Goal: Information Seeking & Learning: Learn about a topic

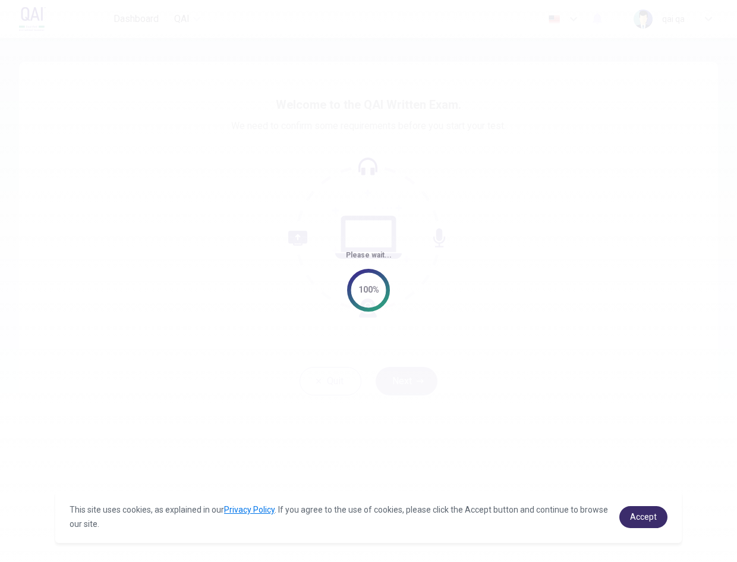
click at [656, 518] on span "Accept" at bounding box center [643, 517] width 27 height 10
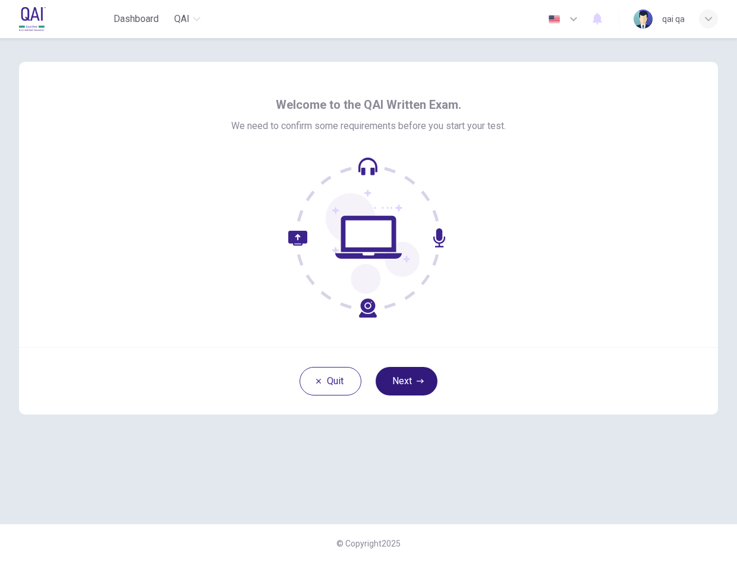
click at [401, 385] on button "Next" at bounding box center [407, 381] width 62 height 29
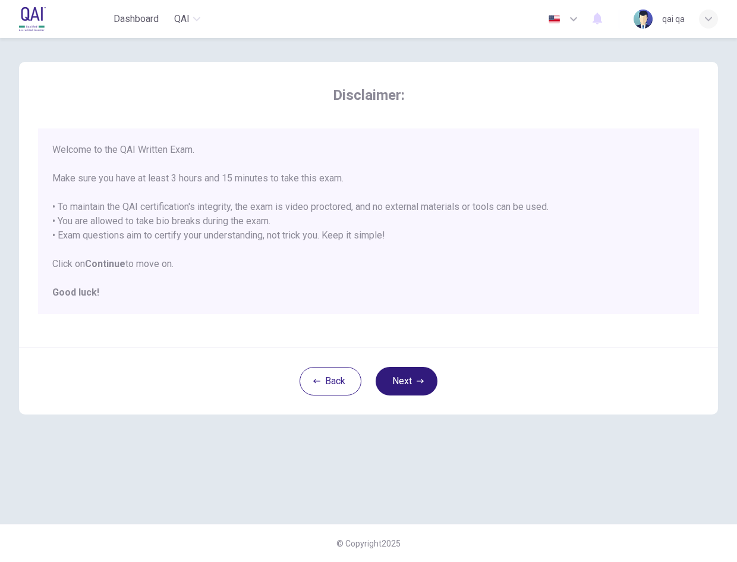
click at [405, 386] on button "Next" at bounding box center [407, 381] width 62 height 29
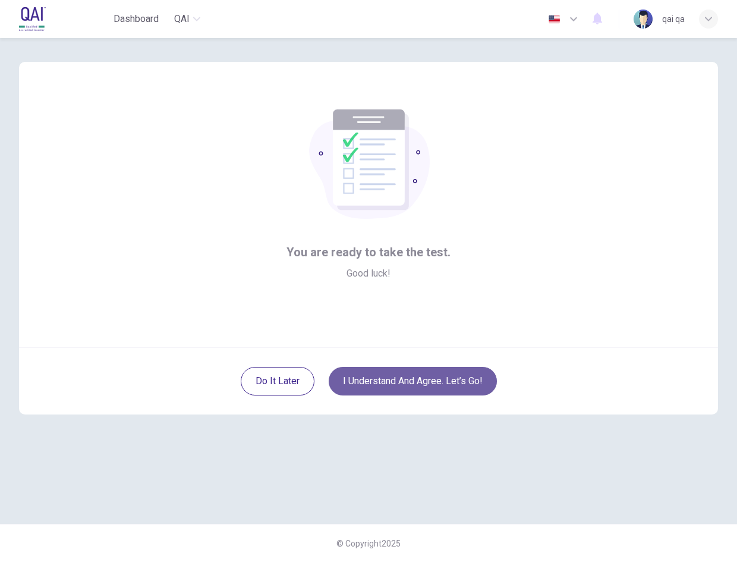
click at [397, 374] on button "I understand and agree. Let’s go!" at bounding box center [413, 381] width 168 height 29
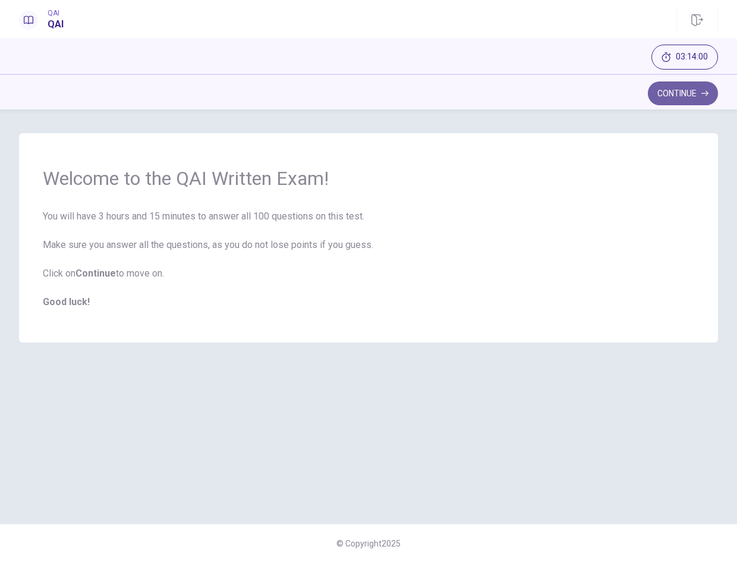
click at [661, 88] on button "Continue" at bounding box center [683, 93] width 70 height 24
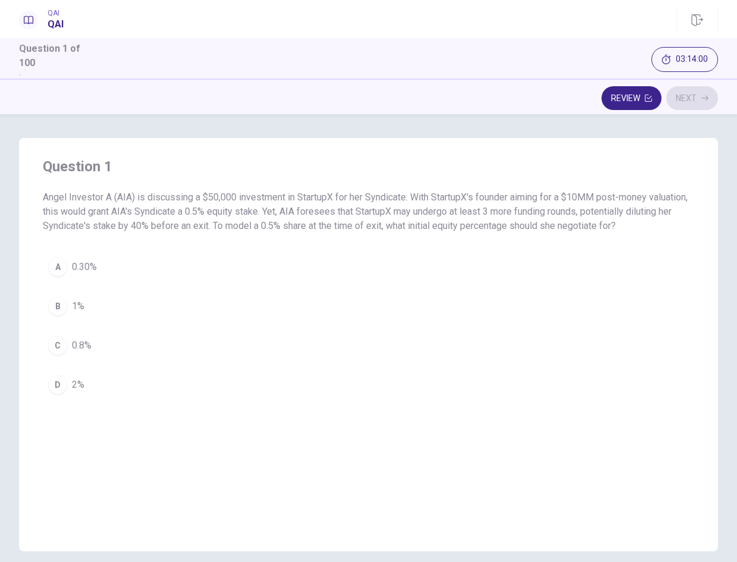
click at [148, 256] on button "A 0.30%" at bounding box center [369, 267] width 652 height 30
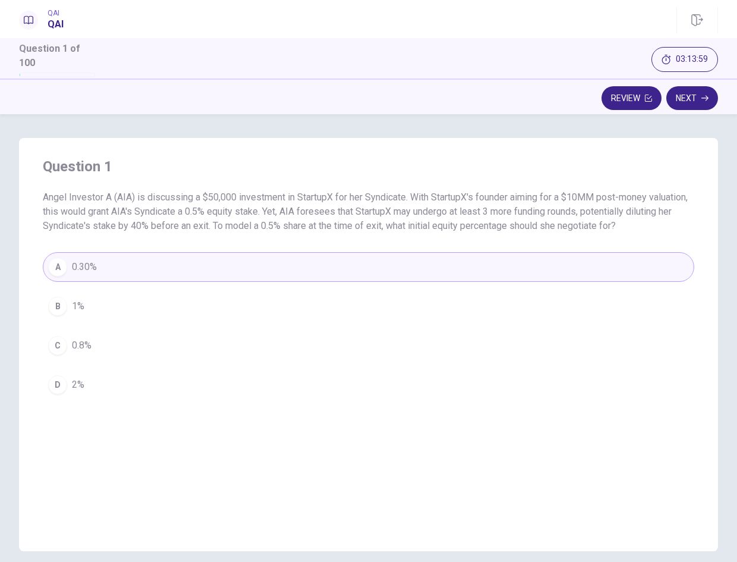
drag, startPoint x: 685, startPoint y: 83, endPoint x: 597, endPoint y: 126, distance: 98.1
click at [686, 86] on button "Next" at bounding box center [692, 98] width 52 height 24
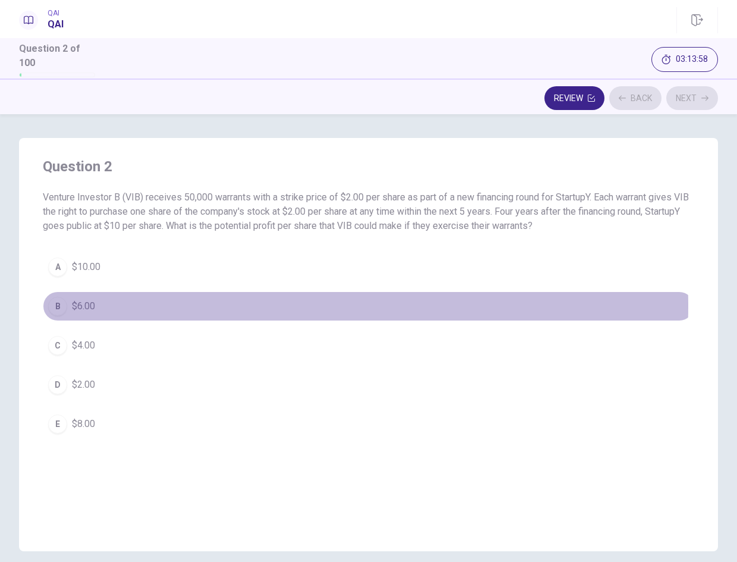
click at [229, 301] on button "B $6.00" at bounding box center [369, 306] width 652 height 30
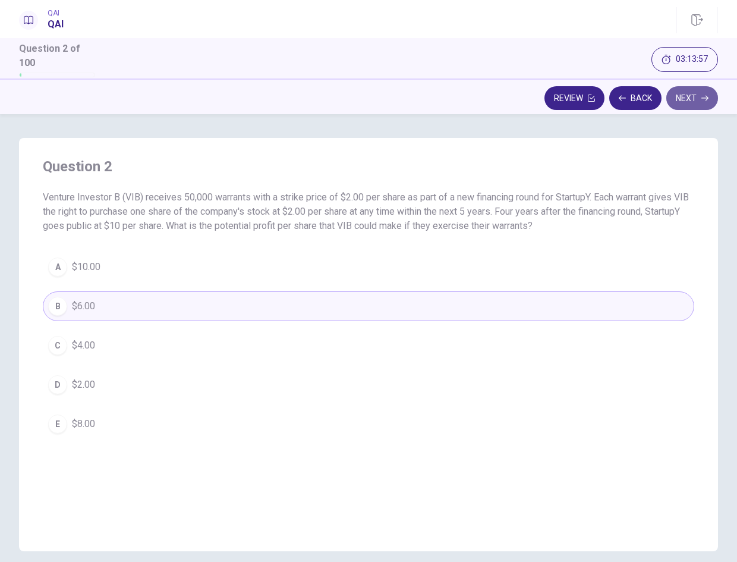
click at [681, 97] on button "Next" at bounding box center [692, 98] width 52 height 24
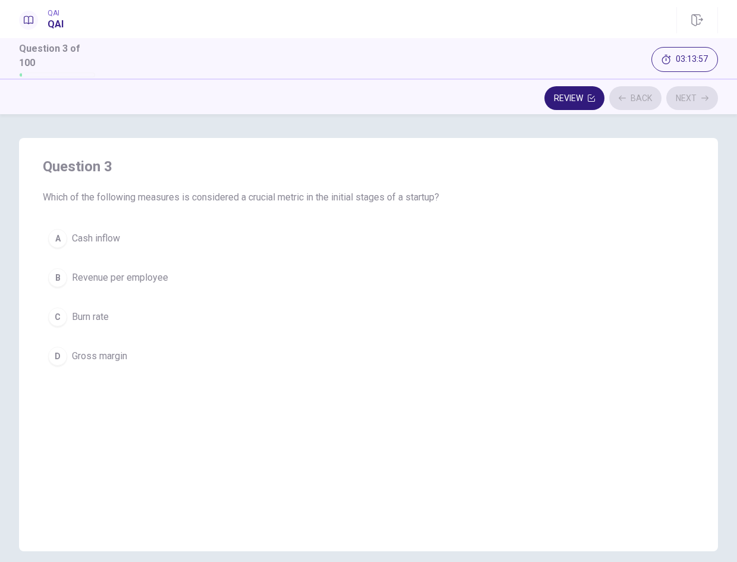
click at [573, 95] on button "Review" at bounding box center [575, 98] width 60 height 24
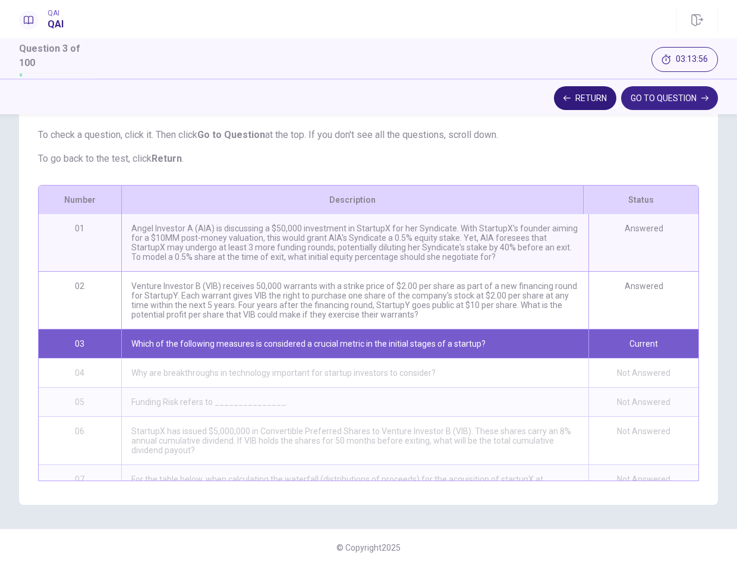
scroll to position [115, 0]
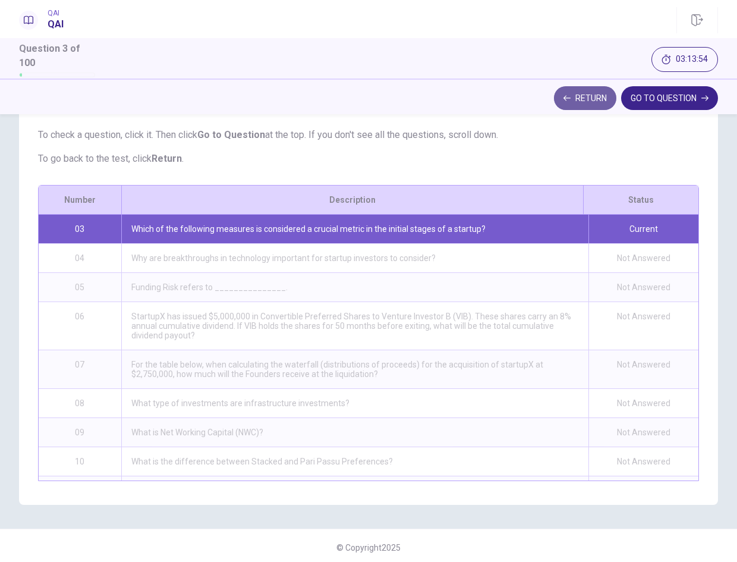
click at [578, 95] on button "Return" at bounding box center [585, 98] width 62 height 24
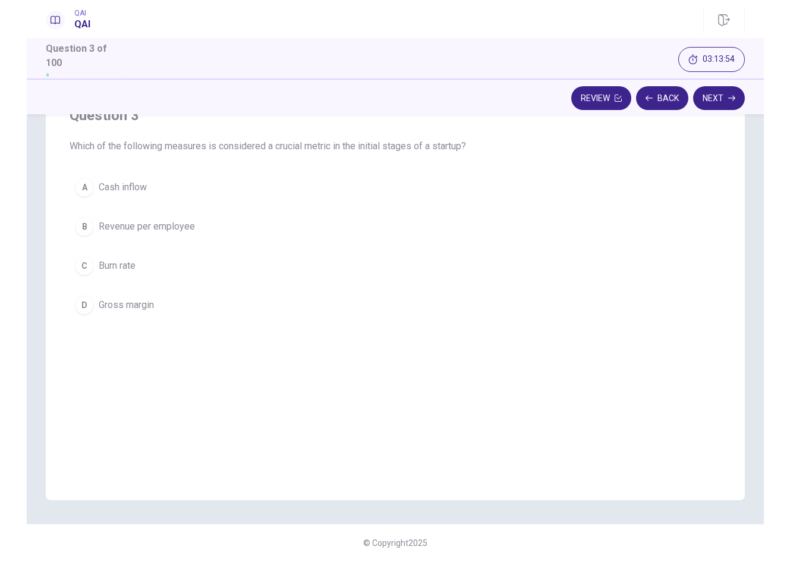
scroll to position [46, 0]
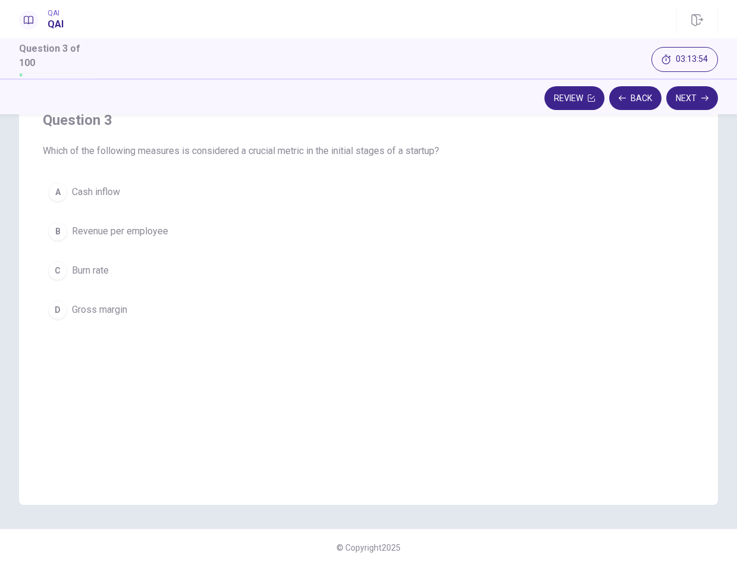
click at [409, 268] on button "C Burn rate" at bounding box center [369, 271] width 652 height 30
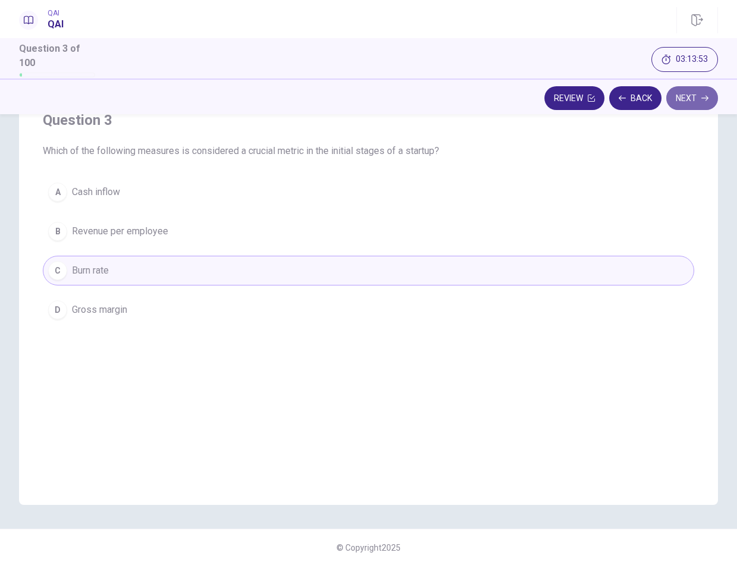
drag, startPoint x: 707, startPoint y: 87, endPoint x: 413, endPoint y: 168, distance: 305.3
click at [707, 87] on button "Next" at bounding box center [692, 98] width 52 height 24
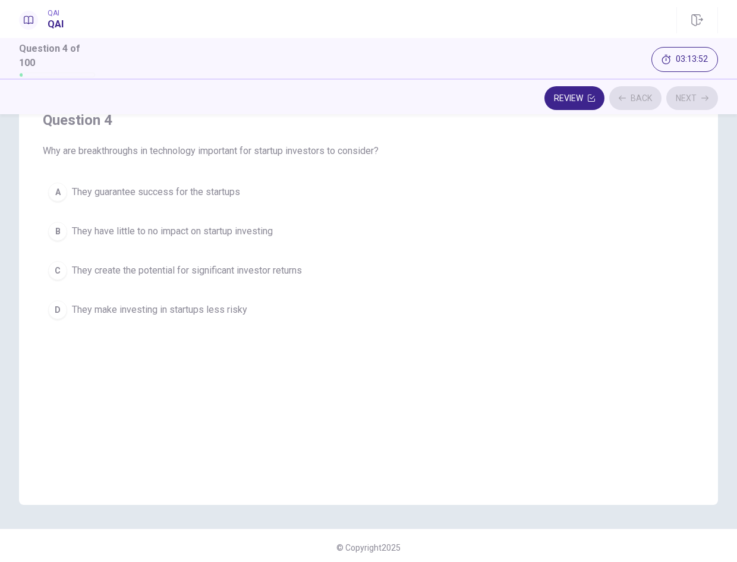
drag, startPoint x: 262, startPoint y: 195, endPoint x: 550, endPoint y: 158, distance: 290.7
click at [264, 195] on button "A They guarantee success for the startups" at bounding box center [369, 192] width 652 height 30
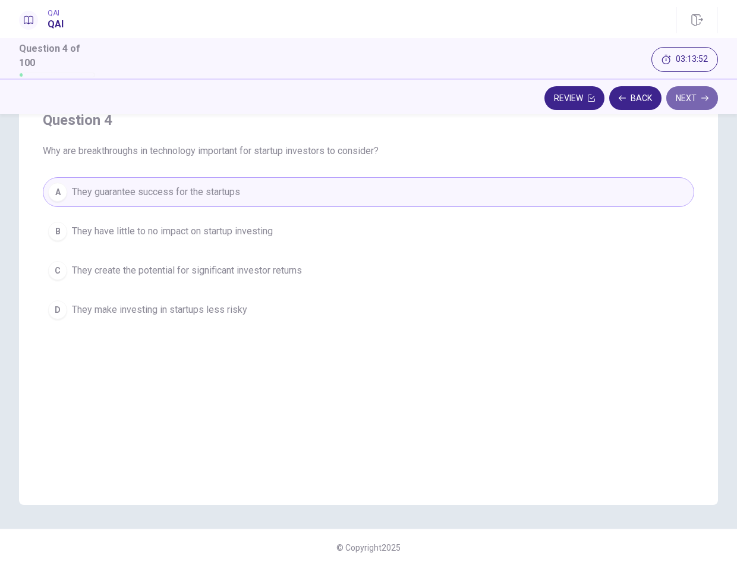
drag, startPoint x: 712, startPoint y: 90, endPoint x: 432, endPoint y: 168, distance: 290.6
click at [711, 90] on button "Next" at bounding box center [692, 98] width 52 height 24
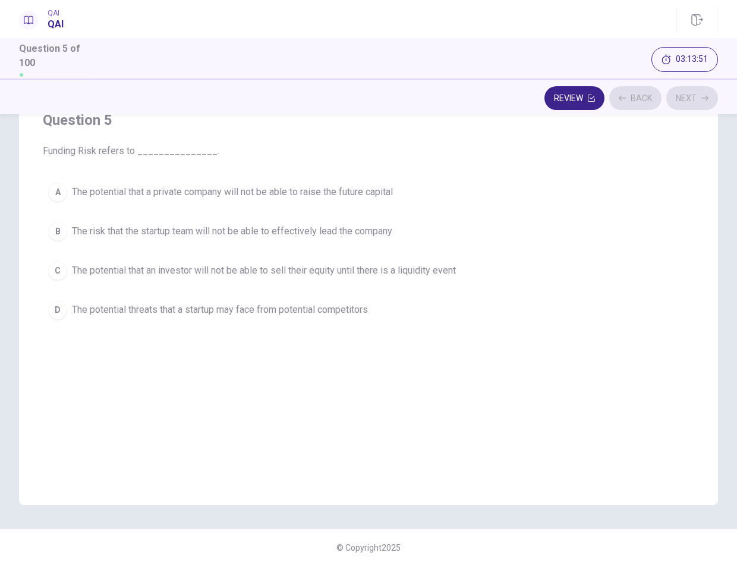
drag, startPoint x: 295, startPoint y: 229, endPoint x: 541, endPoint y: 186, distance: 249.2
click at [298, 229] on span "The risk that the startup team will not be able to effectively lead the company" at bounding box center [232, 231] width 320 height 14
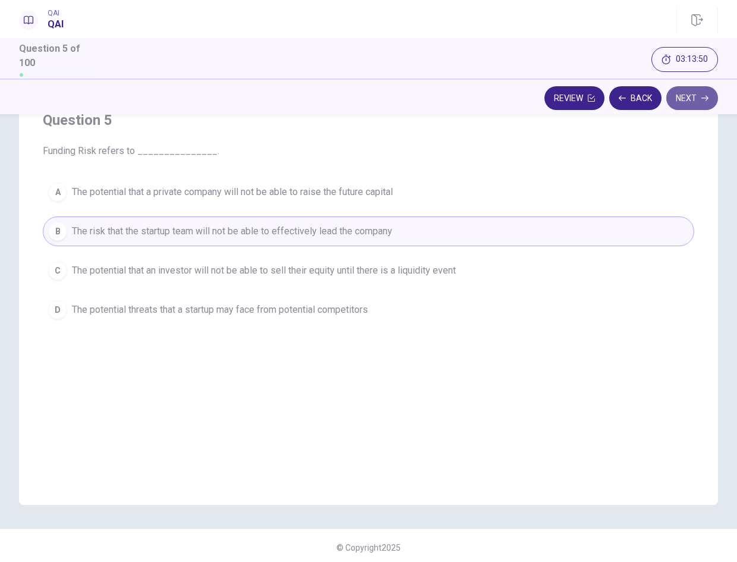
click at [680, 95] on button "Next" at bounding box center [692, 98] width 52 height 24
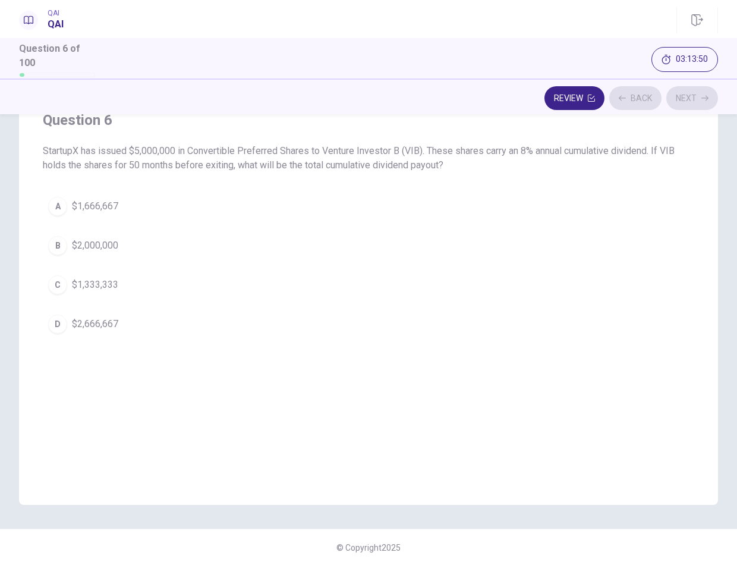
click at [411, 198] on button "A $1,666,667" at bounding box center [369, 206] width 652 height 30
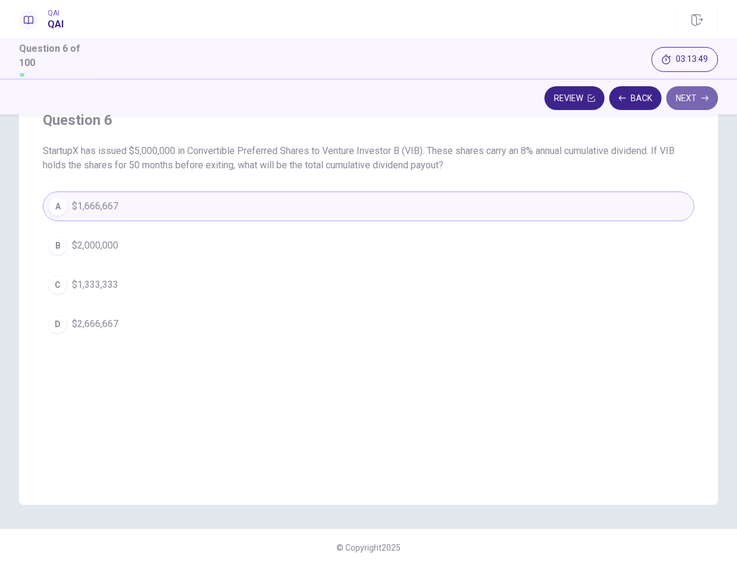
drag, startPoint x: 693, startPoint y: 92, endPoint x: 543, endPoint y: 149, distance: 160.1
click at [693, 92] on button "Next" at bounding box center [692, 98] width 52 height 24
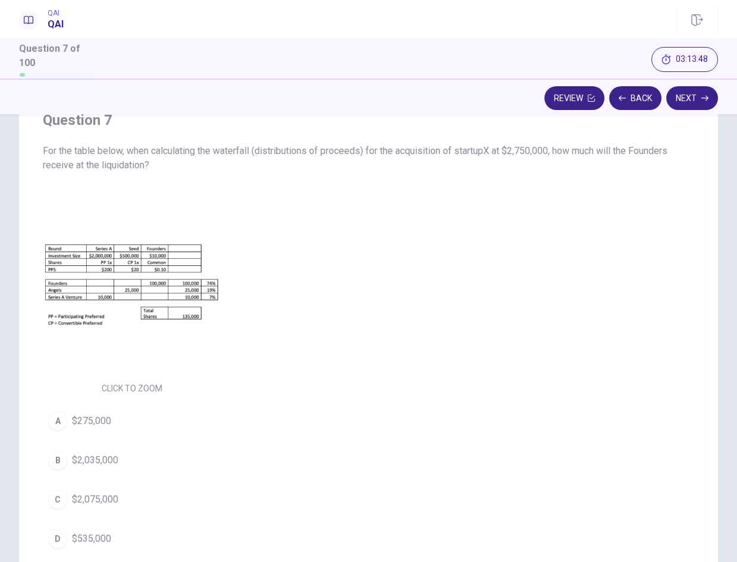
click at [259, 423] on button "A $275,000" at bounding box center [369, 421] width 652 height 30
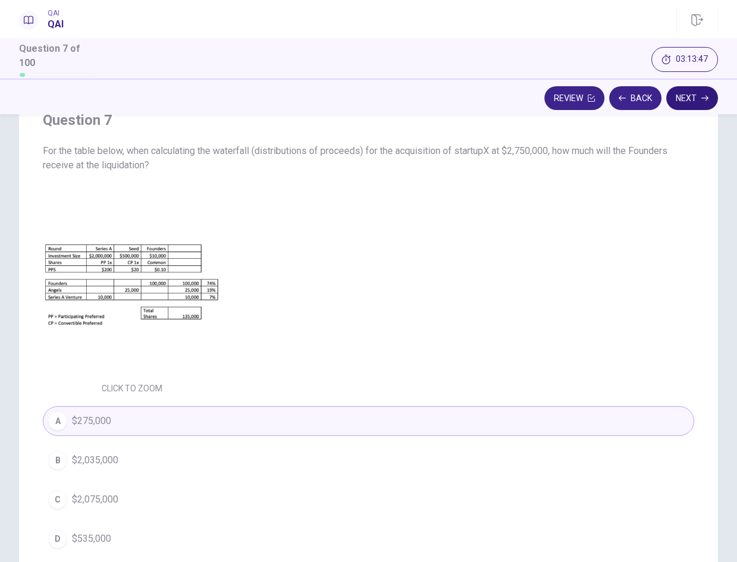
click at [702, 97] on button "Next" at bounding box center [692, 98] width 52 height 24
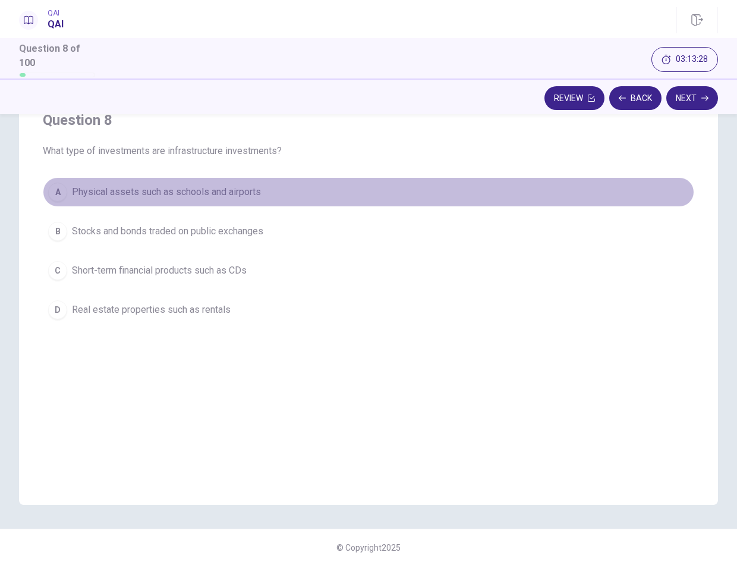
drag, startPoint x: 398, startPoint y: 188, endPoint x: 702, endPoint y: 130, distance: 309.9
click at [399, 188] on button "A Physical assets such as schools and airports" at bounding box center [369, 192] width 652 height 30
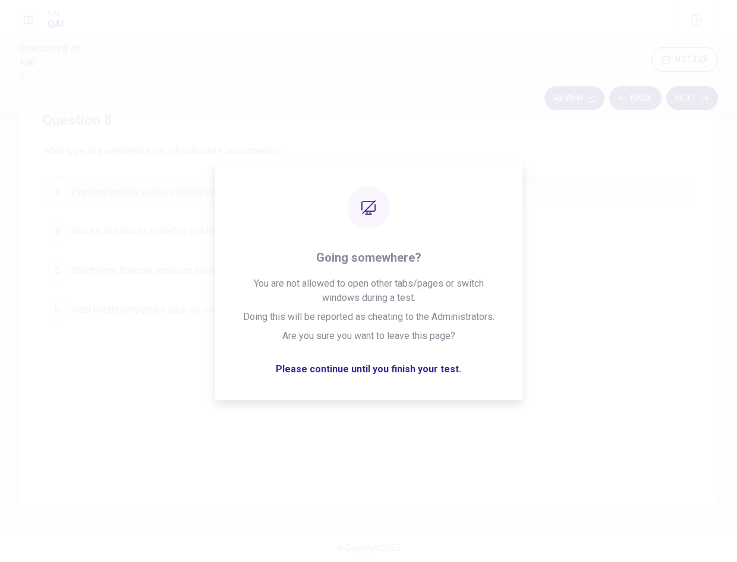
click at [681, 100] on button "Next" at bounding box center [692, 98] width 52 height 24
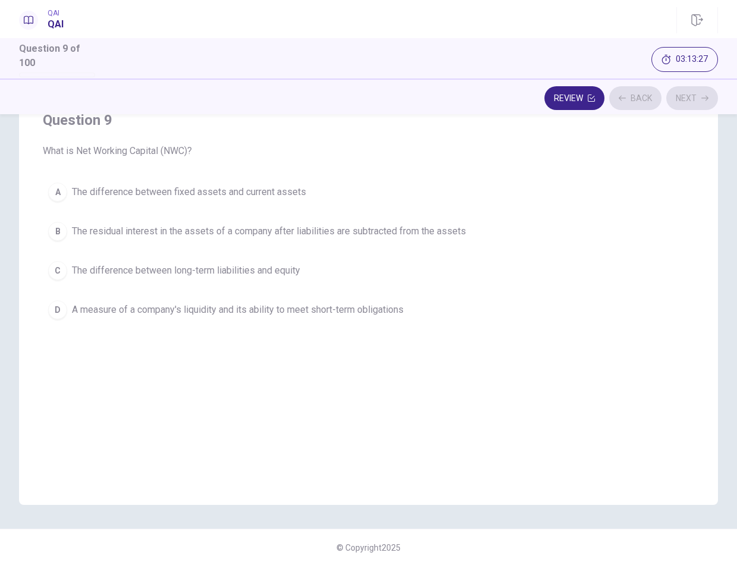
drag, startPoint x: 388, startPoint y: 194, endPoint x: 670, endPoint y: 146, distance: 286.5
click at [391, 194] on button "A The difference between fixed assets and current assets" at bounding box center [369, 192] width 652 height 30
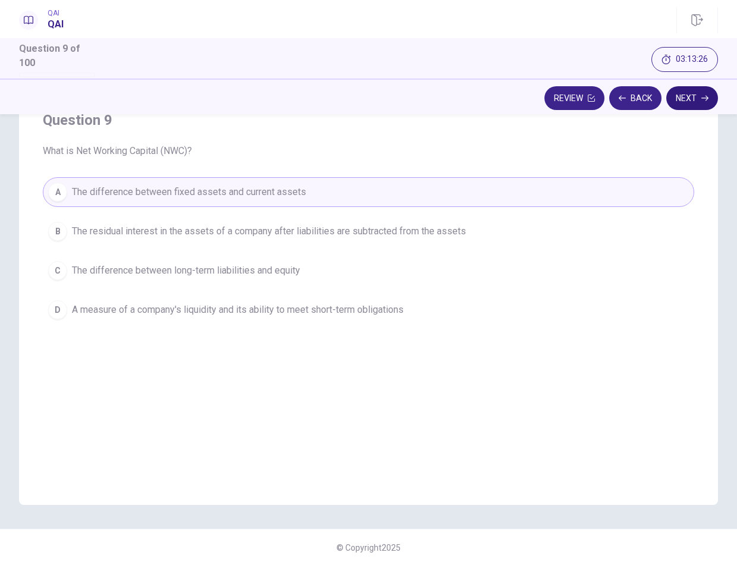
click at [702, 96] on icon "button" at bounding box center [705, 98] width 7 height 7
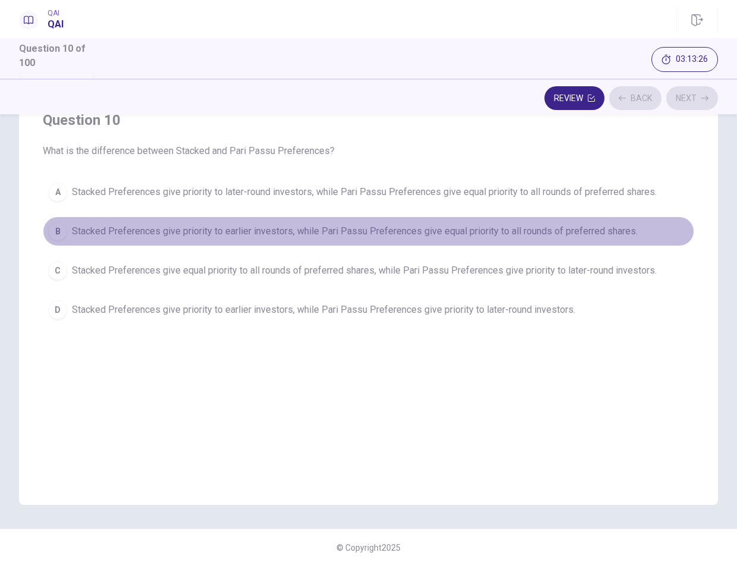
drag, startPoint x: 414, startPoint y: 225, endPoint x: 652, endPoint y: 144, distance: 251.2
click at [414, 225] on span "Stacked Preferences give priority to earlier investors, while Pari Passu Prefer…" at bounding box center [355, 231] width 566 height 14
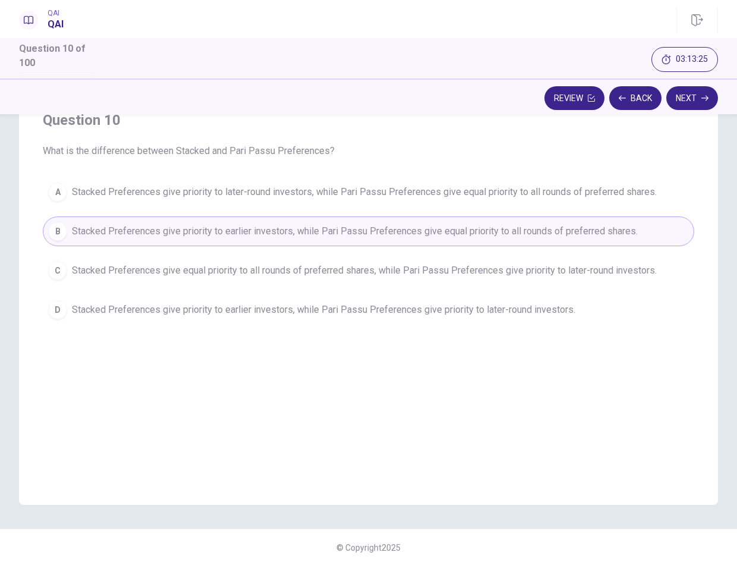
click at [699, 98] on button "Next" at bounding box center [692, 98] width 52 height 24
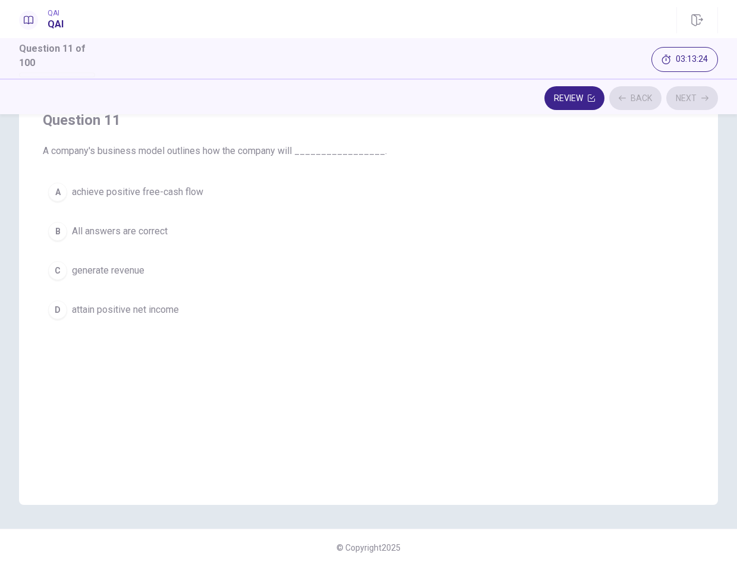
click at [496, 181] on button "A achieve positive free-cash flow" at bounding box center [369, 192] width 652 height 30
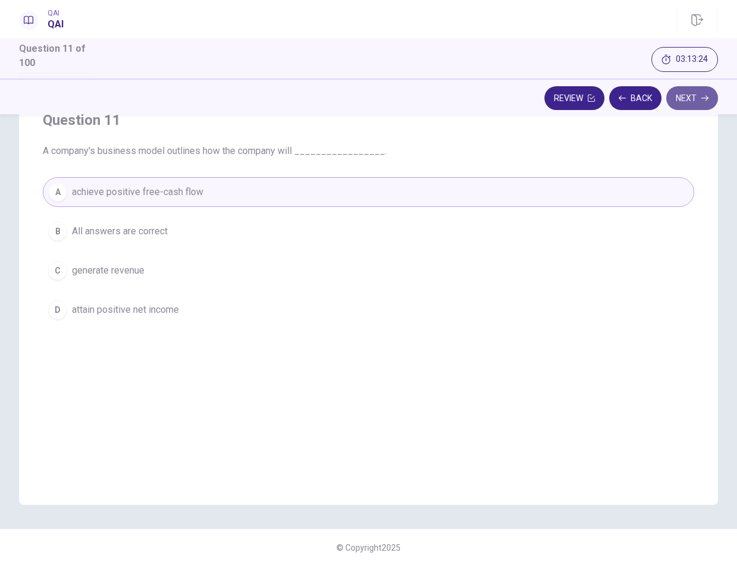
click at [709, 96] on button "Next" at bounding box center [692, 98] width 52 height 24
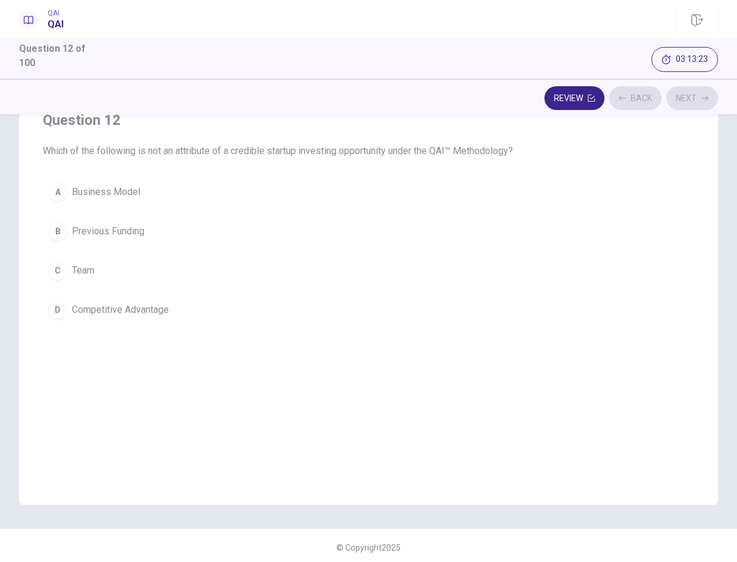
click at [507, 194] on button "A Business Model" at bounding box center [369, 192] width 652 height 30
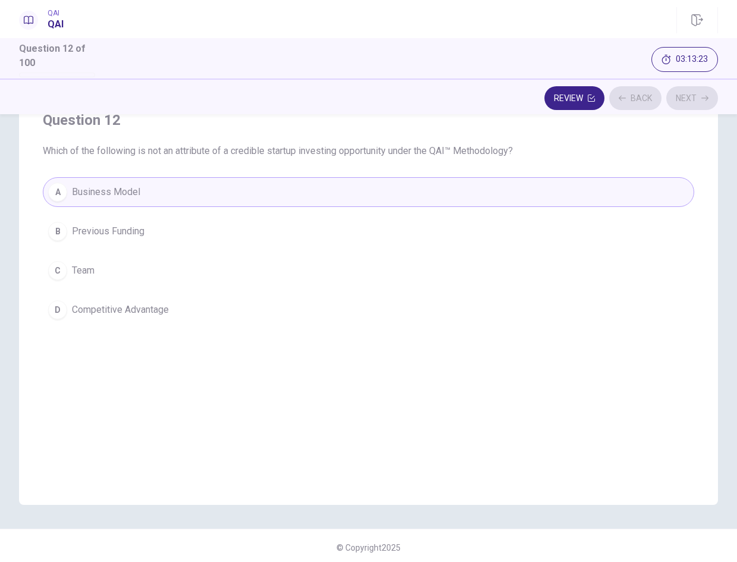
click at [693, 88] on button "Next" at bounding box center [692, 98] width 52 height 24
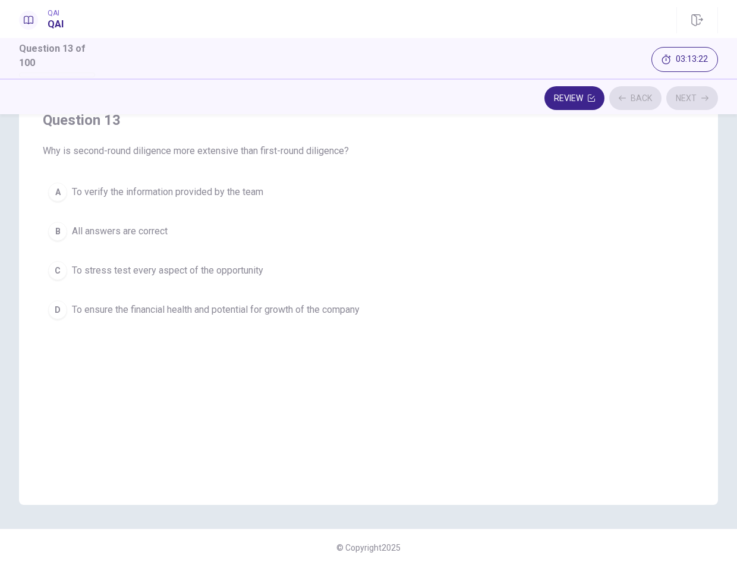
drag, startPoint x: 477, startPoint y: 215, endPoint x: 483, endPoint y: 214, distance: 6.0
click at [478, 215] on div "A To verify the information provided by the team B All answers are correct C To…" at bounding box center [369, 250] width 652 height 147
click at [506, 200] on button "A To verify the information provided by the team" at bounding box center [369, 192] width 652 height 30
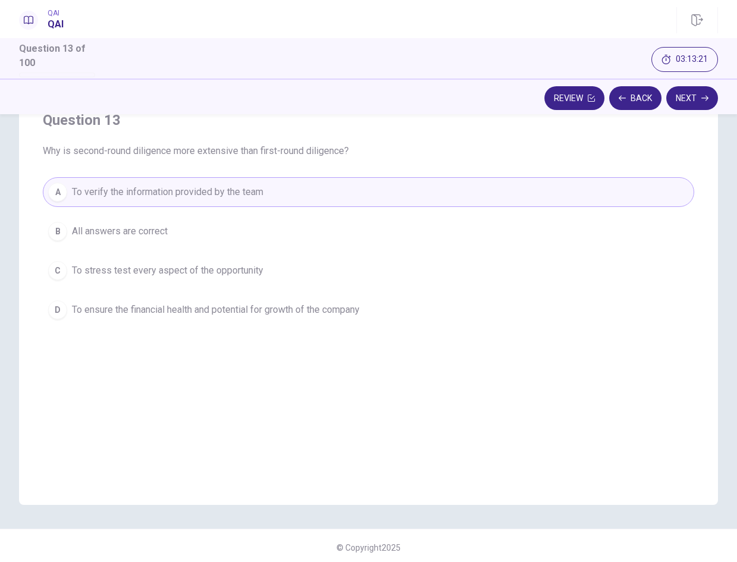
click at [690, 103] on button "Next" at bounding box center [692, 98] width 52 height 24
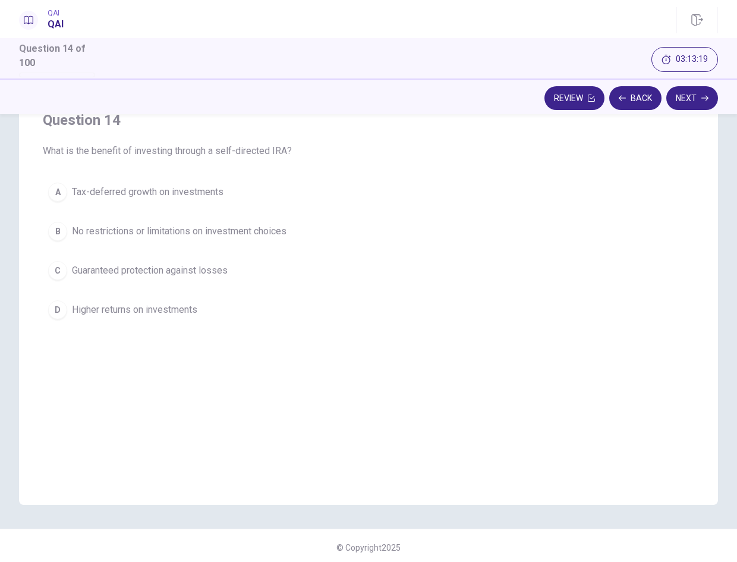
click at [446, 234] on button "B No restrictions or limitations on investment choices" at bounding box center [369, 231] width 652 height 30
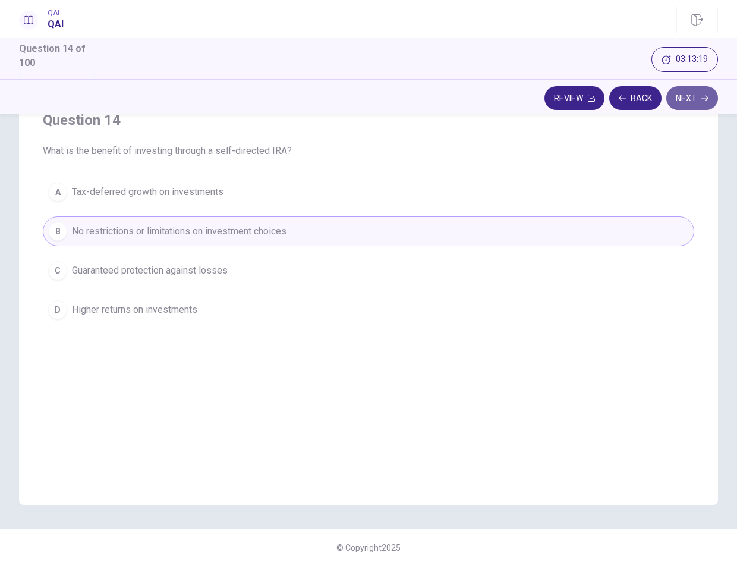
click at [688, 95] on button "Next" at bounding box center [692, 98] width 52 height 24
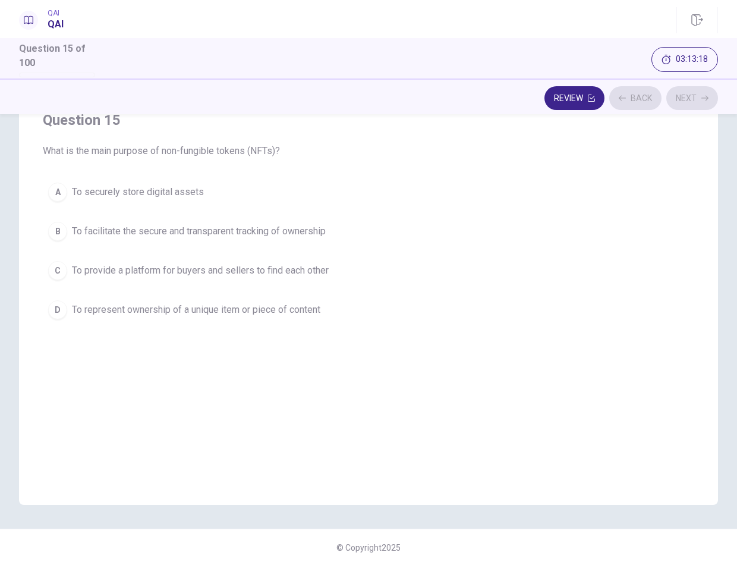
click at [472, 196] on button "A To securely store digital assets" at bounding box center [369, 192] width 652 height 30
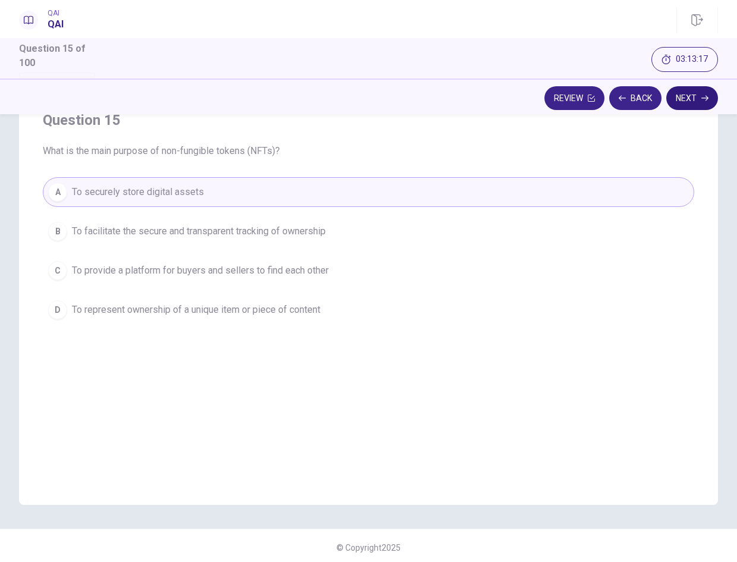
click at [689, 103] on button "Next" at bounding box center [692, 98] width 52 height 24
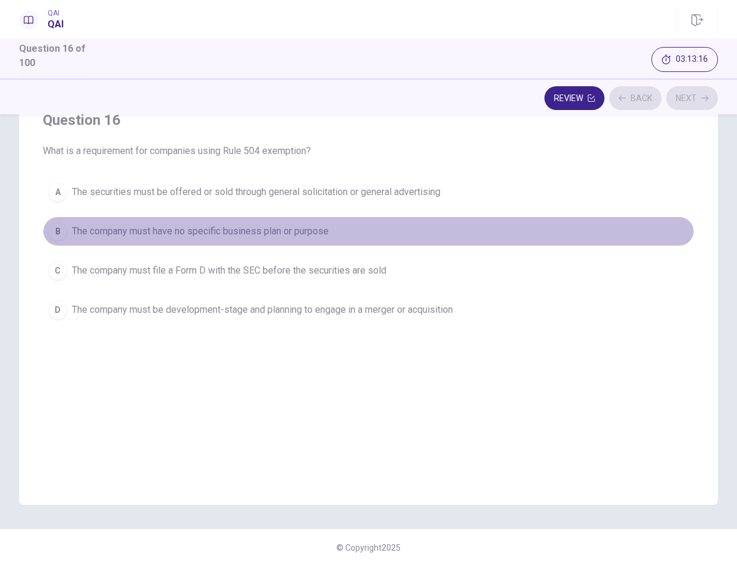
click at [403, 221] on button "B The company must have no specific business plan or purpose" at bounding box center [369, 231] width 652 height 30
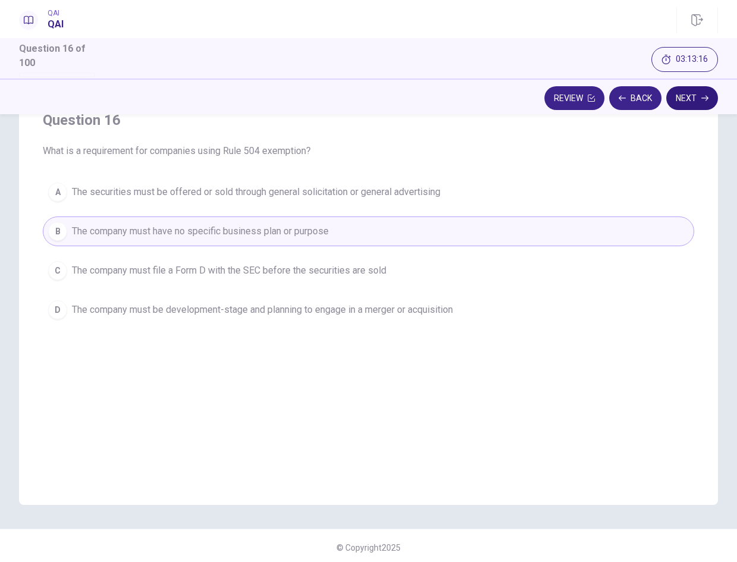
click at [678, 93] on button "Next" at bounding box center [692, 98] width 52 height 24
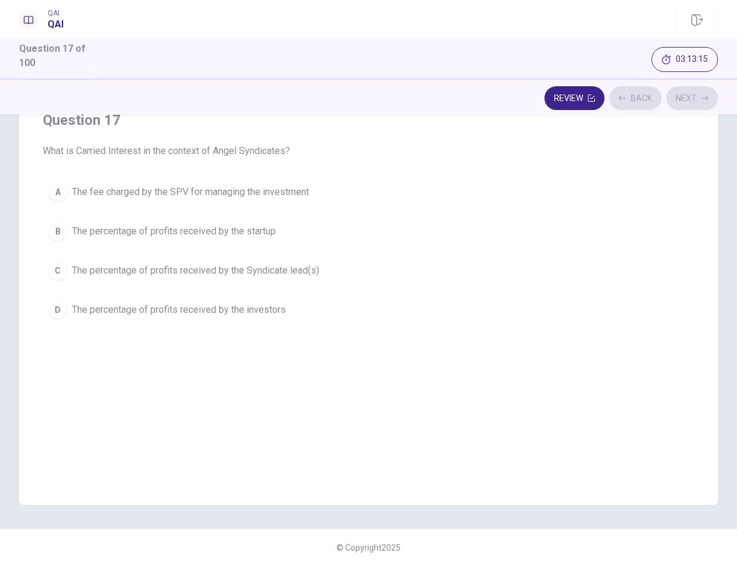
drag, startPoint x: 486, startPoint y: 194, endPoint x: 556, endPoint y: 171, distance: 73.1
click at [488, 194] on button "A The fee charged by the SPV for managing the investment" at bounding box center [369, 192] width 652 height 30
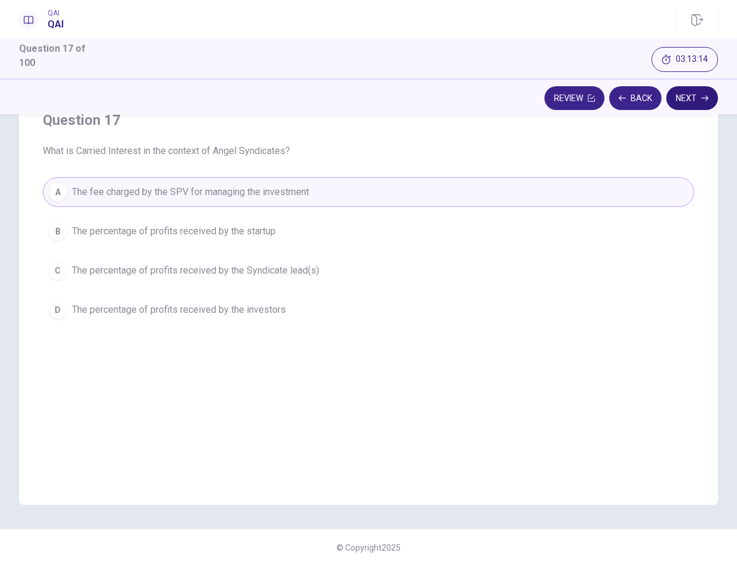
click at [683, 99] on button "Next" at bounding box center [692, 98] width 52 height 24
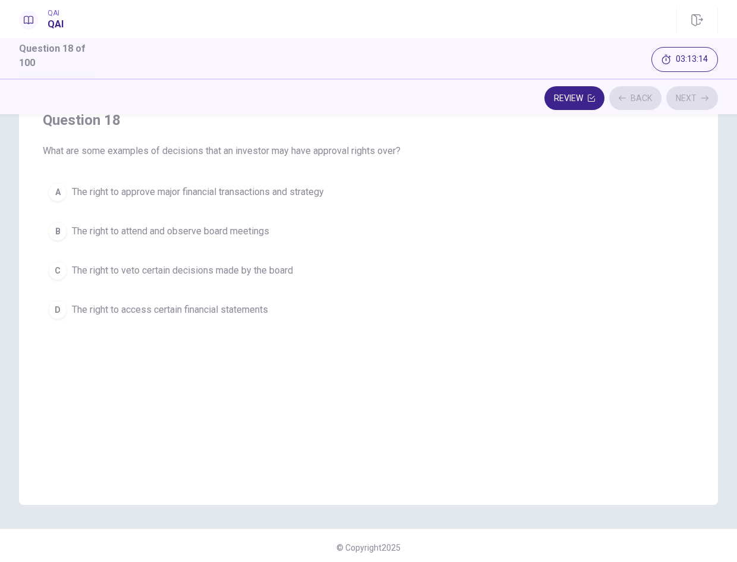
drag, startPoint x: 435, startPoint y: 196, endPoint x: 589, endPoint y: 143, distance: 162.6
click at [436, 196] on button "A The right to approve major financial transactions and strategy" at bounding box center [369, 192] width 652 height 30
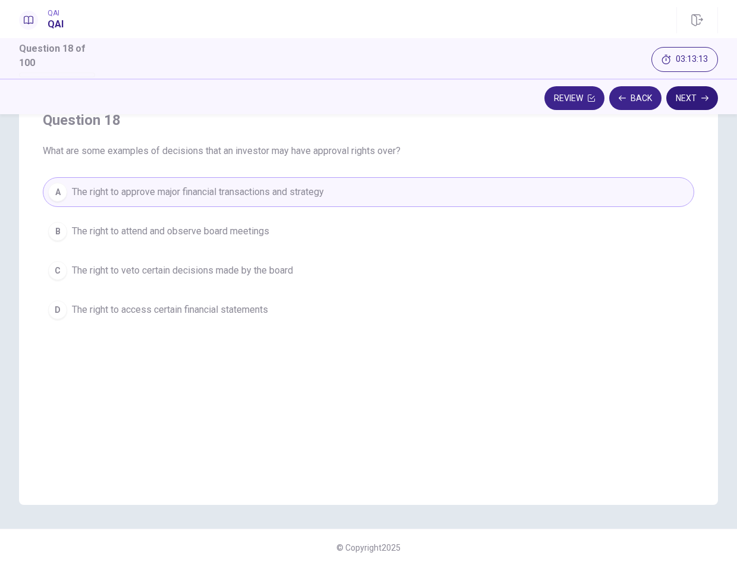
click at [678, 95] on button "Next" at bounding box center [692, 98] width 52 height 24
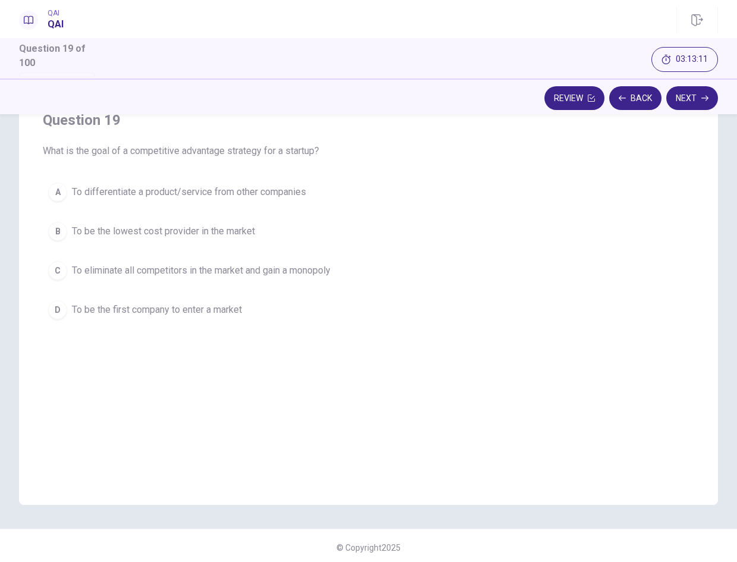
click at [504, 184] on button "A To differentiate a product/service from other companies" at bounding box center [369, 192] width 652 height 30
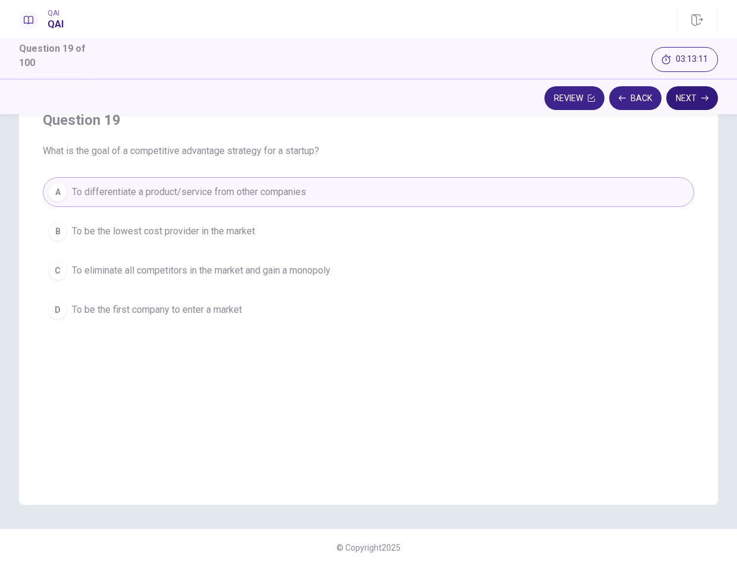
click at [696, 95] on button "Next" at bounding box center [692, 98] width 52 height 24
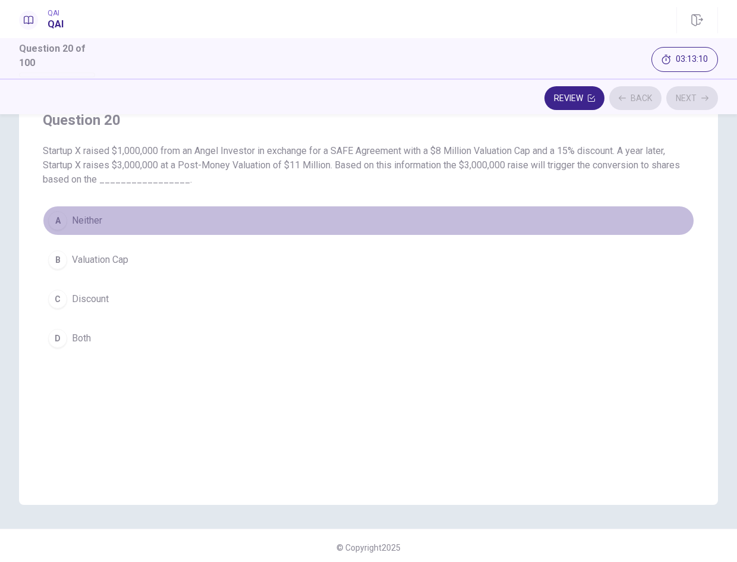
click at [459, 228] on button "A Neither" at bounding box center [369, 221] width 652 height 30
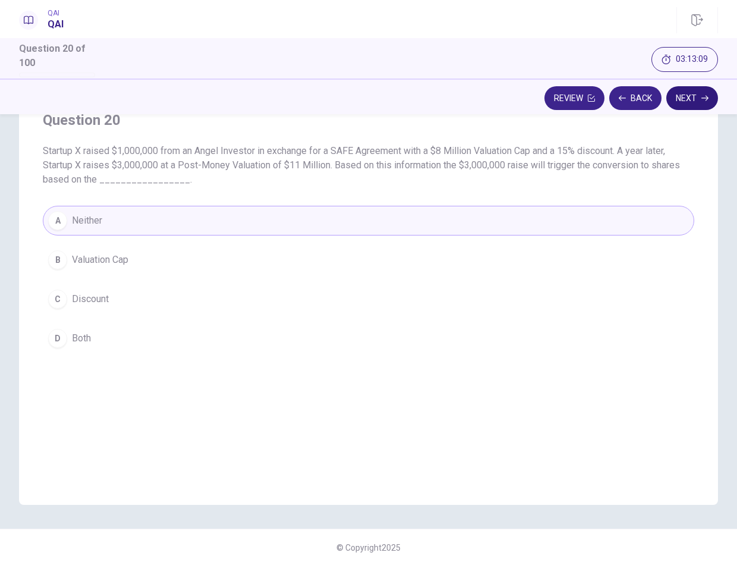
click at [703, 95] on icon "button" at bounding box center [705, 98] width 7 height 7
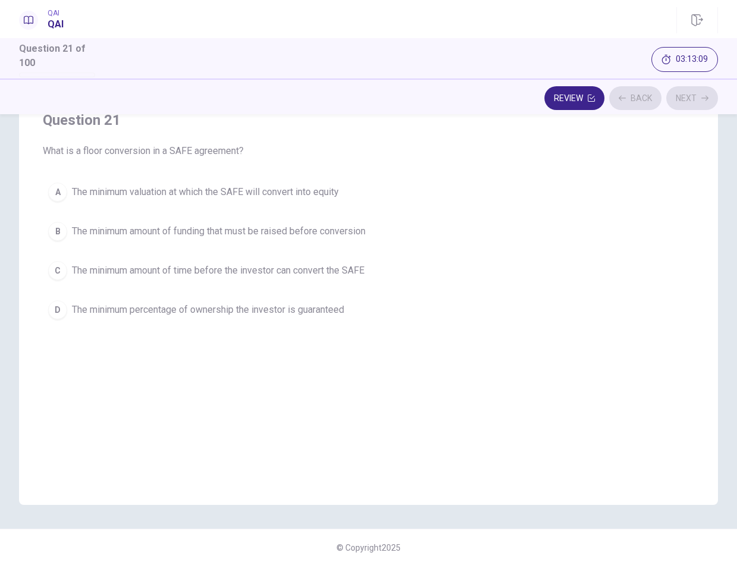
click at [503, 213] on div "A The minimum valuation at which the SAFE will convert into equity B The minimu…" at bounding box center [369, 250] width 652 height 147
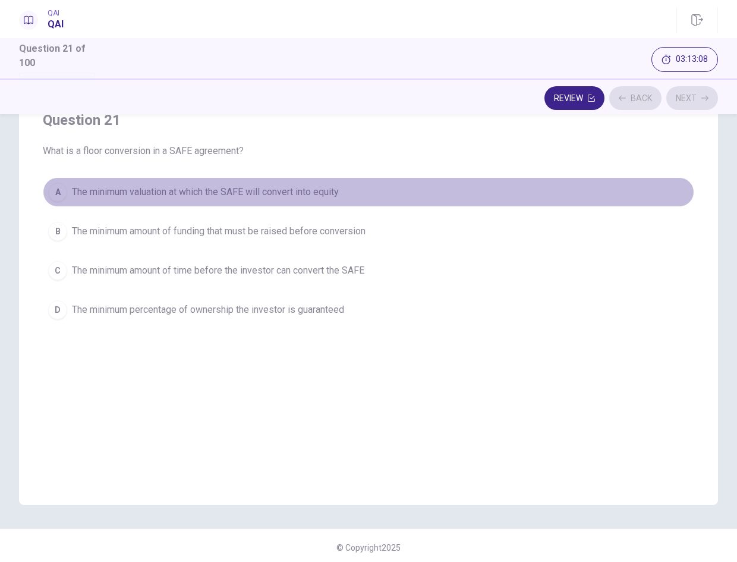
click at [520, 203] on button "A The minimum valuation at which the SAFE will convert into equity" at bounding box center [369, 192] width 652 height 30
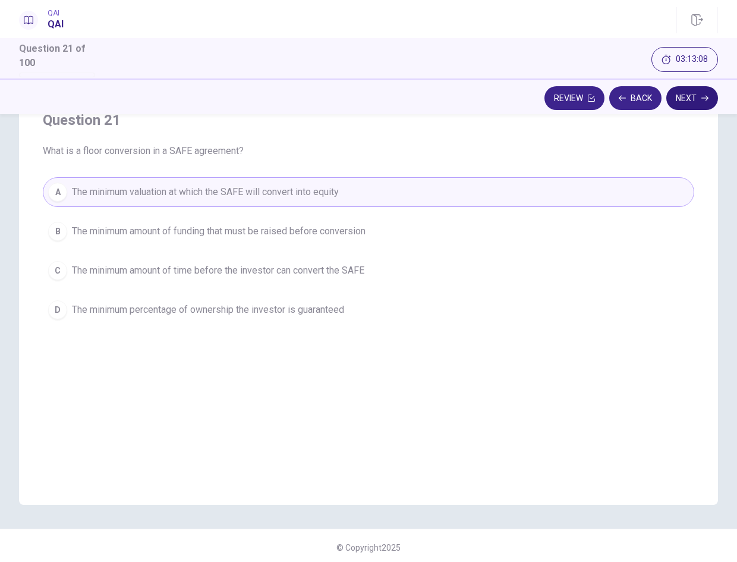
click at [685, 103] on button "Next" at bounding box center [692, 98] width 52 height 24
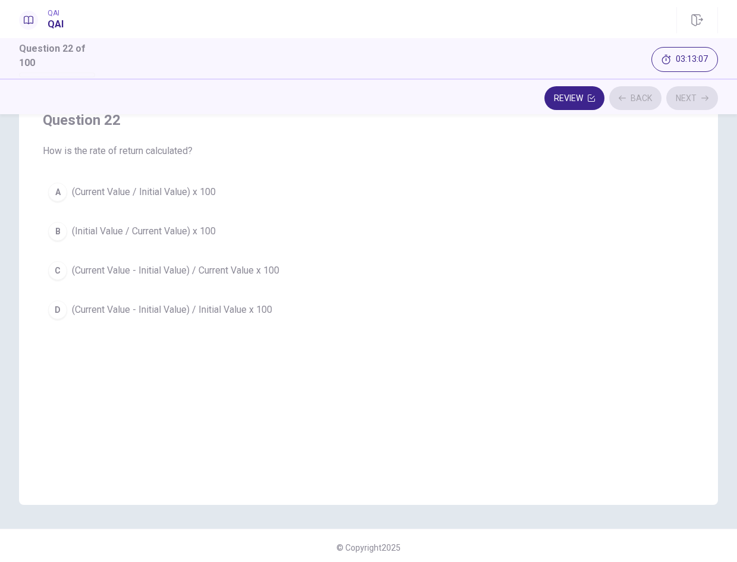
click at [446, 251] on div "A (Current Value / Initial Value) x 100 B (Initial Value / Current Value) x 100…" at bounding box center [369, 250] width 652 height 147
click at [462, 228] on button "B (Initial Value / Current Value) x 100" at bounding box center [369, 231] width 652 height 30
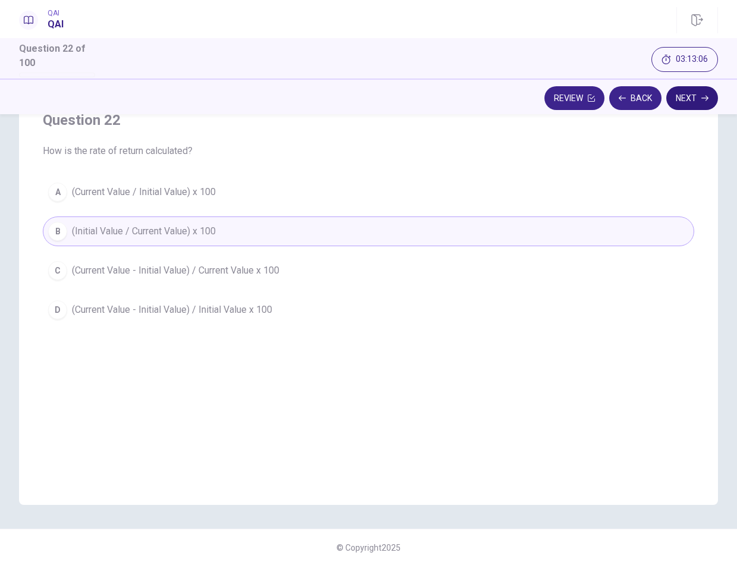
click at [693, 96] on button "Next" at bounding box center [692, 98] width 52 height 24
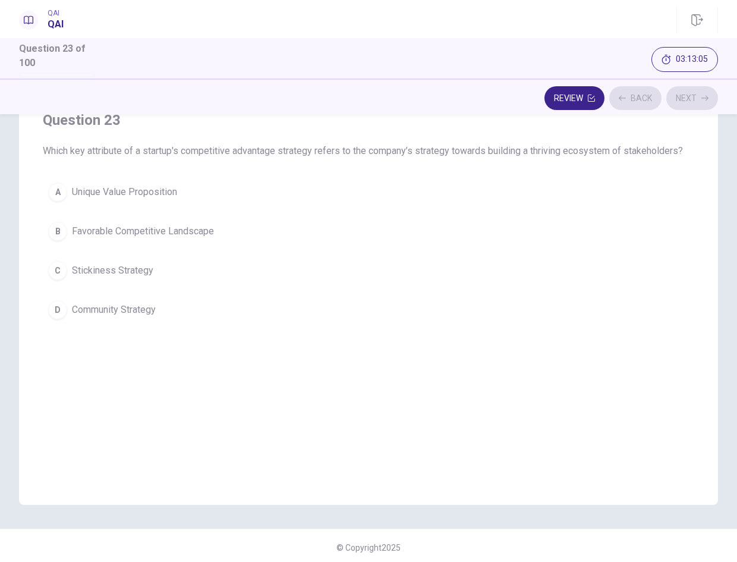
click at [453, 205] on button "A Unique Value Proposition" at bounding box center [369, 192] width 652 height 30
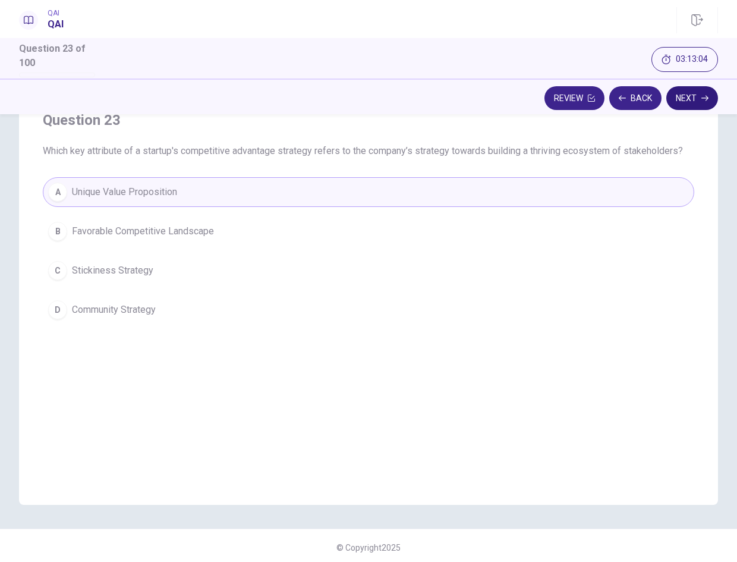
click at [686, 92] on button "Next" at bounding box center [692, 98] width 52 height 24
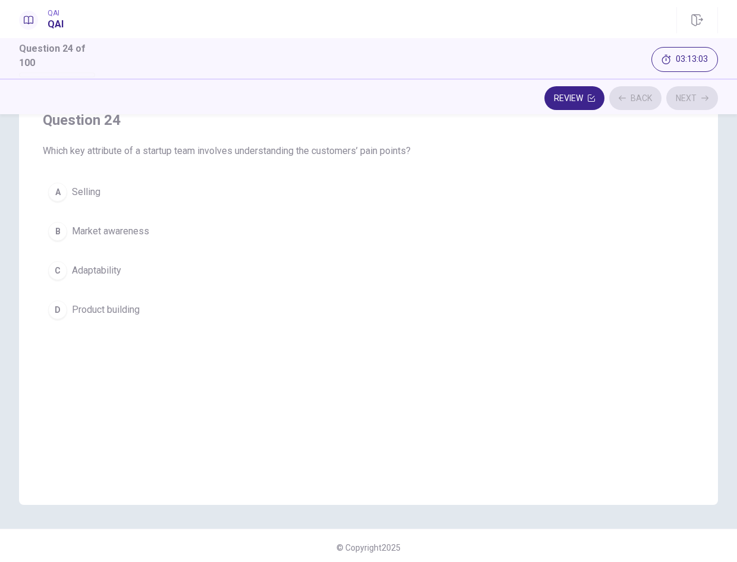
click at [560, 199] on button "A Selling" at bounding box center [369, 192] width 652 height 30
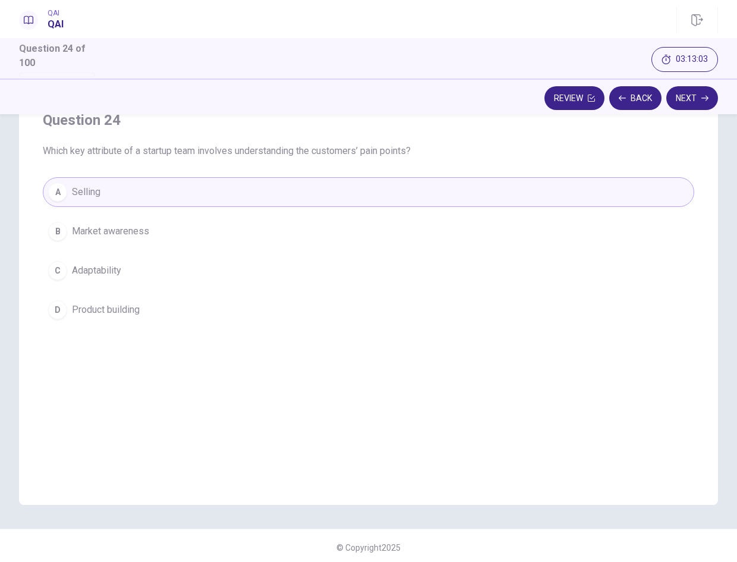
click at [689, 96] on button "Next" at bounding box center [692, 98] width 52 height 24
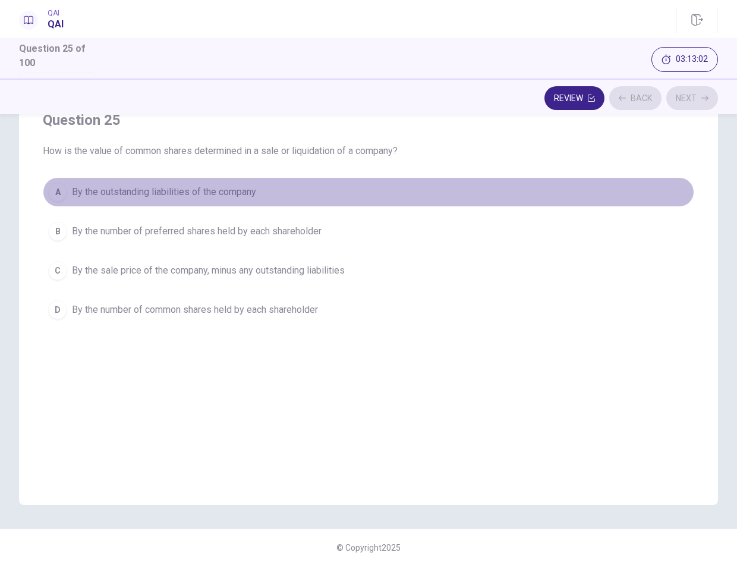
click at [561, 192] on button "A By the outstanding liabilities of the company" at bounding box center [369, 192] width 652 height 30
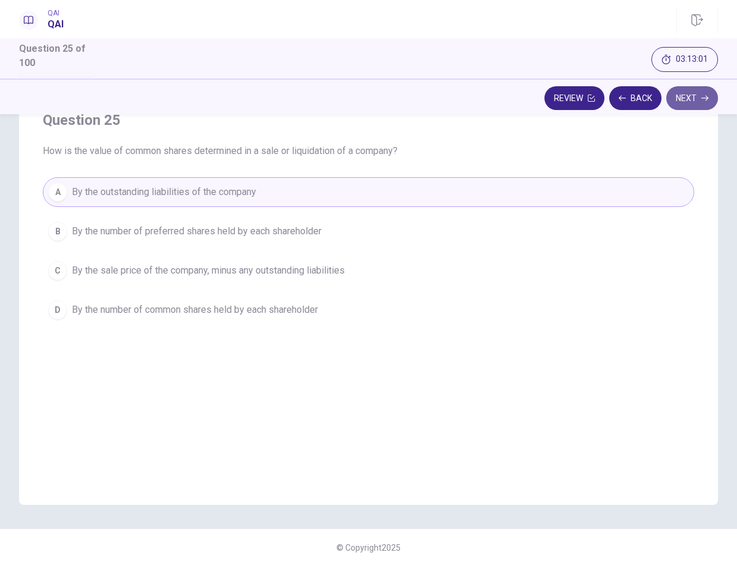
click at [688, 108] on button "Next" at bounding box center [692, 98] width 52 height 24
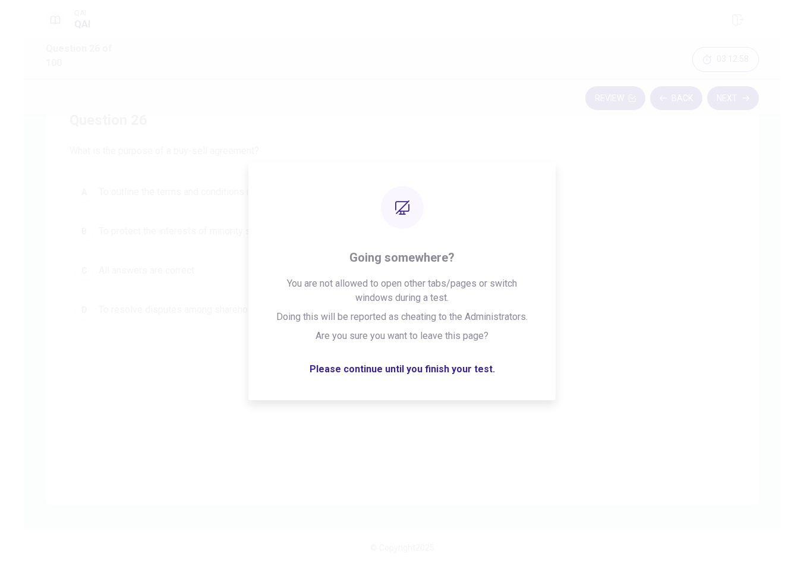
scroll to position [0, 0]
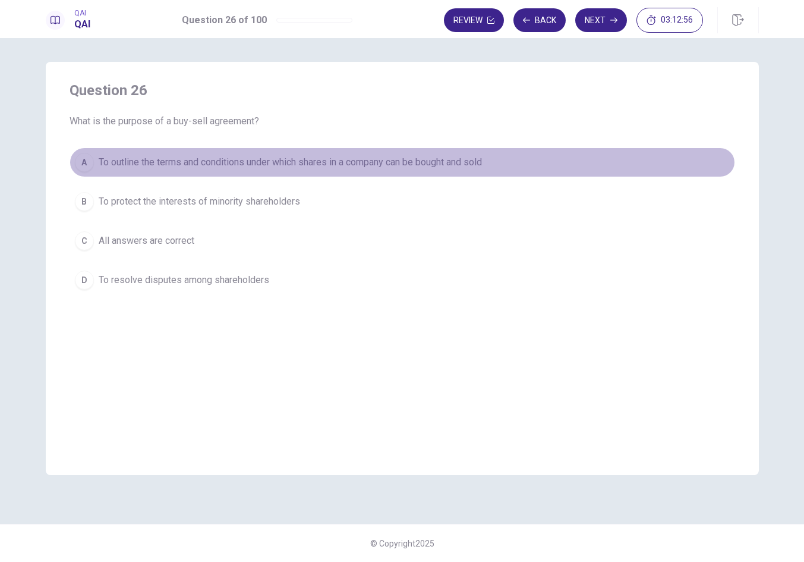
click at [497, 175] on button "A To outline the terms and conditions under which shares in a company can be bo…" at bounding box center [403, 162] width 666 height 30
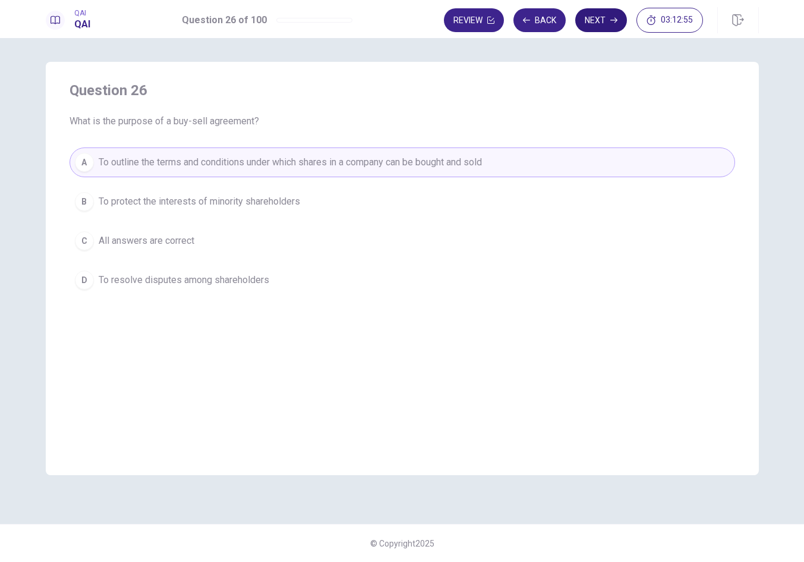
click at [596, 16] on button "Next" at bounding box center [601, 20] width 52 height 24
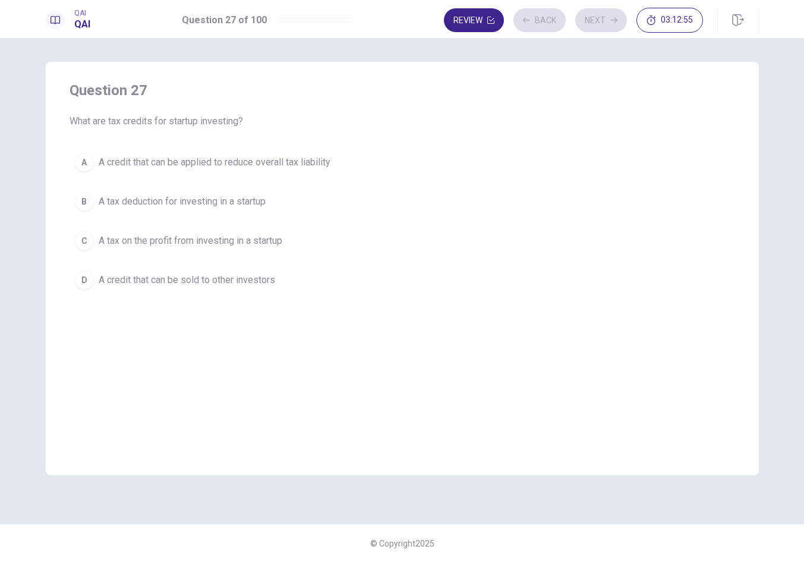
click at [454, 147] on button "A A credit that can be applied to reduce overall tax liability" at bounding box center [403, 162] width 666 height 30
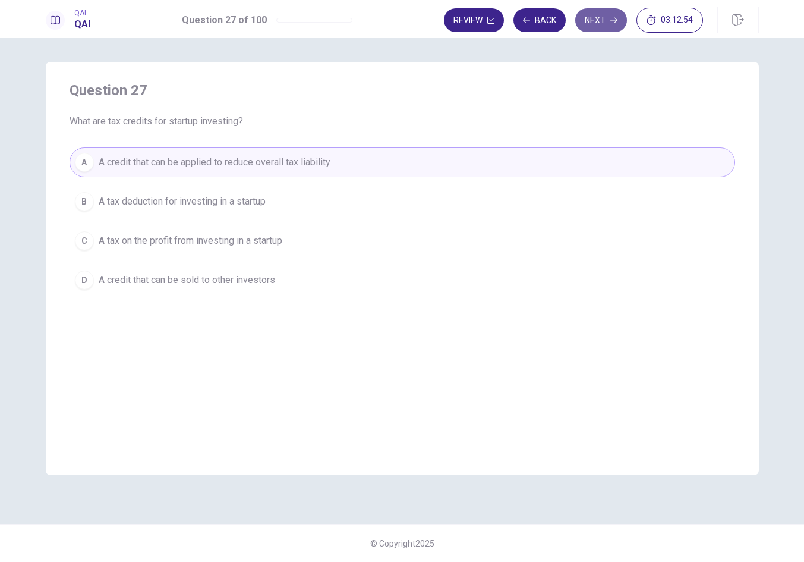
click at [596, 17] on button "Next" at bounding box center [601, 20] width 52 height 24
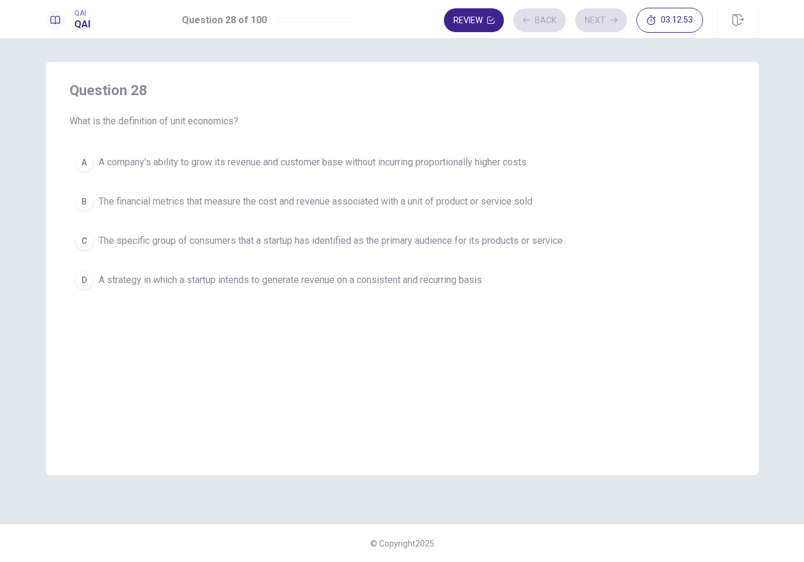
click at [451, 218] on div "A A company's ability to grow its revenue and customer base without incurring p…" at bounding box center [403, 220] width 666 height 147
click at [492, 195] on span "The financial metrics that measure the cost and revenue associated with a unit …" at bounding box center [316, 201] width 434 height 14
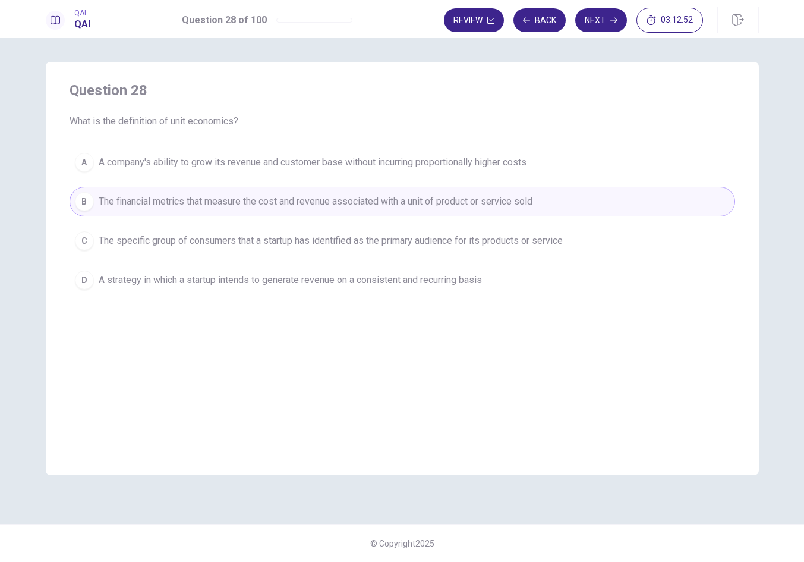
drag, startPoint x: 592, startPoint y: 15, endPoint x: 587, endPoint y: 35, distance: 20.1
click at [592, 17] on button "Next" at bounding box center [601, 20] width 52 height 24
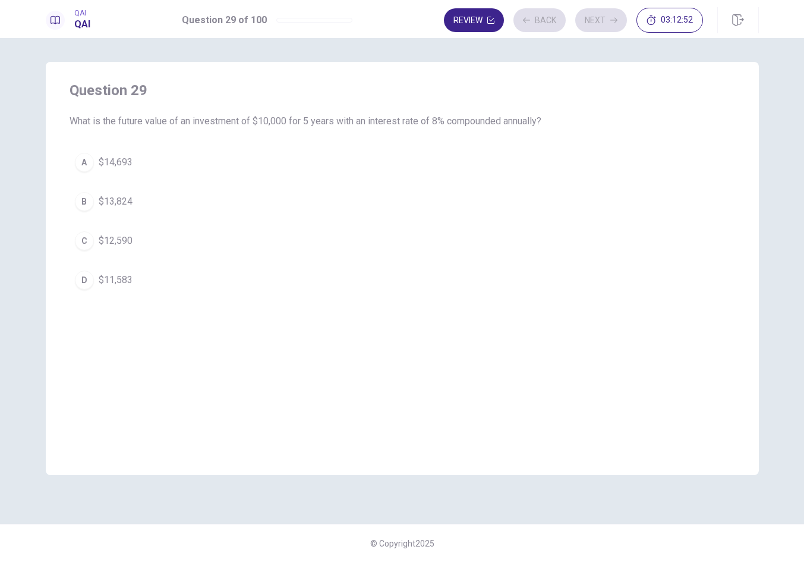
click at [496, 183] on div "A $14,693 B $13,824 C $12,590 D $11,583" at bounding box center [403, 220] width 666 height 147
click at [512, 159] on button "A $14,693" at bounding box center [403, 162] width 666 height 30
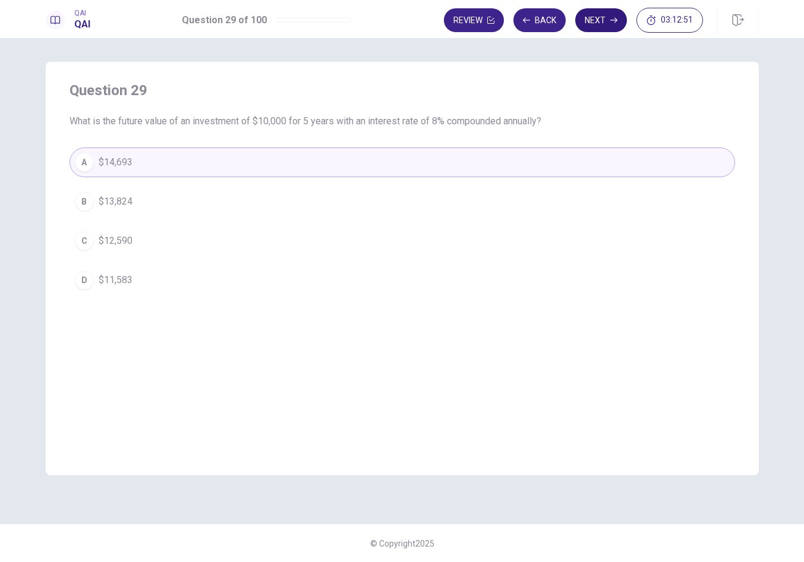
click at [601, 24] on button "Next" at bounding box center [601, 20] width 52 height 24
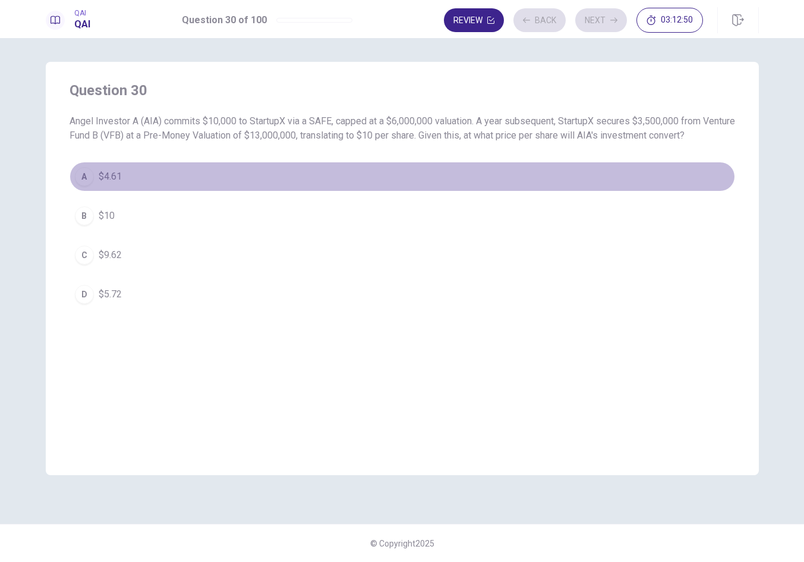
click at [507, 177] on button "A $4.61" at bounding box center [403, 177] width 666 height 30
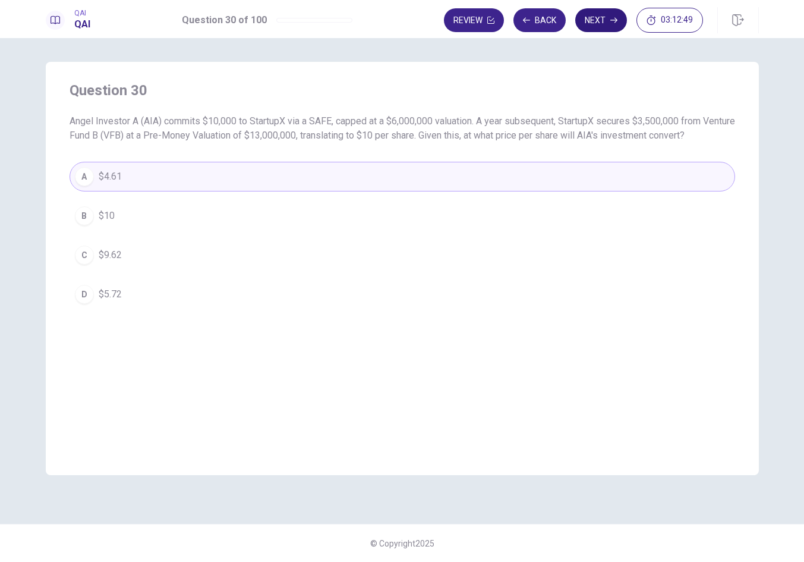
click at [599, 26] on button "Next" at bounding box center [601, 20] width 52 height 24
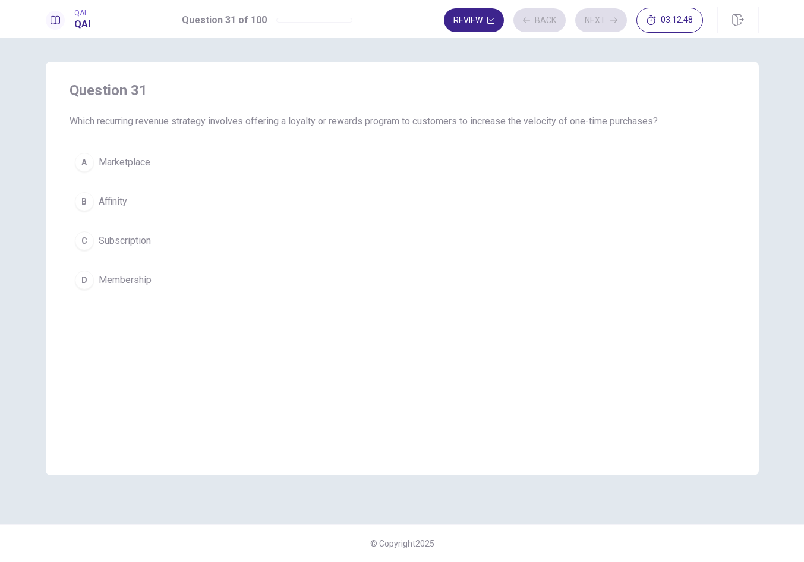
click at [496, 182] on div "A Marketplace B Affinity C Subscription D Membership" at bounding box center [403, 220] width 666 height 147
click at [506, 162] on button "A Marketplace" at bounding box center [403, 162] width 666 height 30
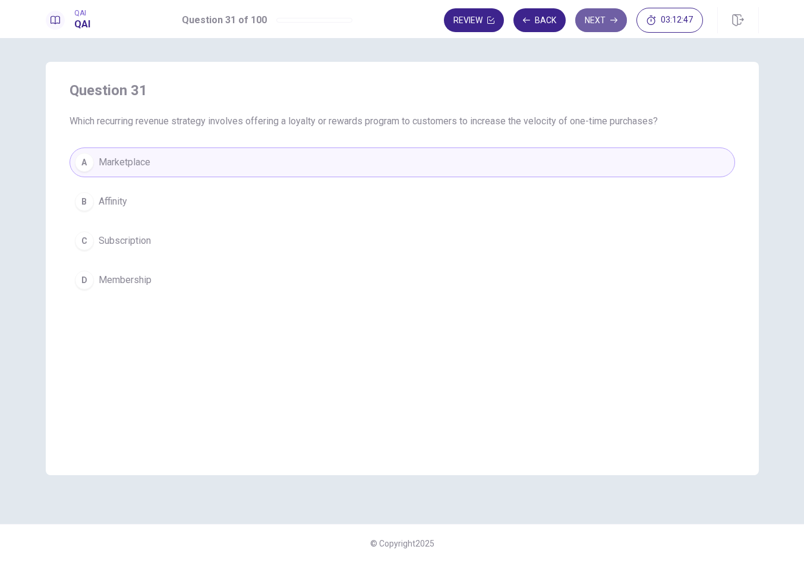
drag, startPoint x: 592, startPoint y: 27, endPoint x: 550, endPoint y: 123, distance: 104.4
click at [592, 27] on button "Next" at bounding box center [601, 20] width 52 height 24
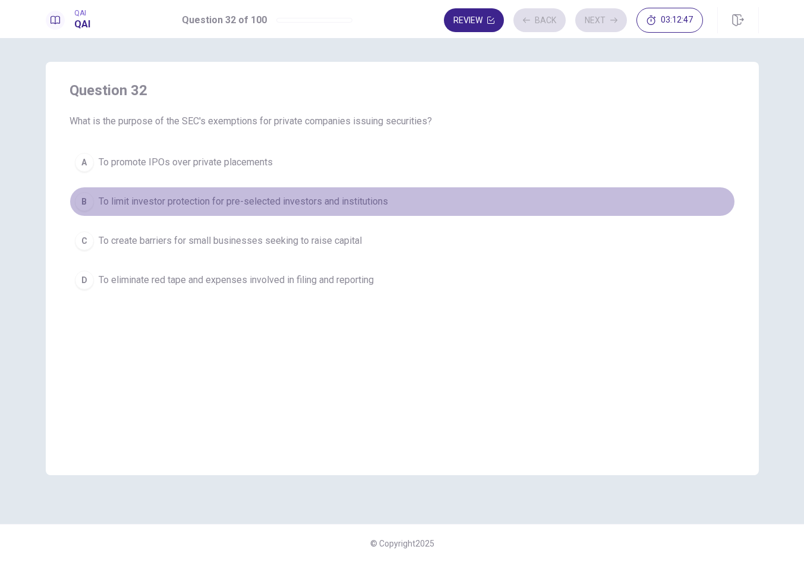
click at [512, 193] on button "B To limit investor protection for pre-selected investors and institutions" at bounding box center [403, 202] width 666 height 30
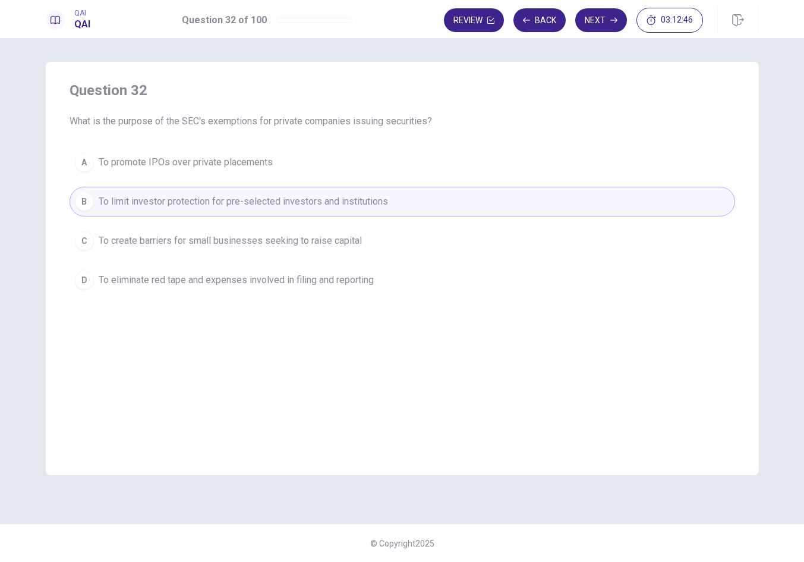
click at [598, 21] on button "Next" at bounding box center [601, 20] width 52 height 24
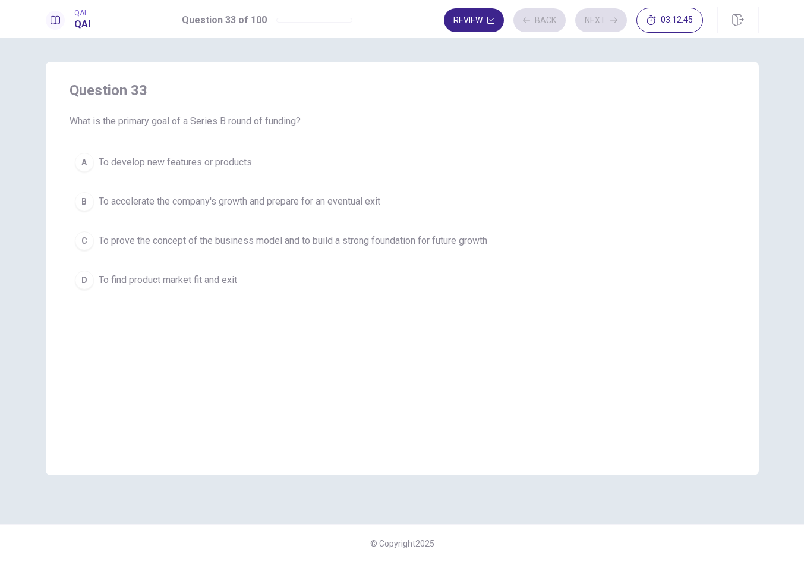
click at [473, 152] on button "A To develop new features or products" at bounding box center [403, 162] width 666 height 30
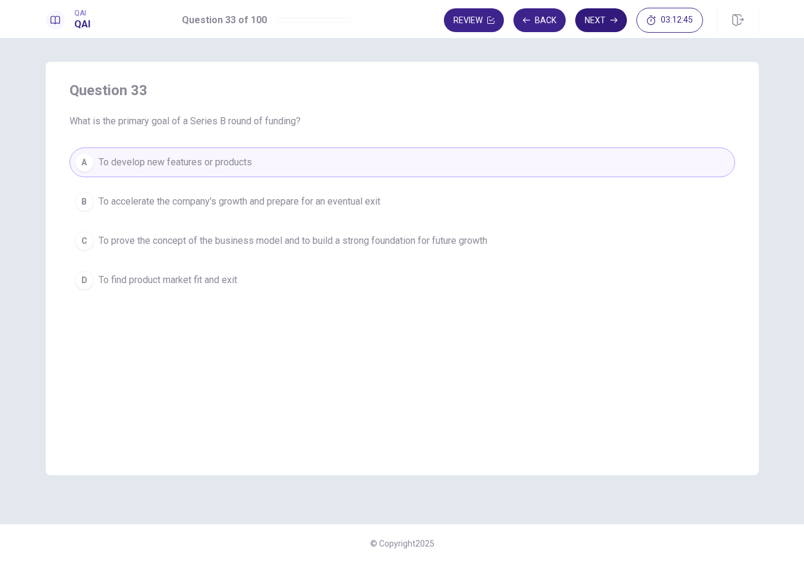
click at [598, 26] on button "Next" at bounding box center [601, 20] width 52 height 24
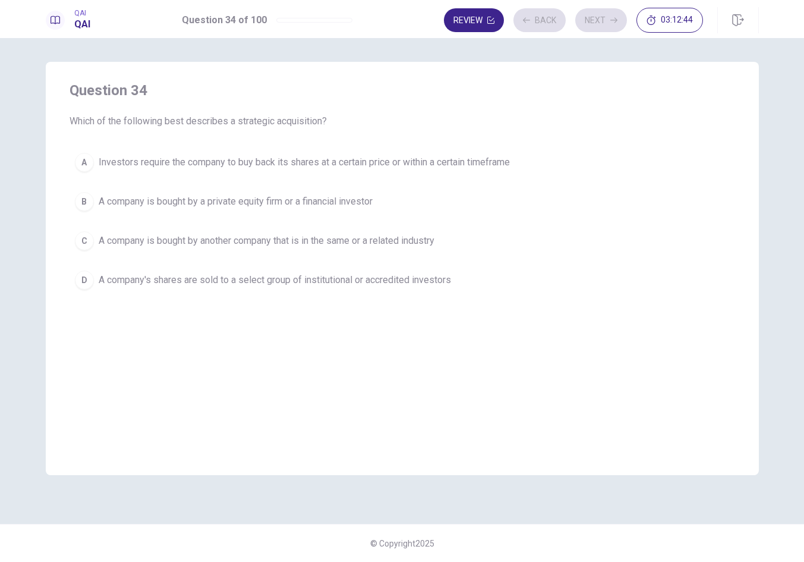
click at [493, 158] on span "Investors require the company to buy back its shares at a certain price or with…" at bounding box center [304, 162] width 411 height 14
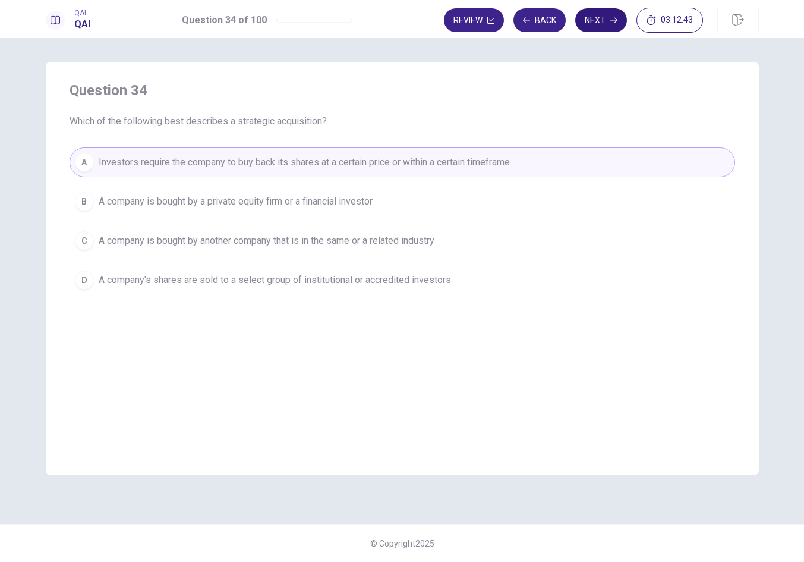
click at [599, 27] on button "Next" at bounding box center [601, 20] width 52 height 24
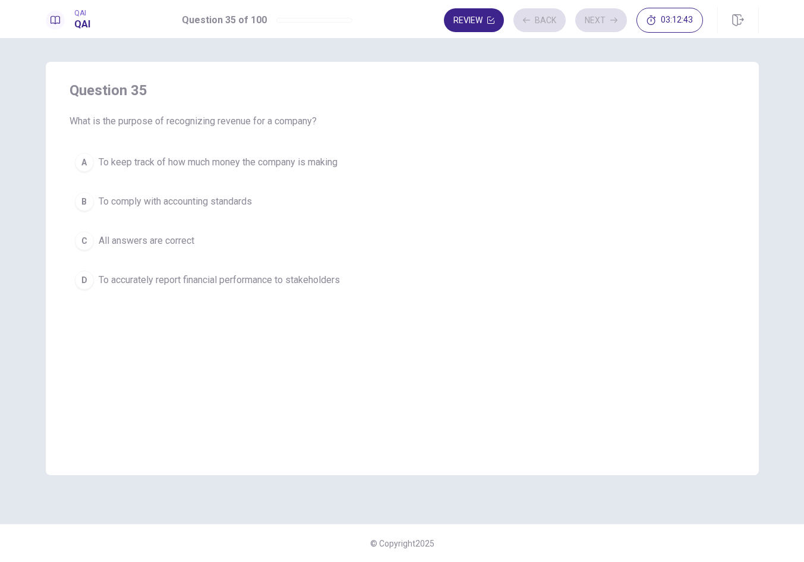
click at [491, 171] on button "A To keep track of how much money the company is making" at bounding box center [403, 162] width 666 height 30
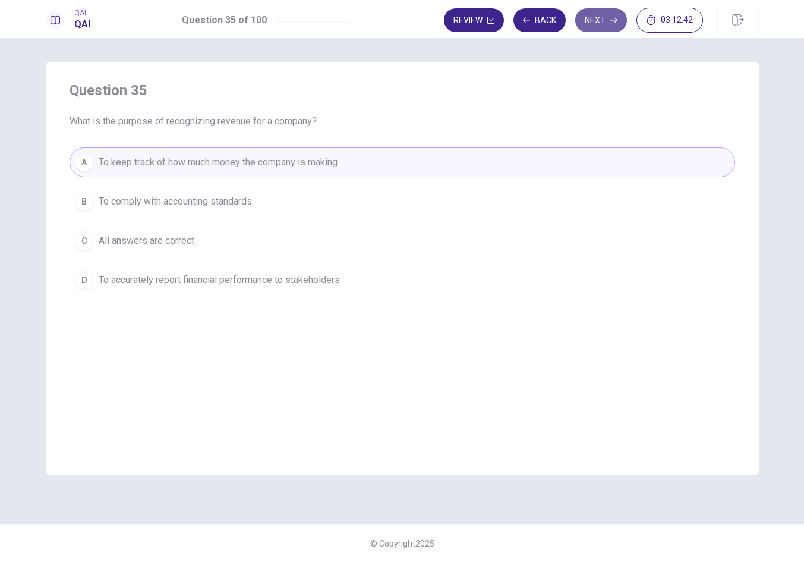
click at [612, 24] on button "Next" at bounding box center [601, 20] width 52 height 24
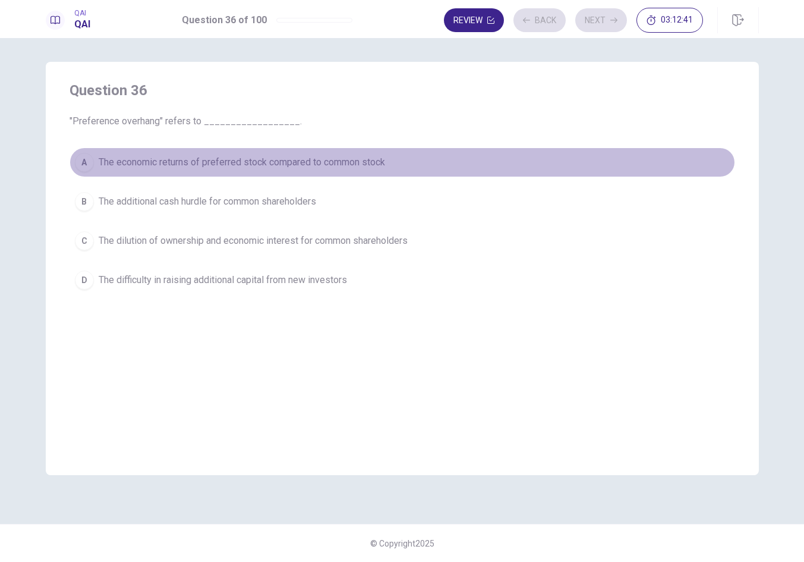
click at [490, 159] on button "A The economic returns of preferred stock compared to common stock" at bounding box center [403, 162] width 666 height 30
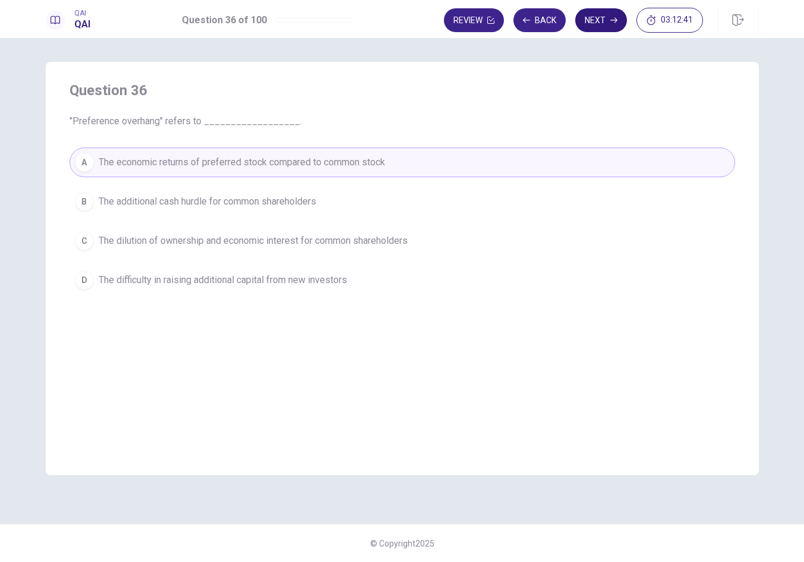
click at [606, 14] on button "Next" at bounding box center [601, 20] width 52 height 24
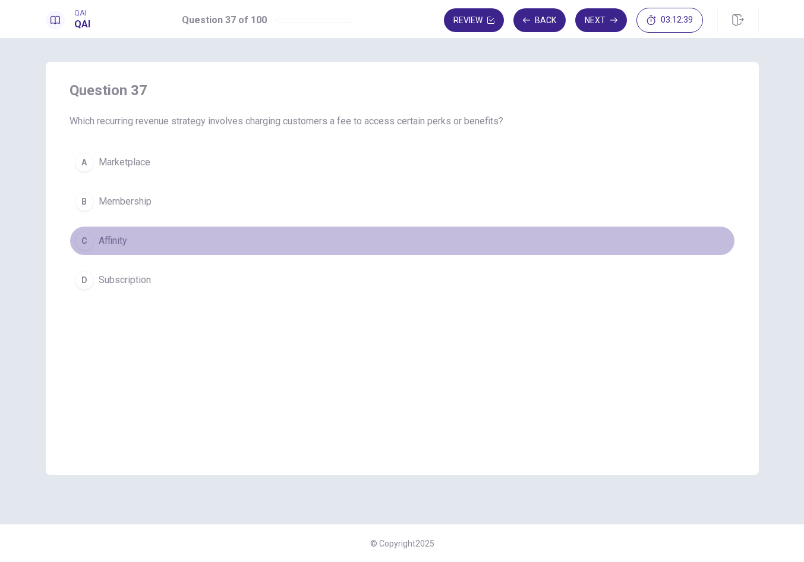
click at [488, 235] on button "C Affinity" at bounding box center [403, 241] width 666 height 30
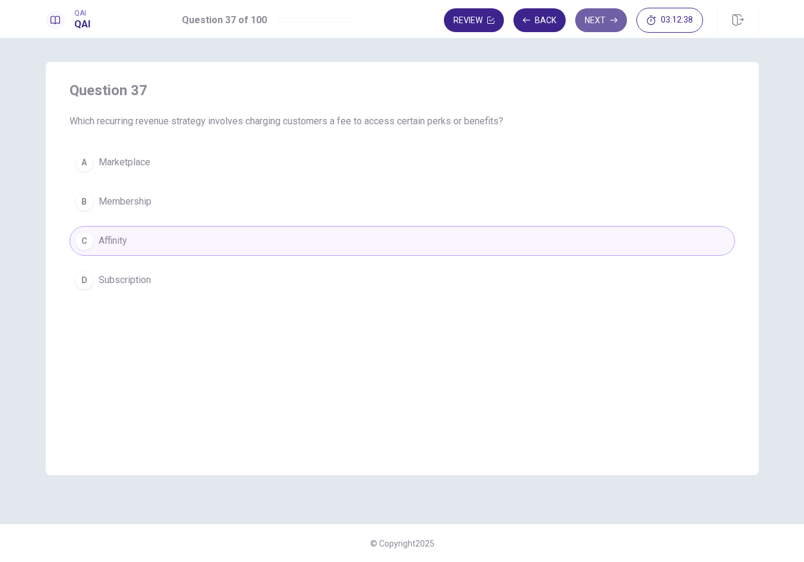
click at [608, 12] on button "Next" at bounding box center [601, 20] width 52 height 24
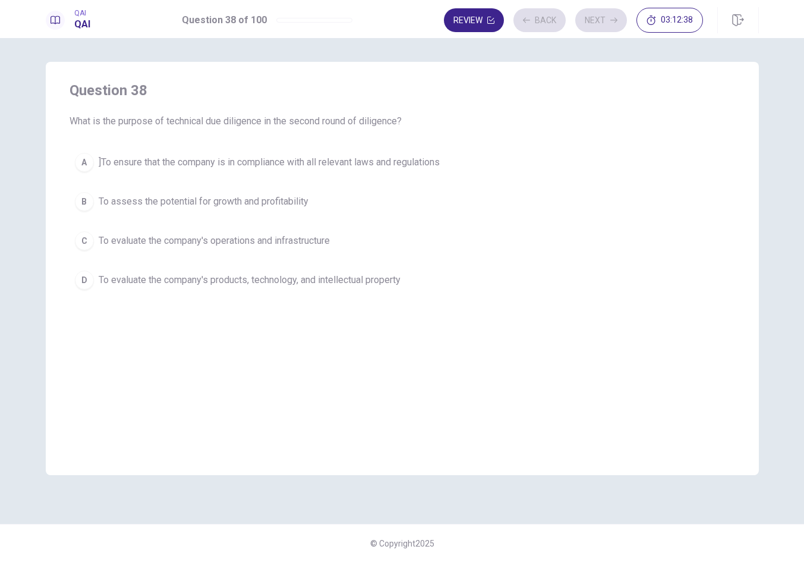
click at [490, 171] on button "A ]To ensure that the company is in compliance with all relevant laws and regul…" at bounding box center [403, 162] width 666 height 30
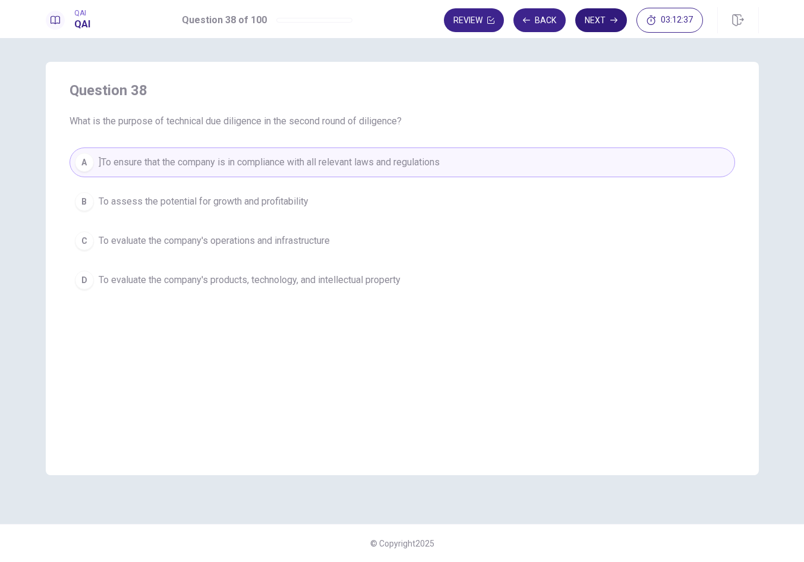
click at [599, 26] on button "Next" at bounding box center [601, 20] width 52 height 24
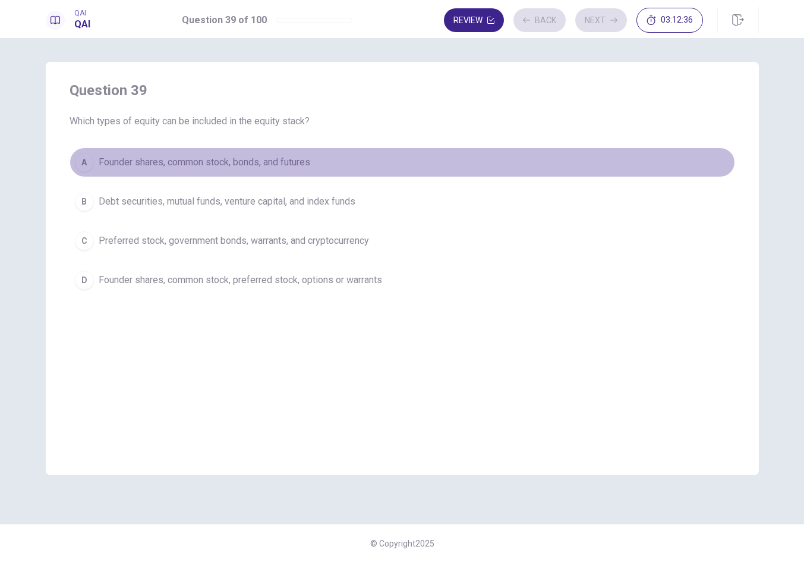
click at [490, 159] on button "A Founder shares, common stock, bonds, and futures" at bounding box center [403, 162] width 666 height 30
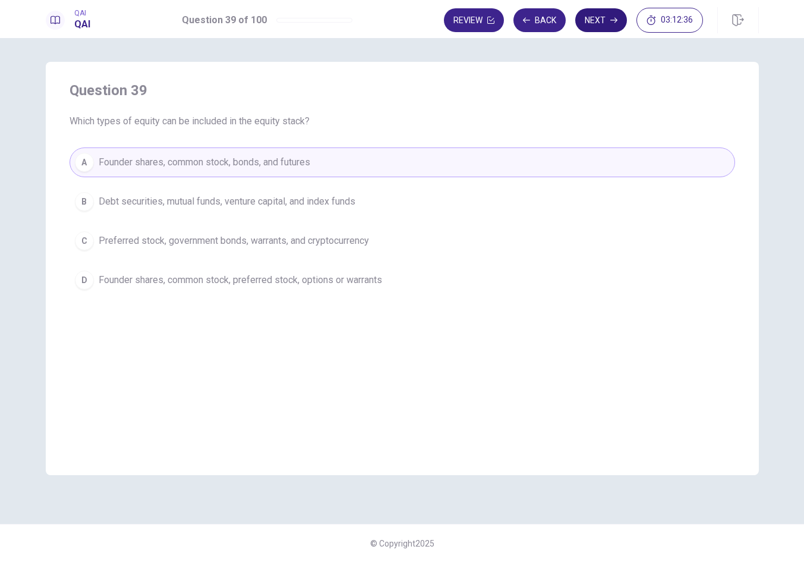
click at [594, 27] on button "Next" at bounding box center [601, 20] width 52 height 24
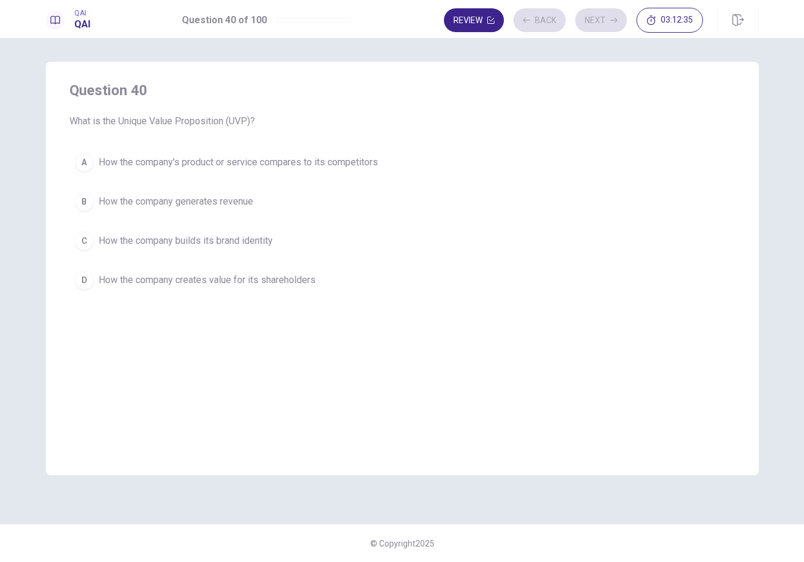
click at [487, 159] on button "A How the company's product or service compares to its competitors" at bounding box center [403, 162] width 666 height 30
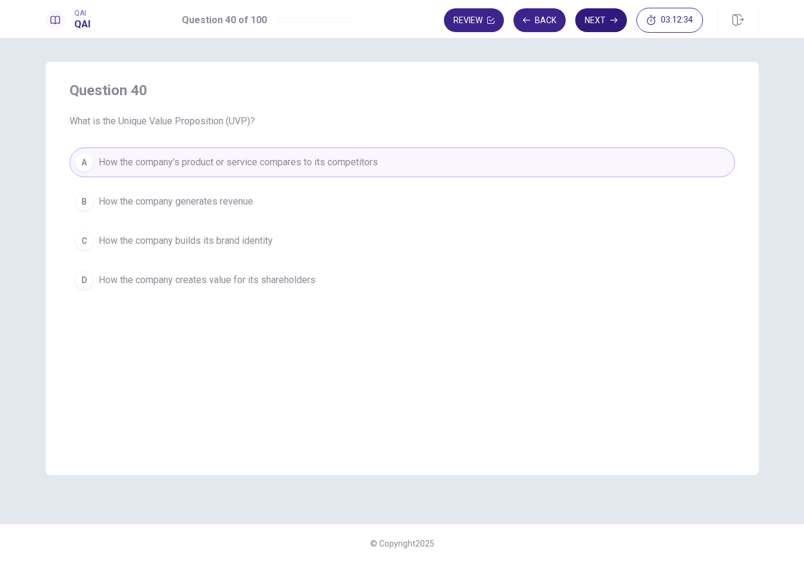
click at [600, 18] on button "Next" at bounding box center [601, 20] width 52 height 24
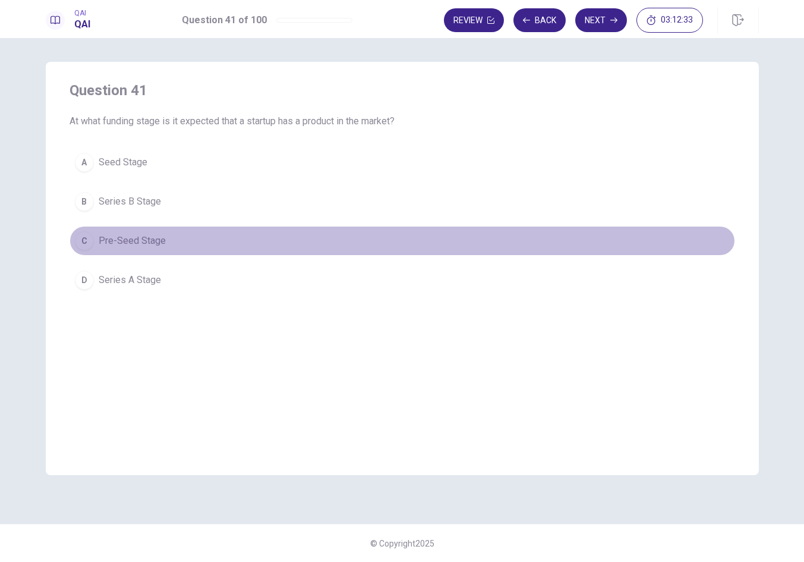
click at [499, 237] on button "C Pre-Seed Stage" at bounding box center [403, 241] width 666 height 30
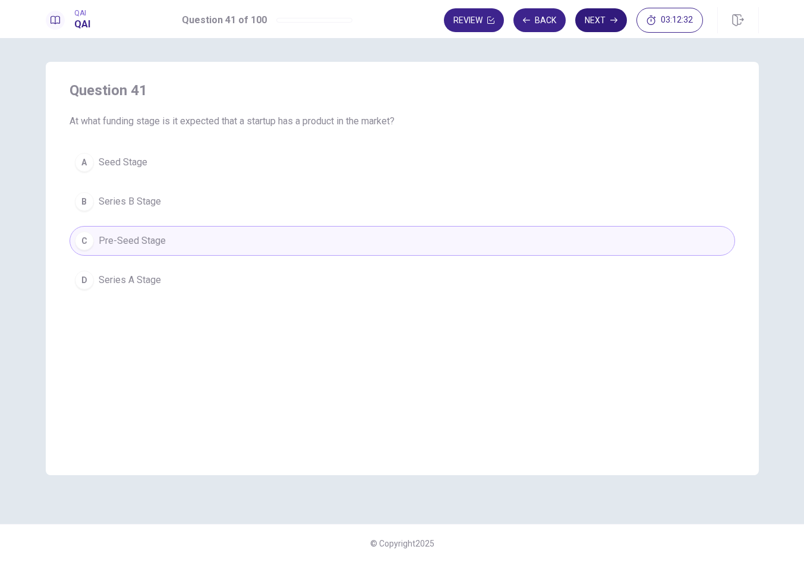
click at [600, 24] on button "Next" at bounding box center [601, 20] width 52 height 24
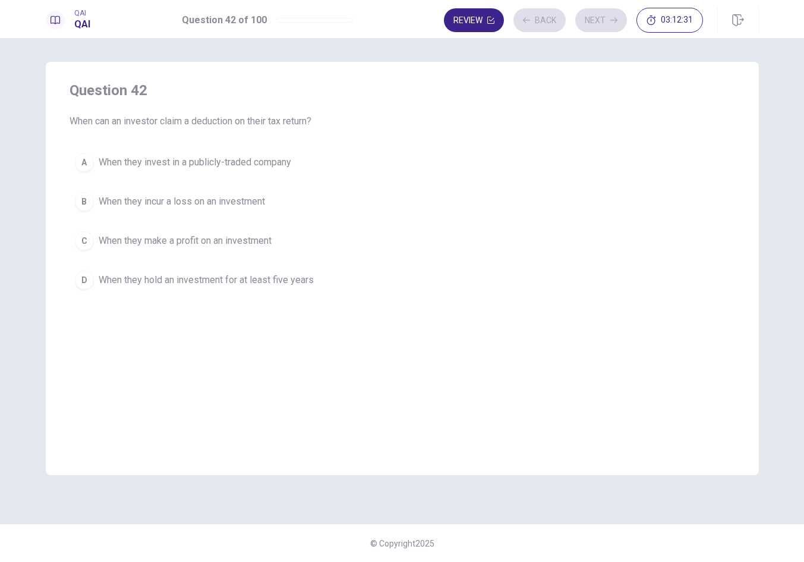
click at [528, 165] on button "A When they invest in a publicly-traded company" at bounding box center [403, 162] width 666 height 30
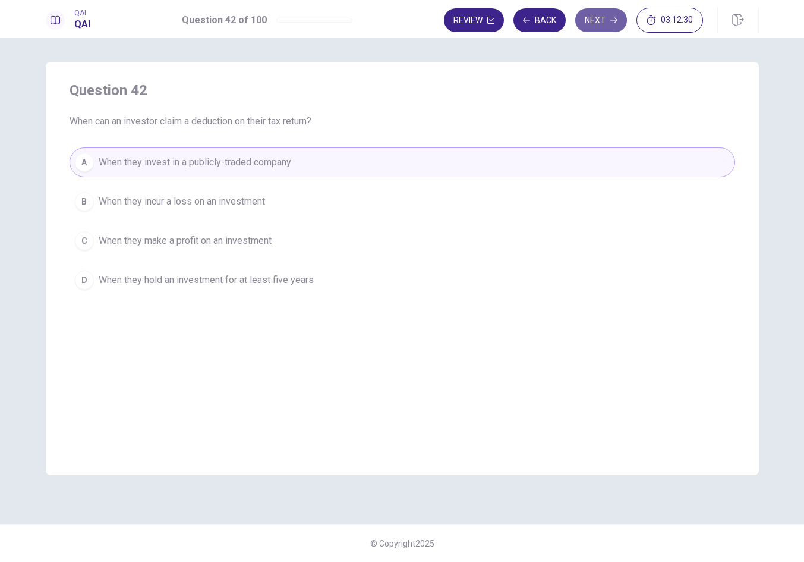
click at [599, 24] on button "Next" at bounding box center [601, 20] width 52 height 24
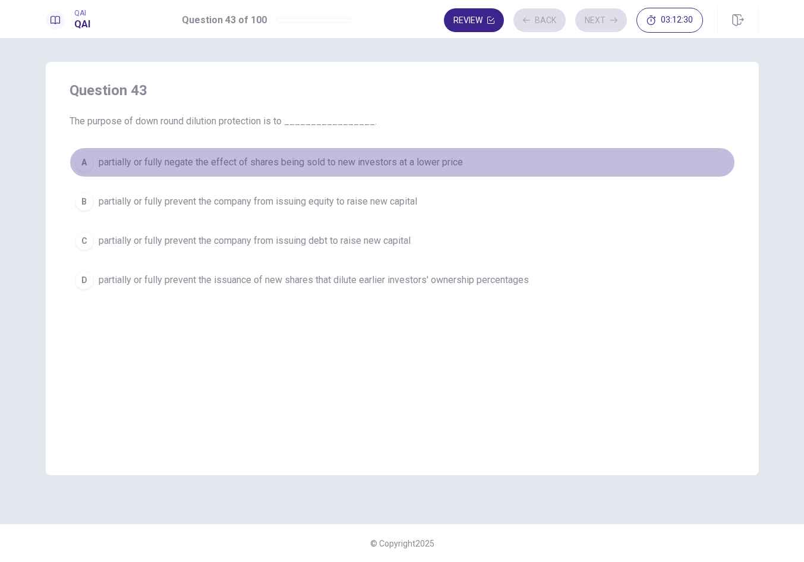
click at [506, 160] on button "A partially or fully negate the effect of shares being sold to new investors at…" at bounding box center [403, 162] width 666 height 30
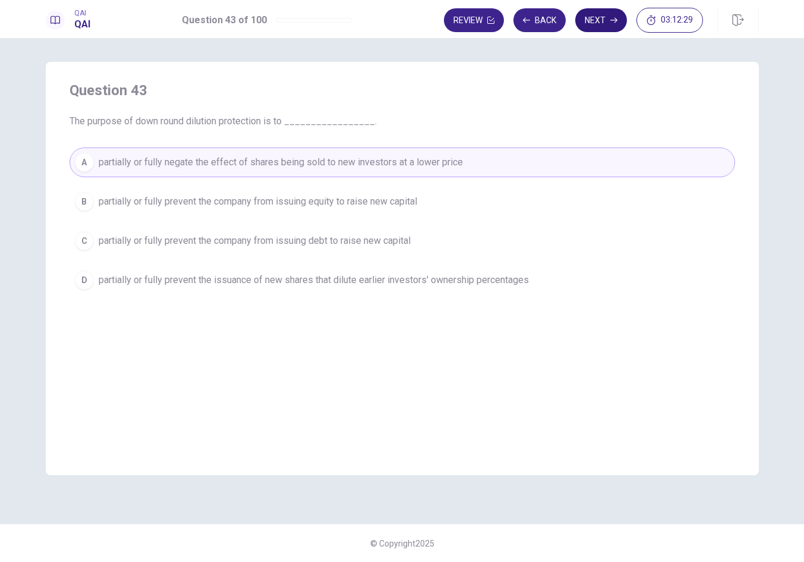
click at [600, 29] on button "Next" at bounding box center [601, 20] width 52 height 24
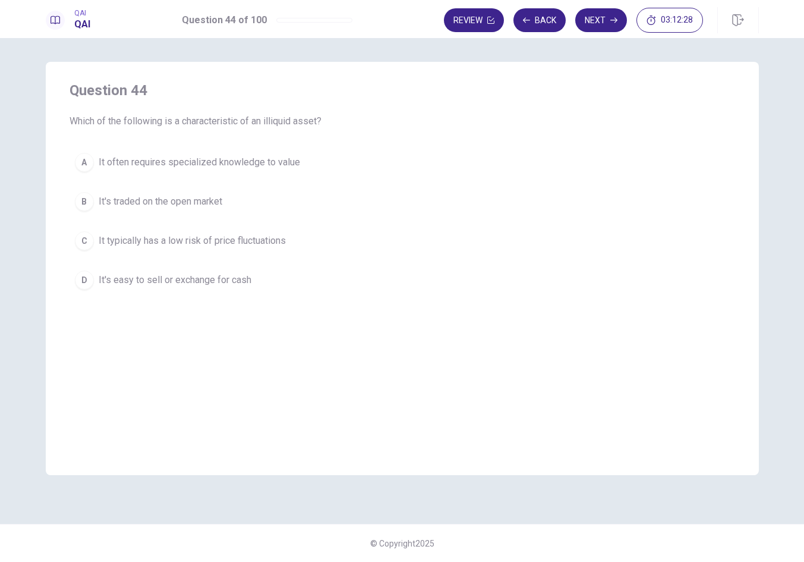
click at [507, 165] on button "A It often requires specialized knowledge to value" at bounding box center [403, 162] width 666 height 30
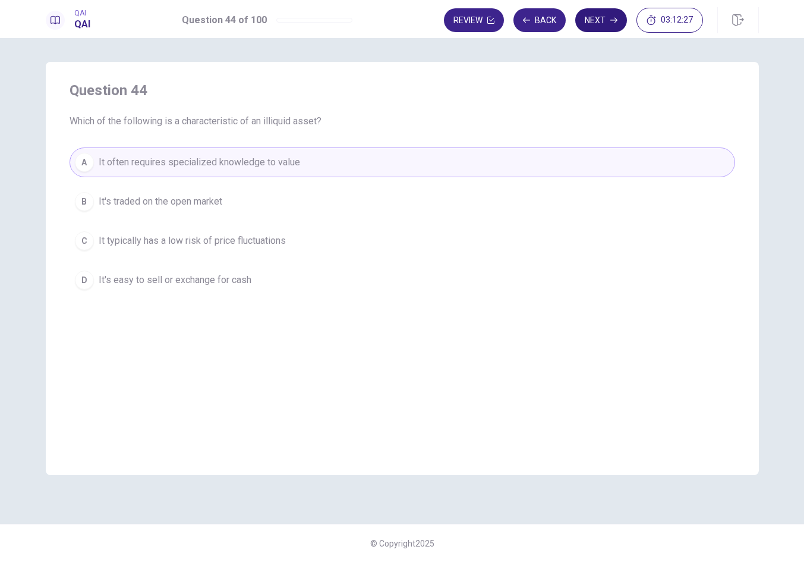
click at [614, 23] on icon "button" at bounding box center [614, 20] width 7 height 7
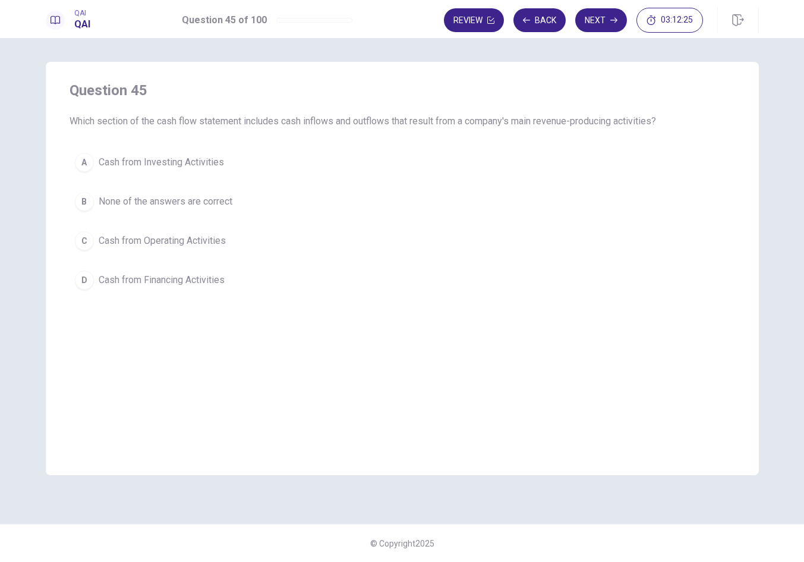
click at [462, 242] on button "C Cash from Operating Activities" at bounding box center [403, 241] width 666 height 30
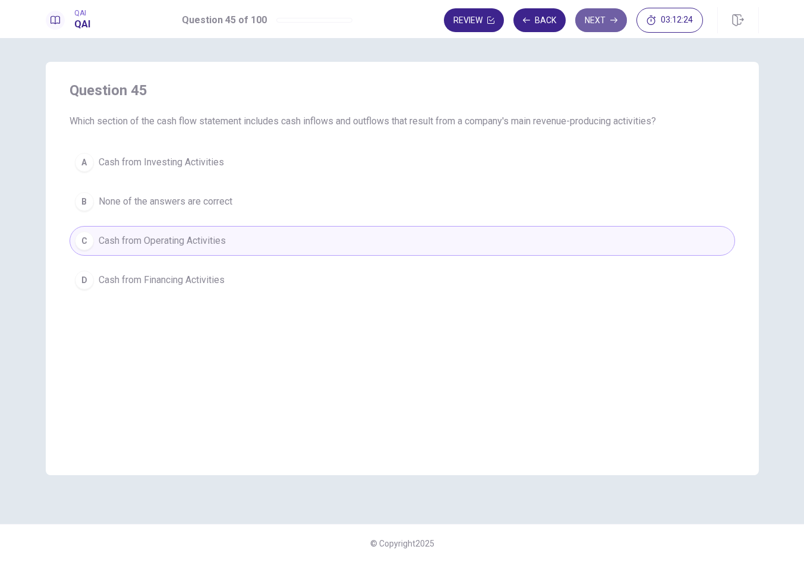
click at [603, 20] on button "Next" at bounding box center [601, 20] width 52 height 24
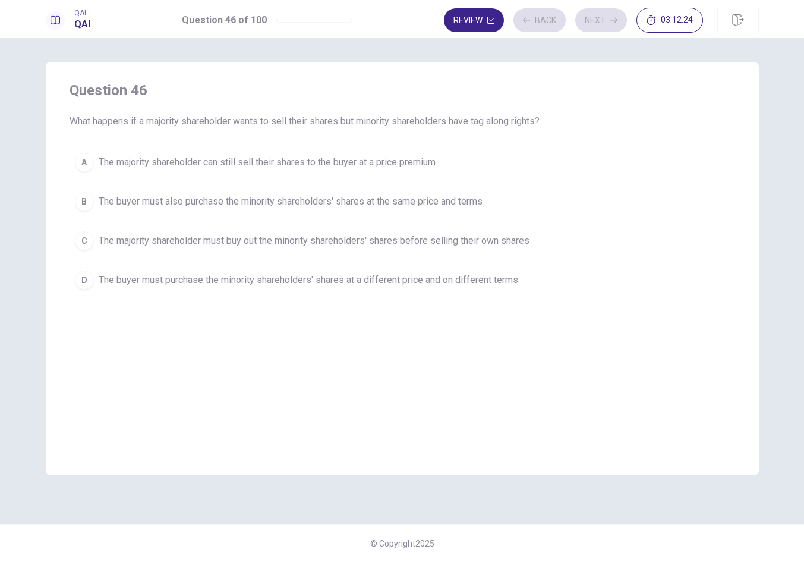
click at [446, 163] on button "A The majority shareholder can still sell their shares to the buyer at a price …" at bounding box center [403, 162] width 666 height 30
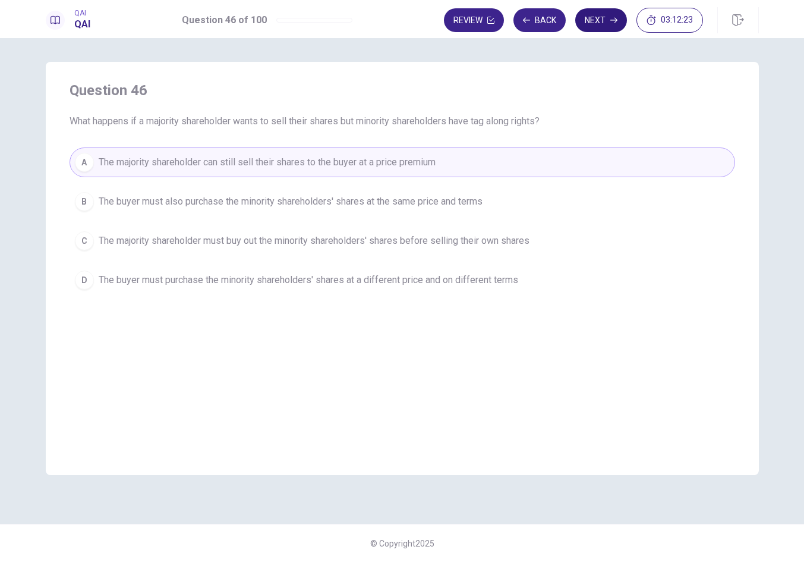
click at [593, 25] on button "Next" at bounding box center [601, 20] width 52 height 24
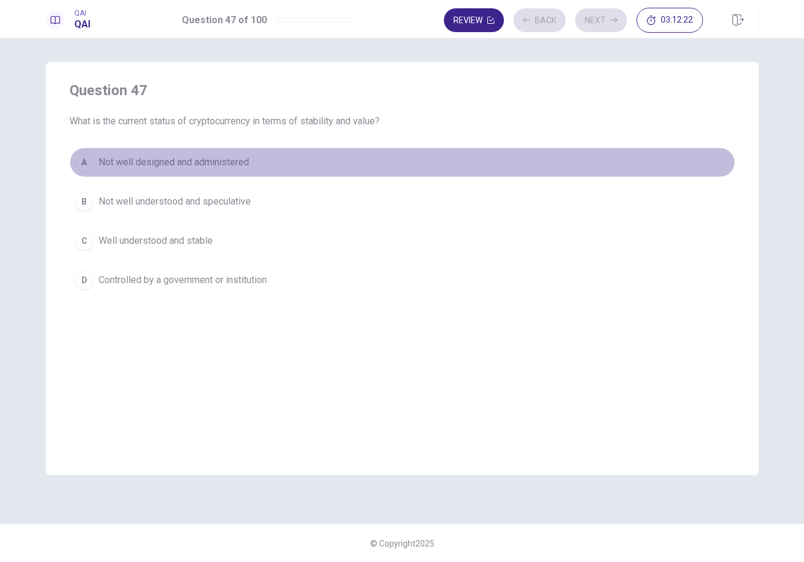
drag, startPoint x: 446, startPoint y: 165, endPoint x: 548, endPoint y: 103, distance: 118.2
click at [447, 165] on button "A Not well designed and administered" at bounding box center [403, 162] width 666 height 30
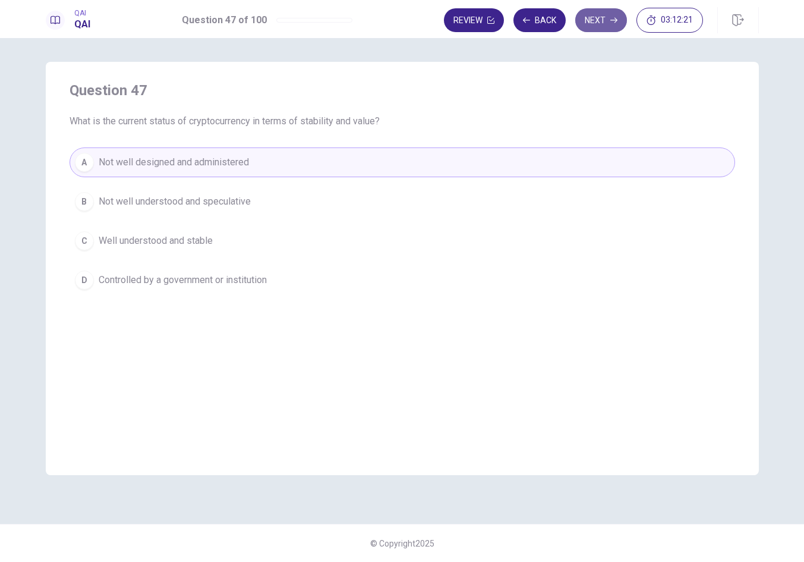
click at [587, 26] on button "Next" at bounding box center [601, 20] width 52 height 24
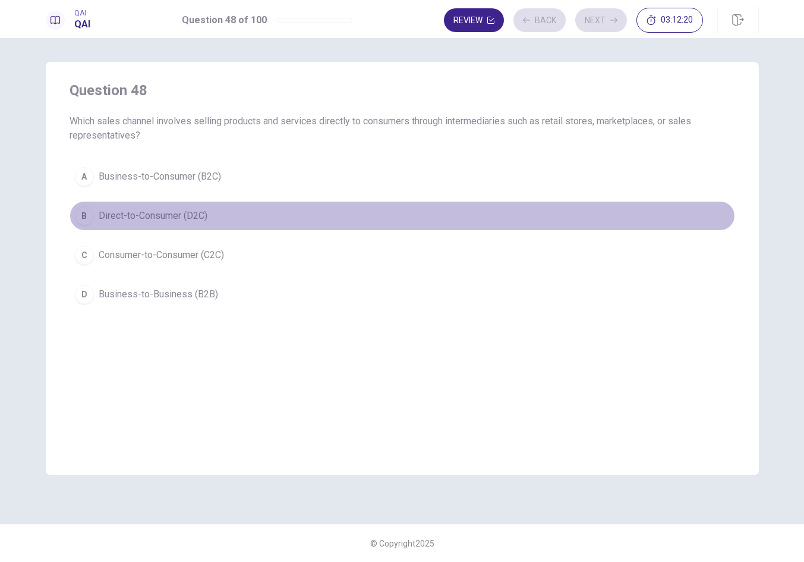
click at [471, 212] on button "B Direct-to-Consumer (D2C)" at bounding box center [403, 216] width 666 height 30
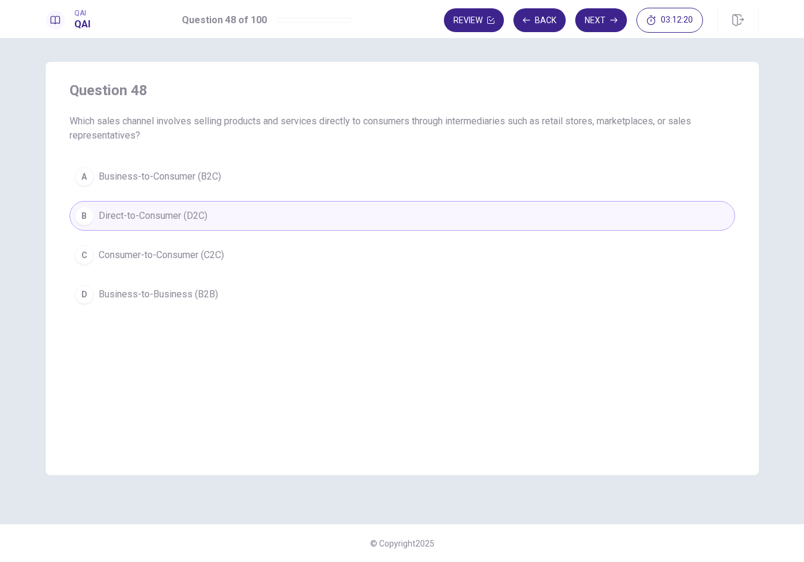
click at [596, 33] on div "Review Back Next 03:12:20" at bounding box center [601, 20] width 315 height 26
click at [602, 14] on button "Next" at bounding box center [601, 20] width 52 height 24
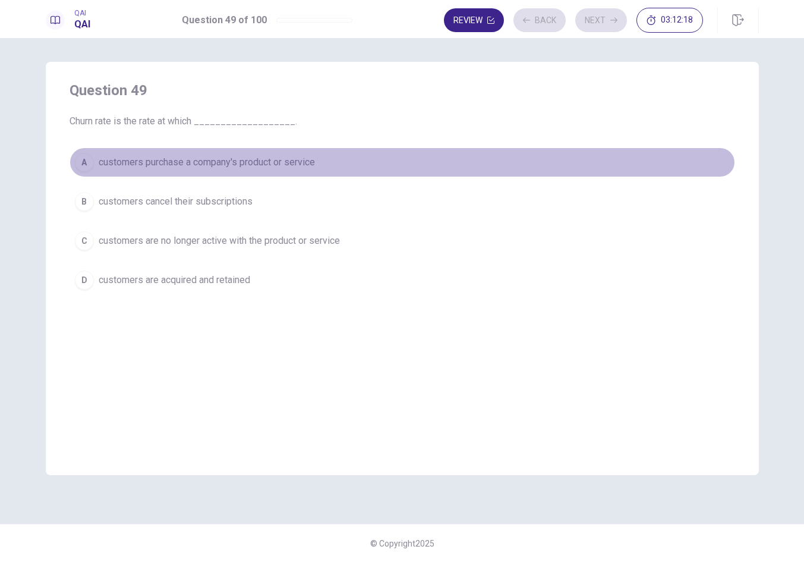
drag, startPoint x: 507, startPoint y: 161, endPoint x: 596, endPoint y: 52, distance: 141.5
click at [507, 161] on button "A customers purchase a company's product or service" at bounding box center [403, 162] width 666 height 30
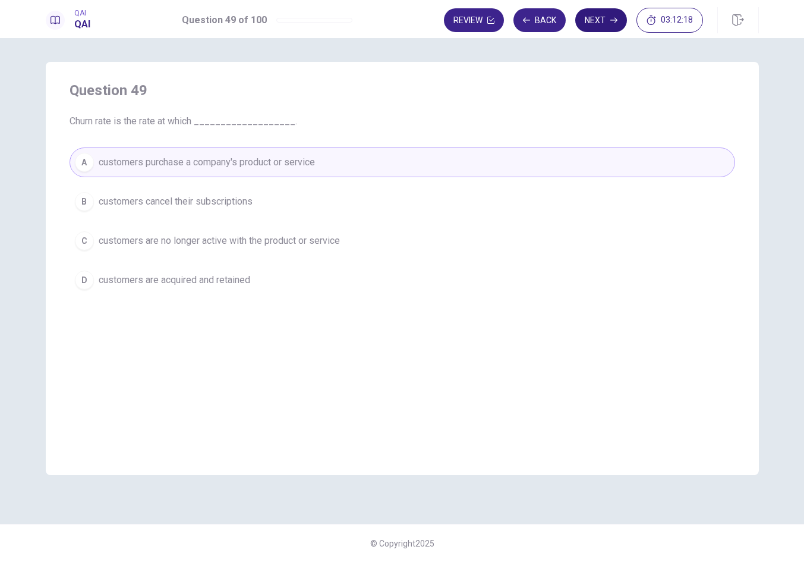
click at [600, 19] on button "Next" at bounding box center [601, 20] width 52 height 24
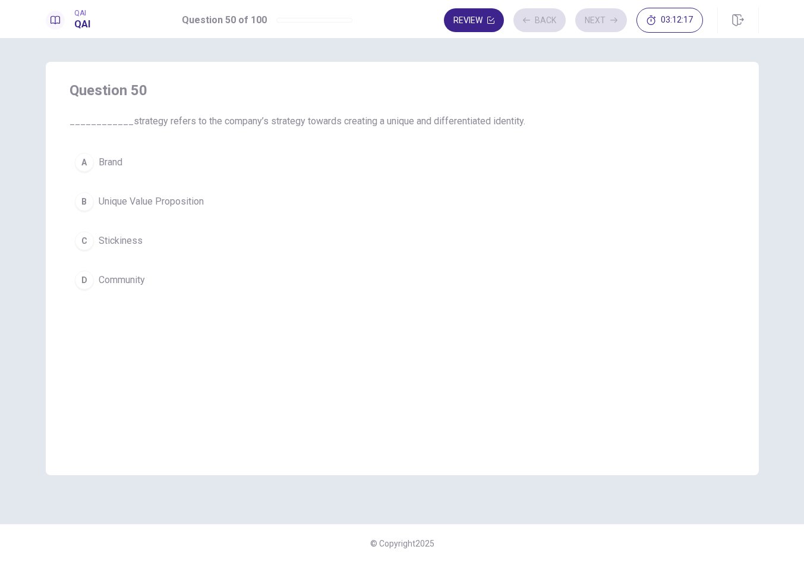
click at [474, 206] on button "B Unique Value Proposition" at bounding box center [403, 202] width 666 height 30
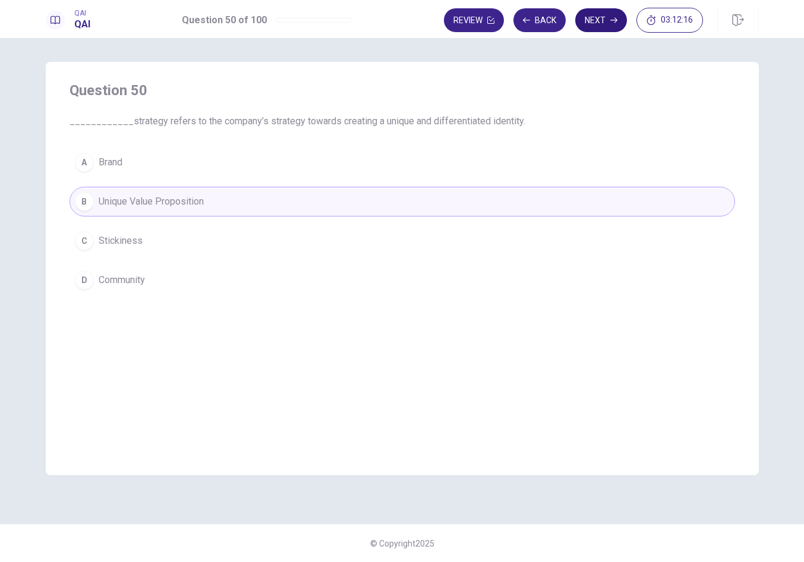
click at [585, 26] on button "Next" at bounding box center [601, 20] width 52 height 24
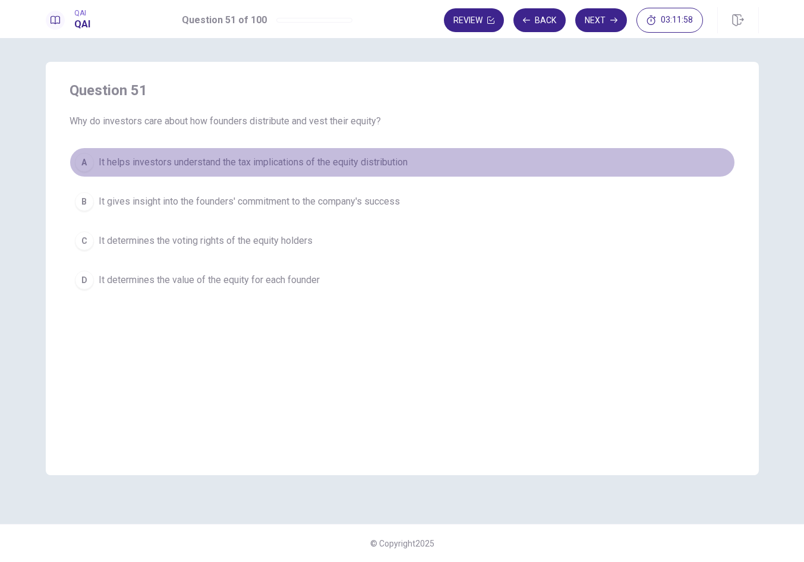
click at [463, 162] on button "A It helps investors understand the tax implications of the equity distribution" at bounding box center [403, 162] width 666 height 30
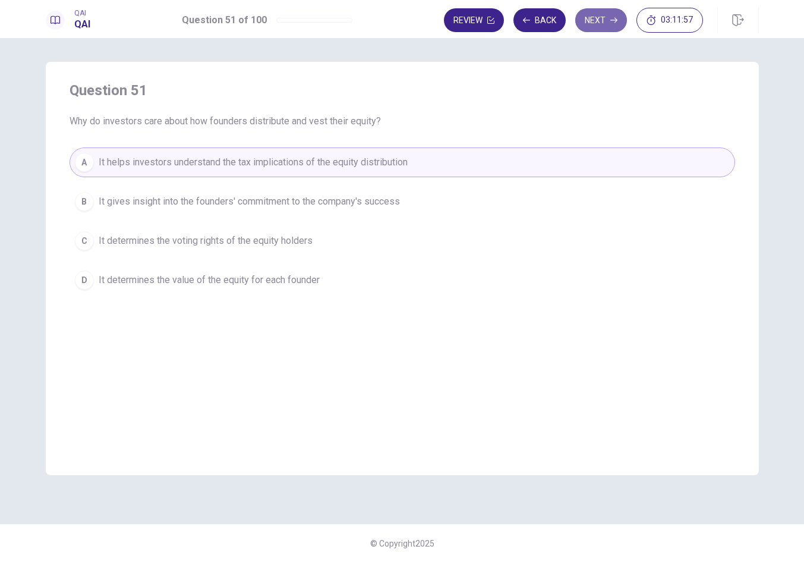
drag, startPoint x: 605, startPoint y: 23, endPoint x: 578, endPoint y: 74, distance: 57.4
click at [605, 23] on button "Next" at bounding box center [601, 20] width 52 height 24
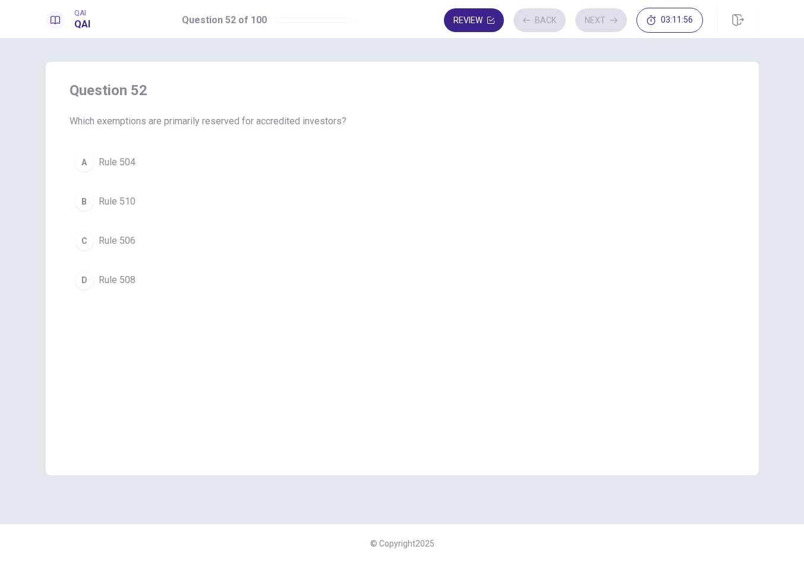
click at [446, 164] on button "A Rule 504" at bounding box center [403, 162] width 666 height 30
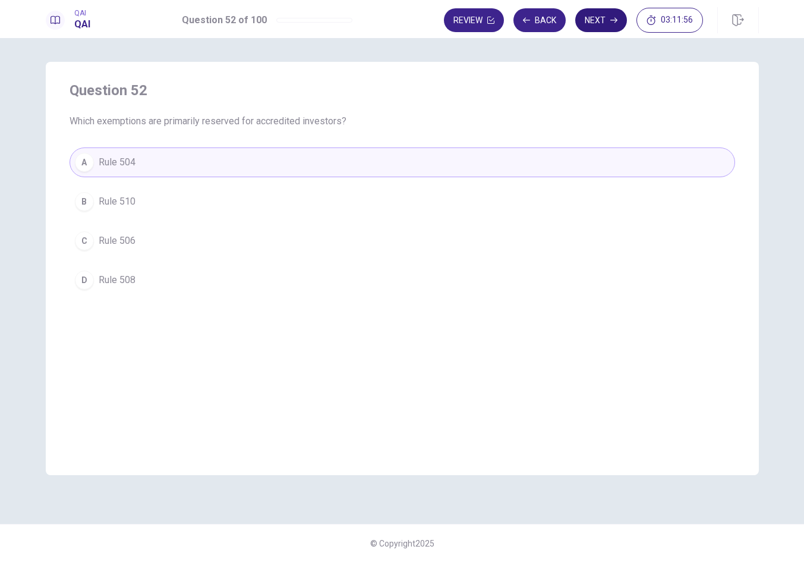
click at [609, 23] on button "Next" at bounding box center [601, 20] width 52 height 24
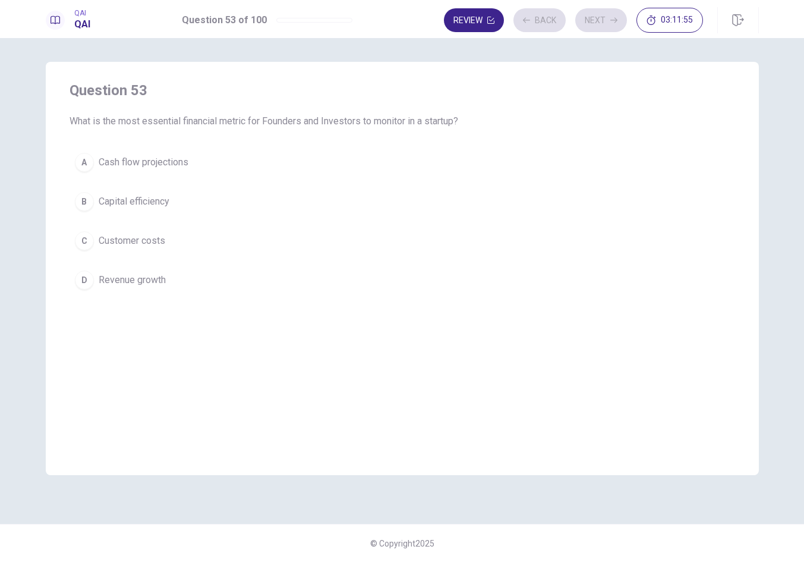
click at [467, 245] on button "C Customer costs" at bounding box center [403, 241] width 666 height 30
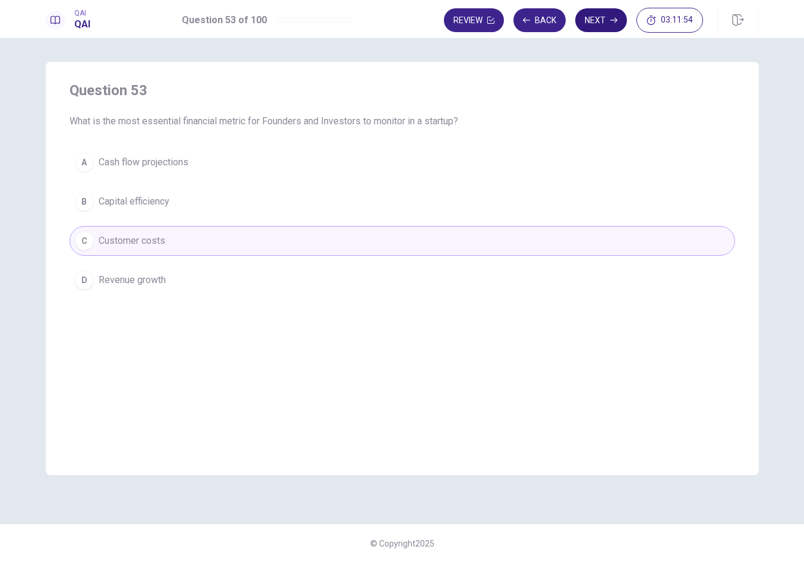
click at [597, 23] on button "Next" at bounding box center [601, 20] width 52 height 24
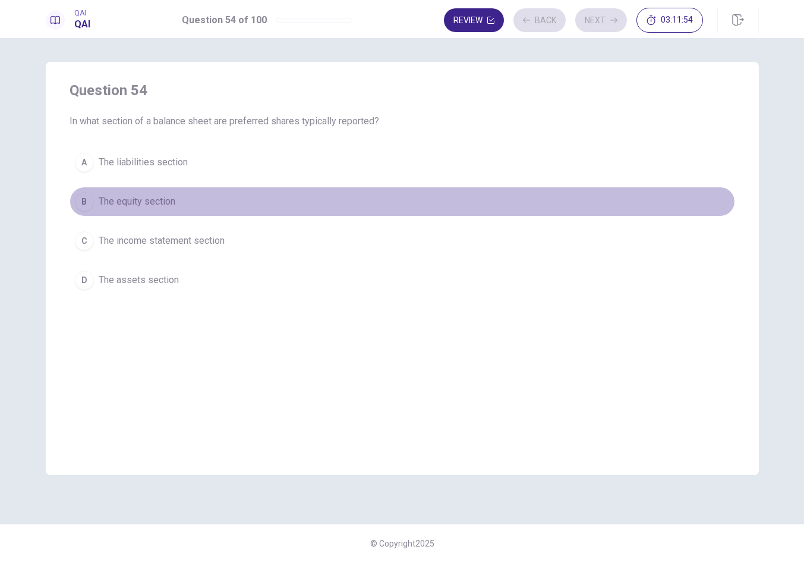
click at [451, 195] on button "B The equity section" at bounding box center [403, 202] width 666 height 30
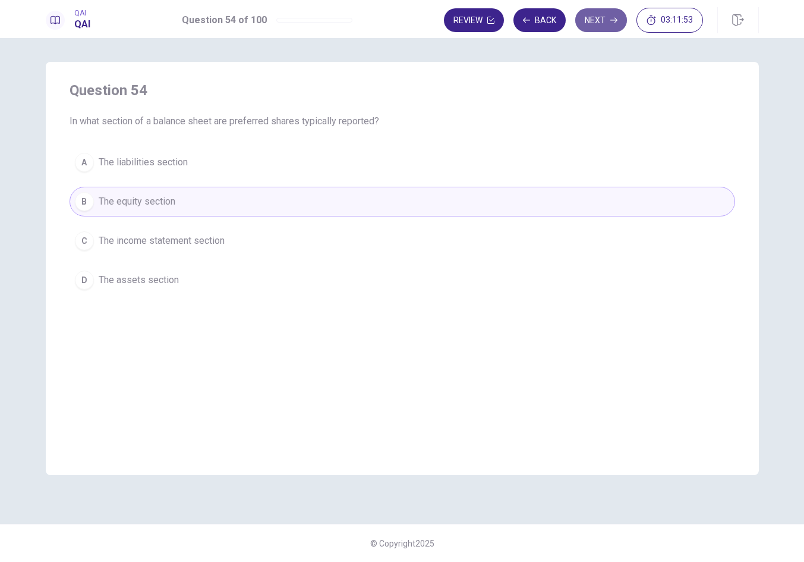
click at [600, 25] on button "Next" at bounding box center [601, 20] width 52 height 24
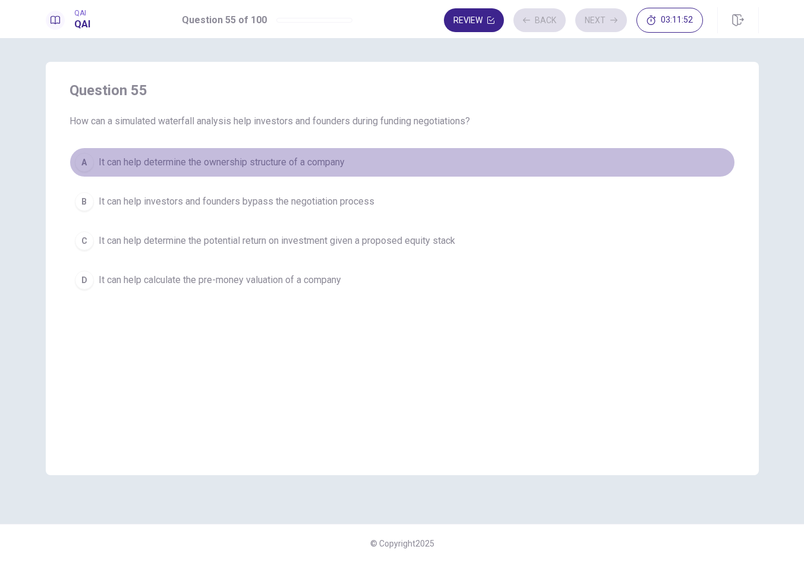
click at [478, 156] on button "A It can help determine the ownership structure of a company" at bounding box center [403, 162] width 666 height 30
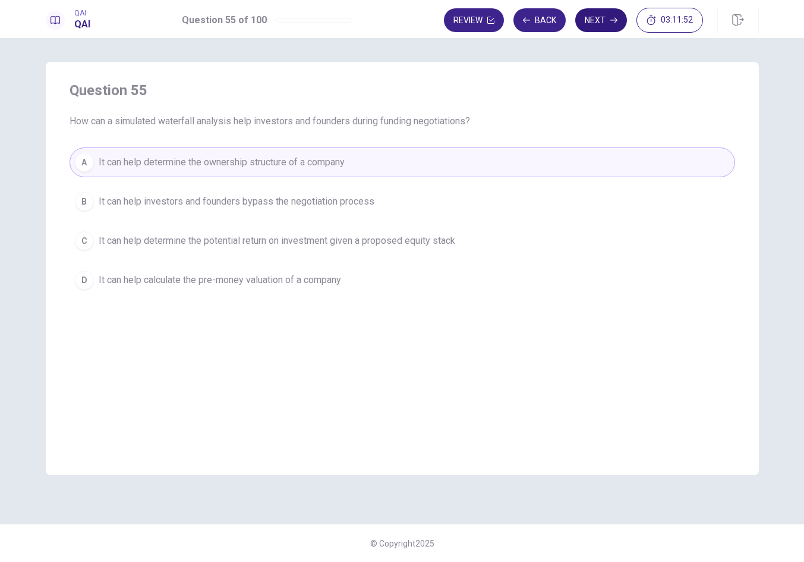
click at [587, 26] on button "Next" at bounding box center [601, 20] width 52 height 24
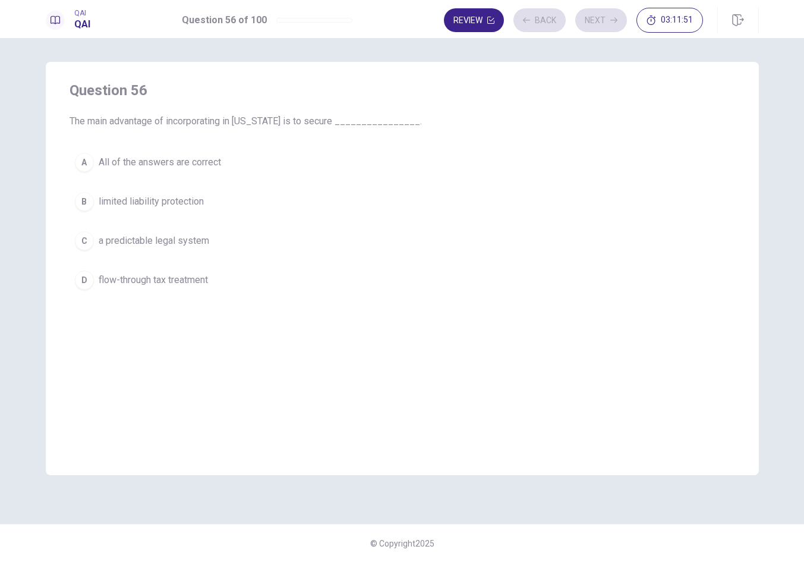
click at [476, 180] on div "A All of the answers are correct B limited liability protection C a predictable…" at bounding box center [403, 220] width 666 height 147
click at [483, 152] on button "A All of the answers are correct" at bounding box center [403, 162] width 666 height 30
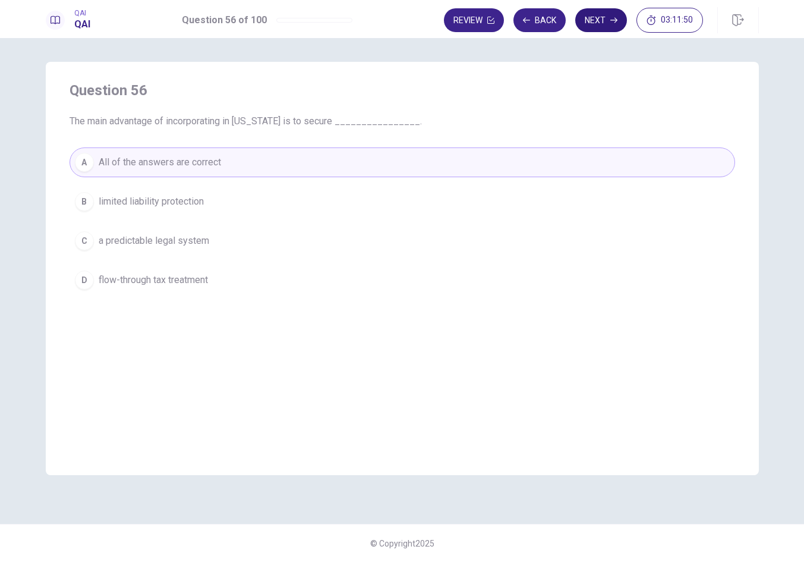
click at [604, 21] on button "Next" at bounding box center [601, 20] width 52 height 24
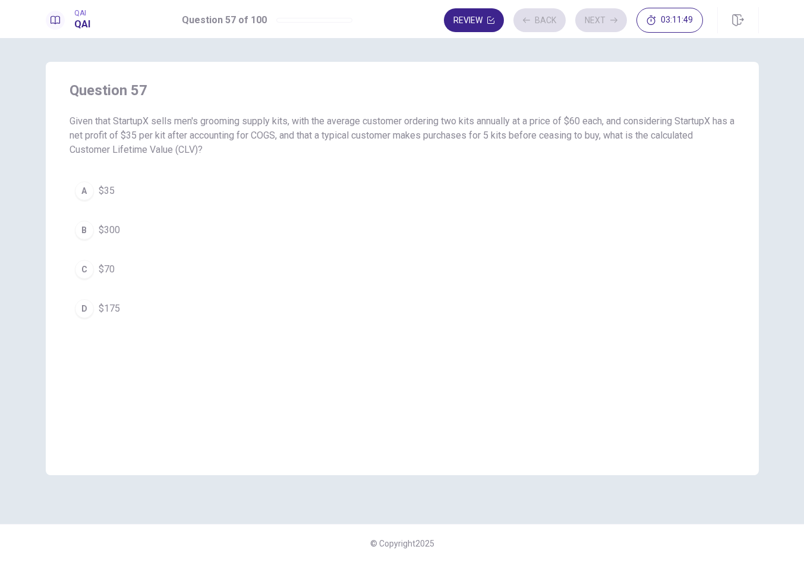
click at [471, 216] on button "B $300" at bounding box center [403, 230] width 666 height 30
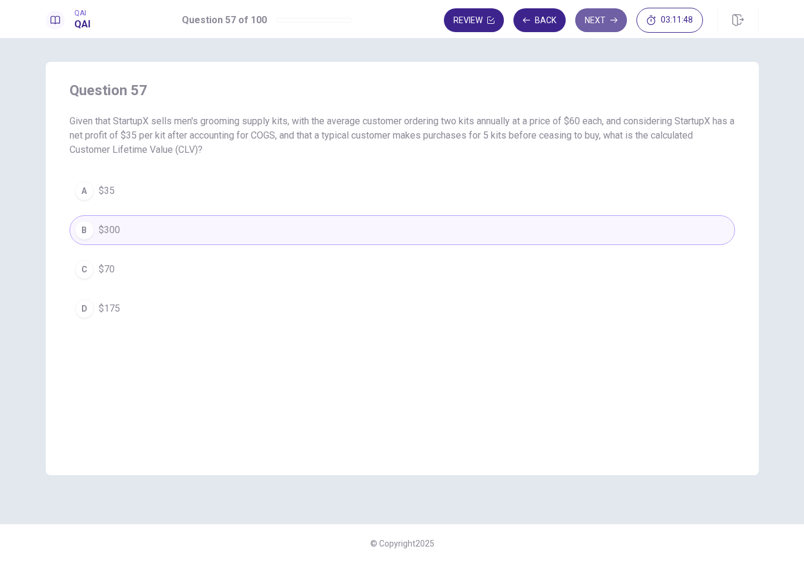
click at [601, 28] on button "Next" at bounding box center [601, 20] width 52 height 24
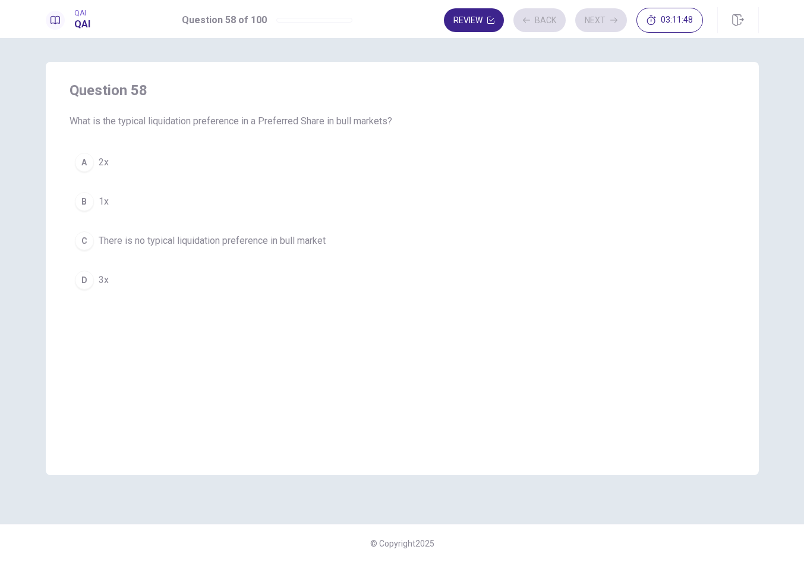
click at [484, 196] on button "B 1x" at bounding box center [403, 202] width 666 height 30
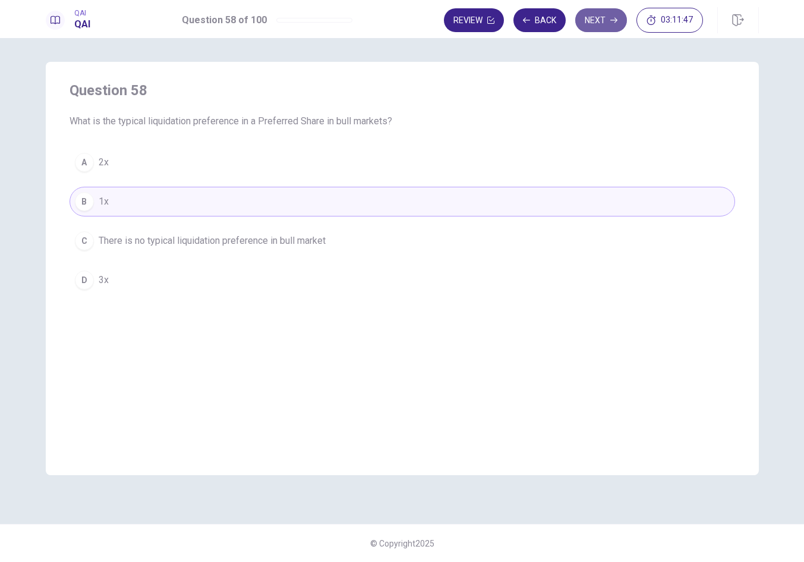
click at [584, 23] on button "Next" at bounding box center [601, 20] width 52 height 24
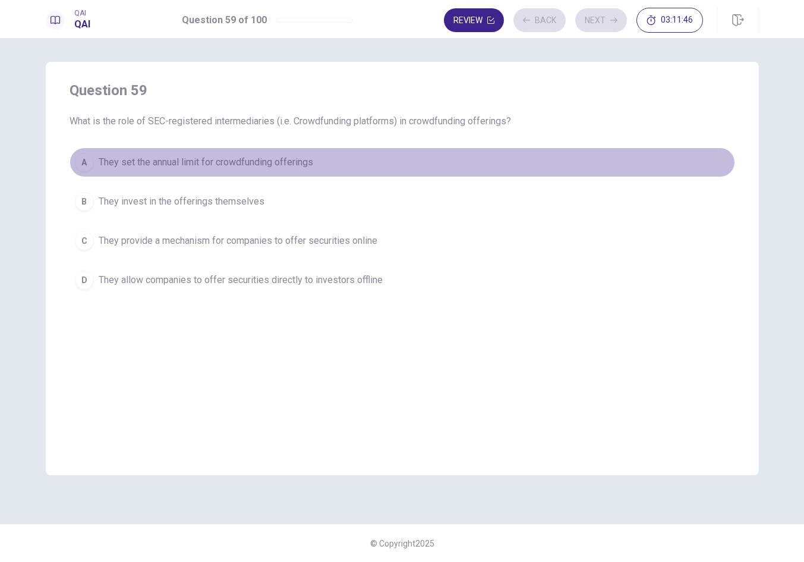
click at [495, 152] on button "A They set the annual limit for crowdfunding offerings" at bounding box center [403, 162] width 666 height 30
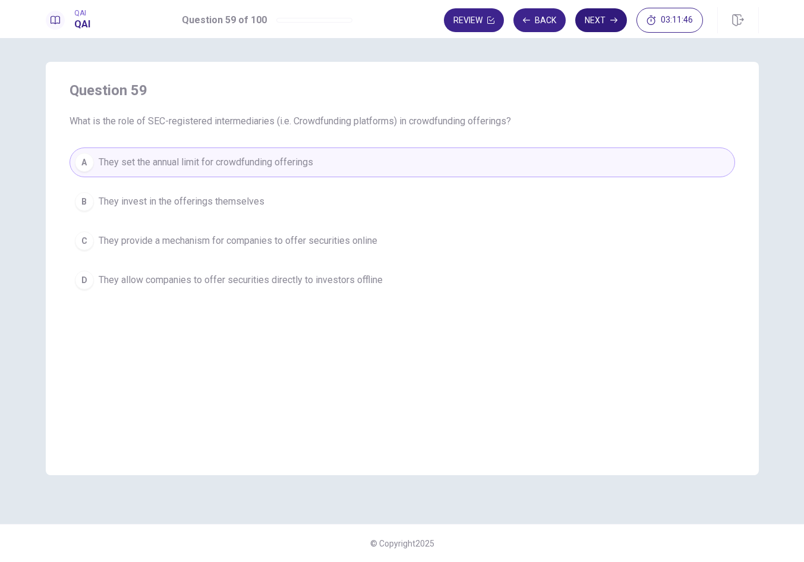
click at [600, 20] on button "Next" at bounding box center [601, 20] width 52 height 24
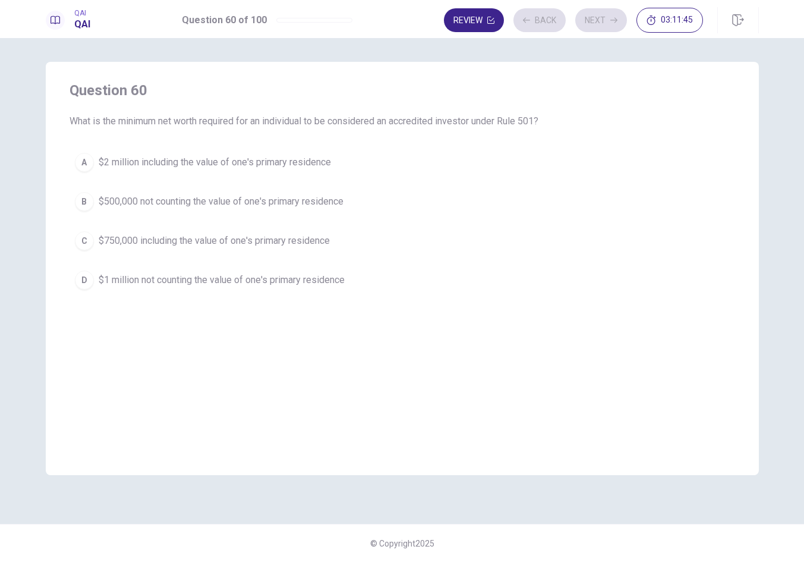
click at [463, 212] on button "B $500,000 not counting the value of one's primary residence" at bounding box center [403, 202] width 666 height 30
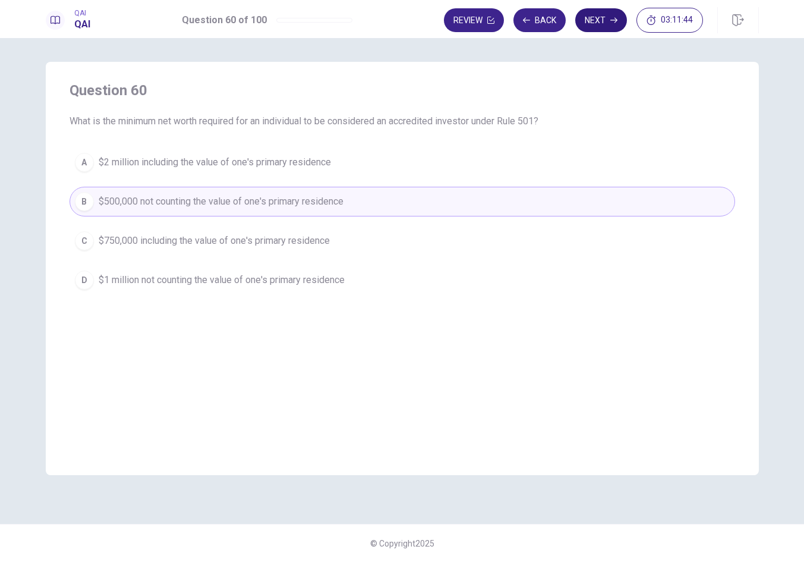
click at [599, 27] on button "Next" at bounding box center [601, 20] width 52 height 24
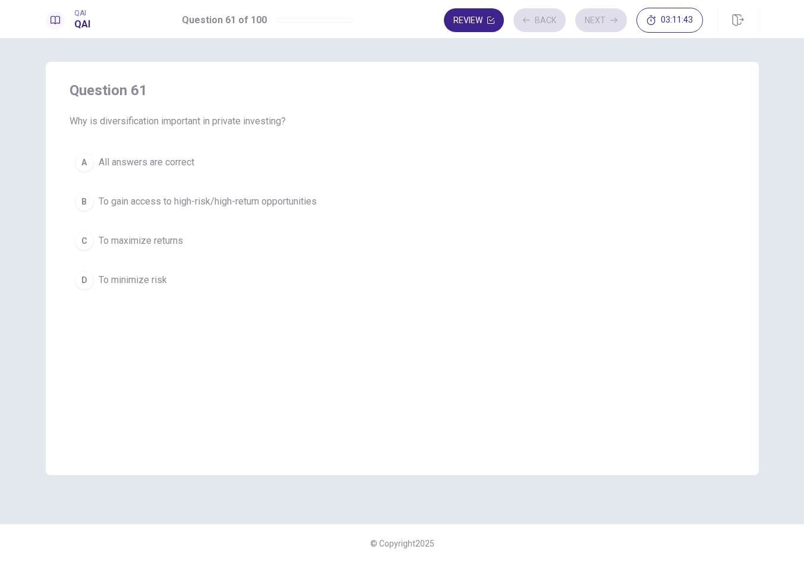
click at [504, 155] on button "A All answers are correct" at bounding box center [403, 162] width 666 height 30
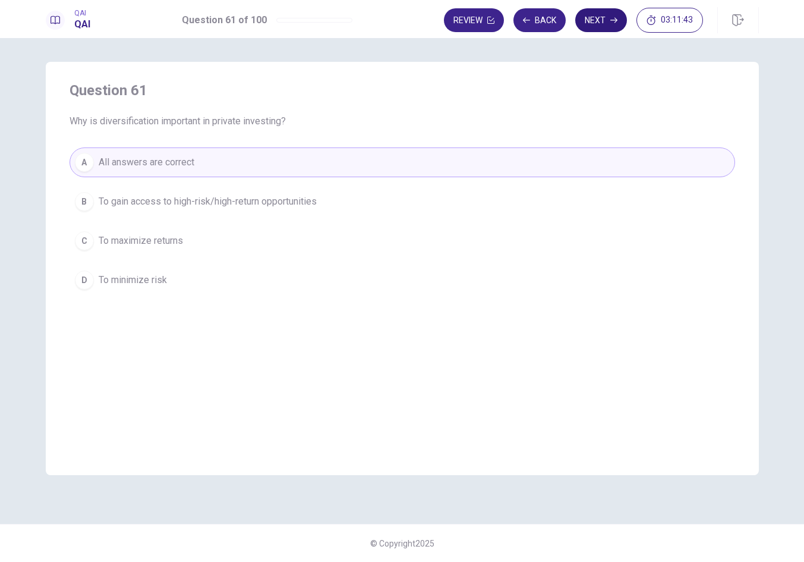
click at [606, 18] on button "Next" at bounding box center [601, 20] width 52 height 24
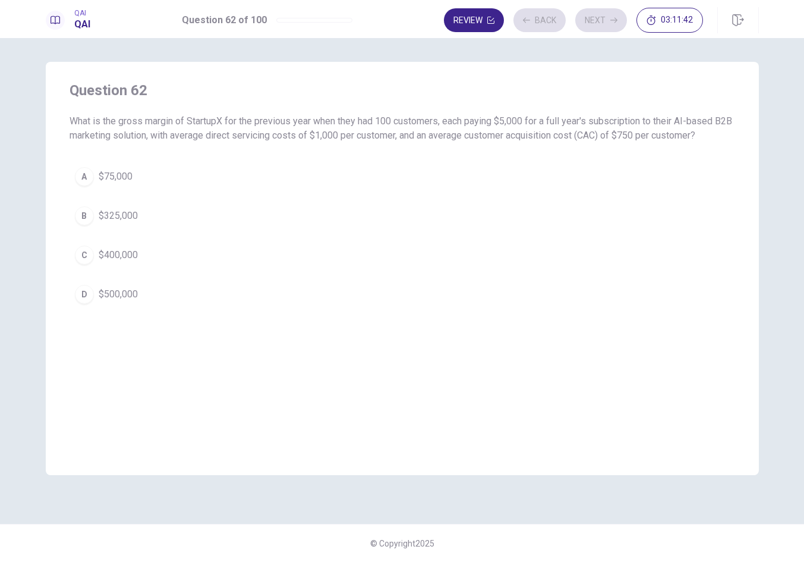
click at [503, 199] on div "A $75,000 B $325,000 C $400,000 D $500,000" at bounding box center [403, 235] width 666 height 147
click at [503, 208] on button "B $325,000" at bounding box center [403, 216] width 666 height 30
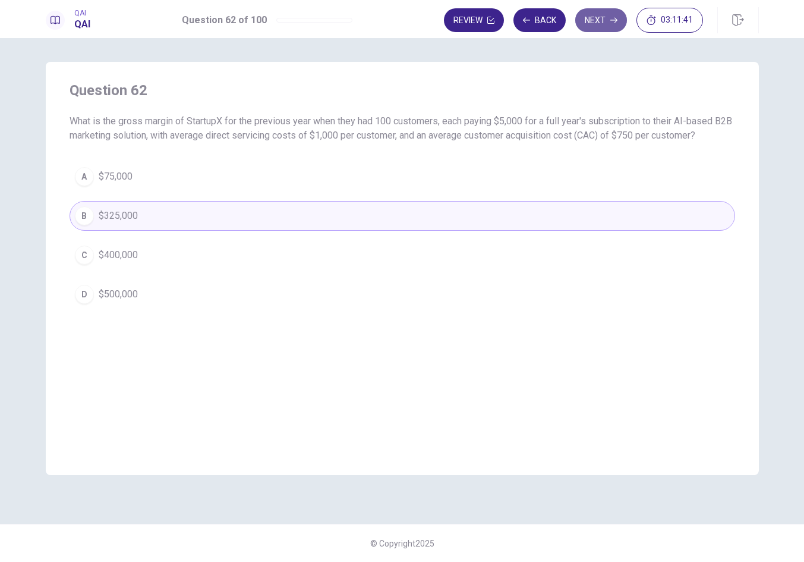
click at [587, 29] on button "Next" at bounding box center [601, 20] width 52 height 24
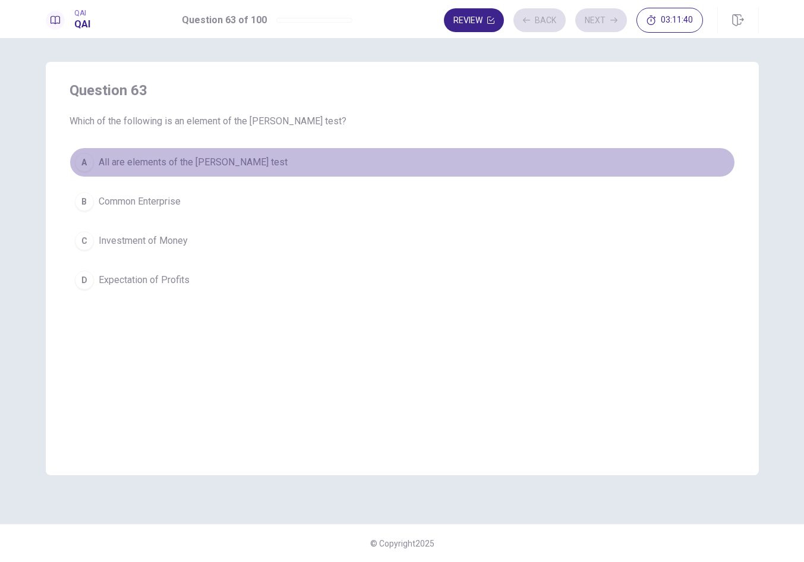
click at [518, 169] on button "A All are elements of the [PERSON_NAME] test" at bounding box center [403, 162] width 666 height 30
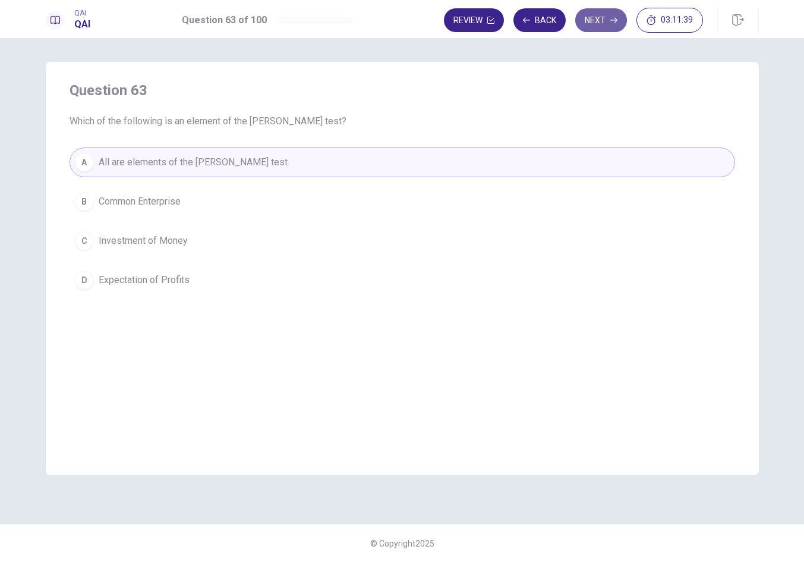
click at [597, 29] on button "Next" at bounding box center [601, 20] width 52 height 24
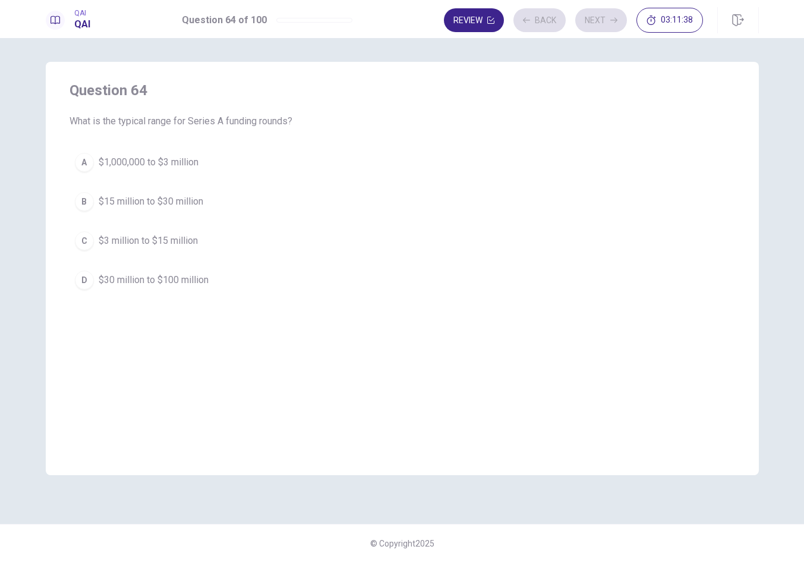
drag, startPoint x: 412, startPoint y: 237, endPoint x: 568, endPoint y: 141, distance: 183.6
click at [413, 237] on button "C $3 million to $15 million" at bounding box center [403, 241] width 666 height 30
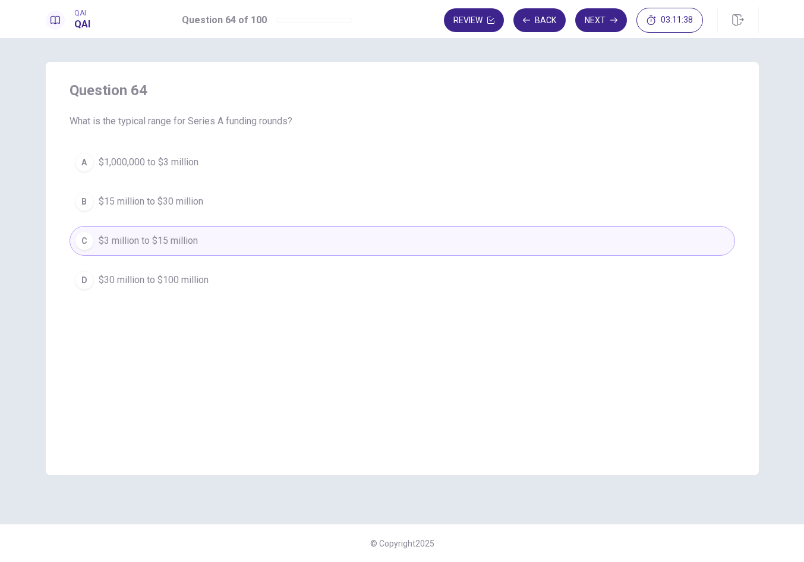
drag, startPoint x: 603, startPoint y: 21, endPoint x: 528, endPoint y: 128, distance: 130.5
click at [603, 21] on button "Next" at bounding box center [601, 20] width 52 height 24
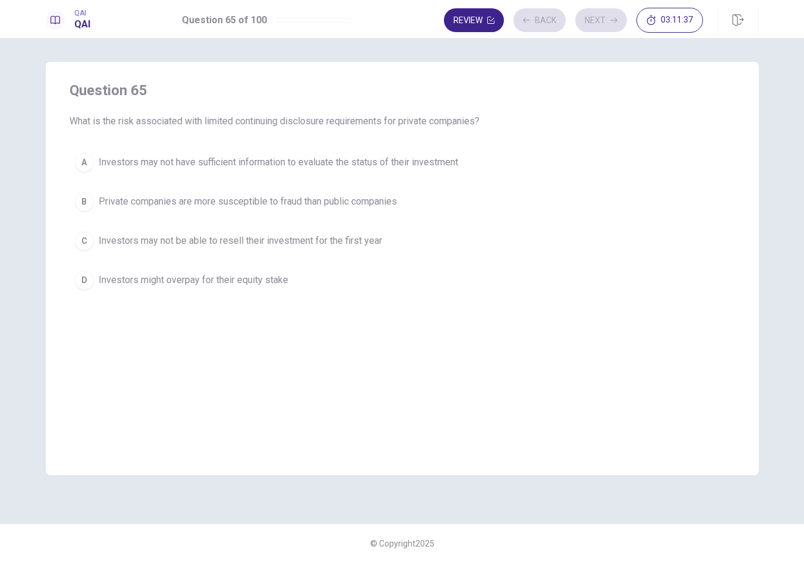
click at [452, 184] on div "A Investors may not have sufficient information to evaluate the status of their…" at bounding box center [403, 220] width 666 height 147
click at [481, 150] on button "A Investors may not have sufficient information to evaluate the status of their…" at bounding box center [403, 162] width 666 height 30
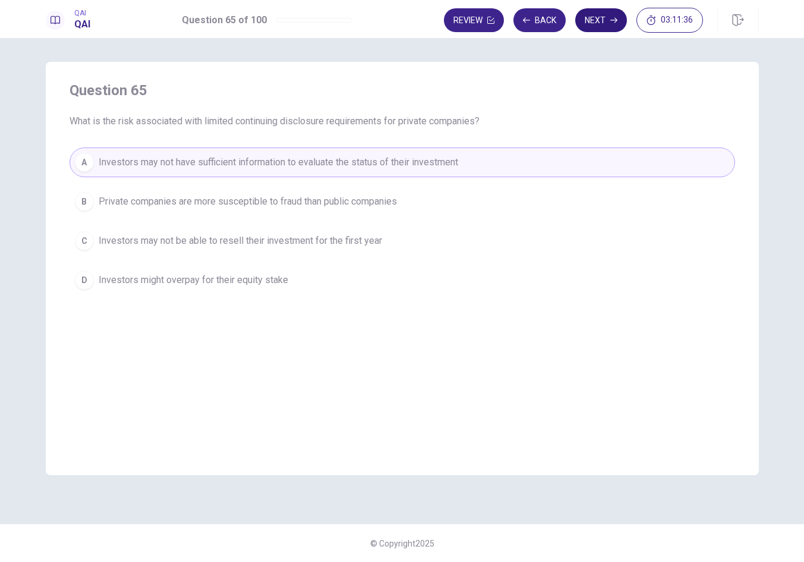
click at [590, 23] on button "Next" at bounding box center [601, 20] width 52 height 24
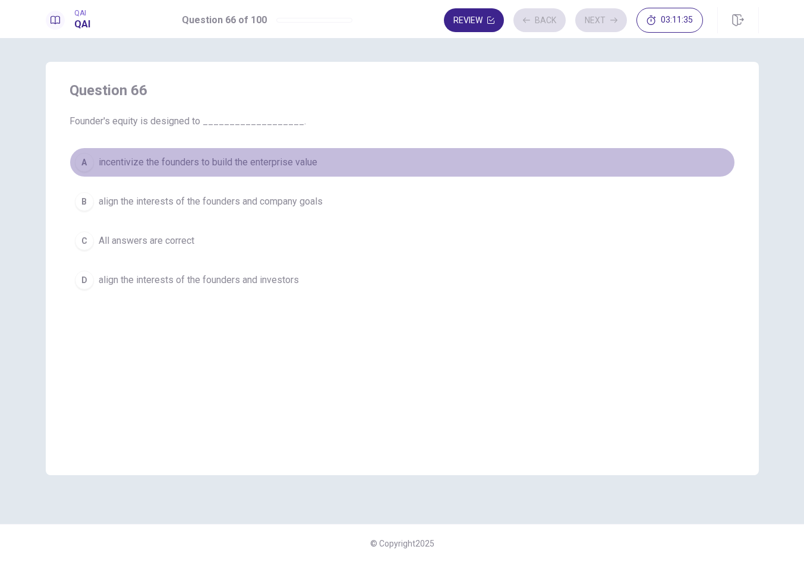
click at [445, 158] on button "A incentivize the founders to build the enterprise value" at bounding box center [403, 162] width 666 height 30
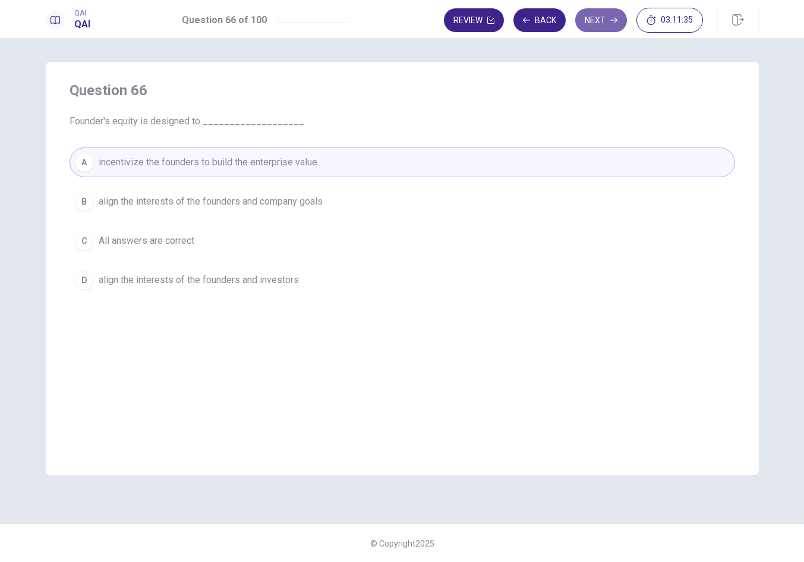
click at [598, 14] on button "Next" at bounding box center [601, 20] width 52 height 24
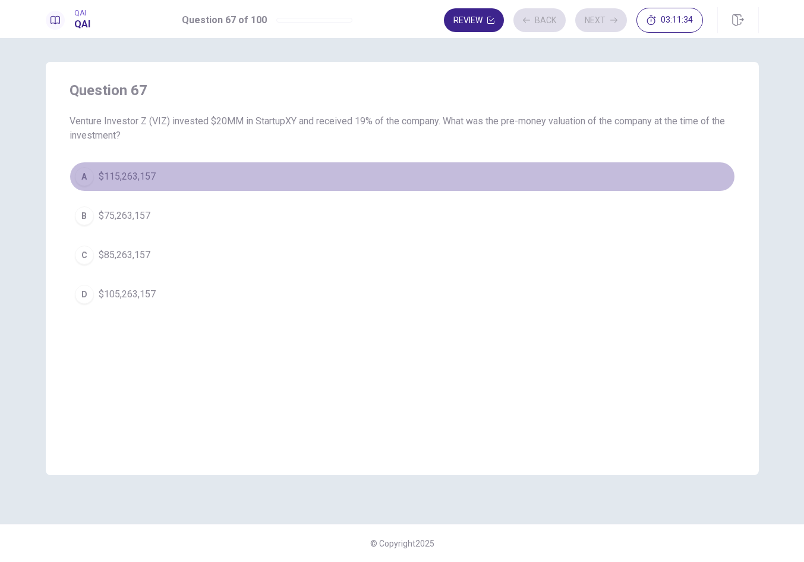
click at [446, 168] on button "A $115,263,157" at bounding box center [403, 177] width 666 height 30
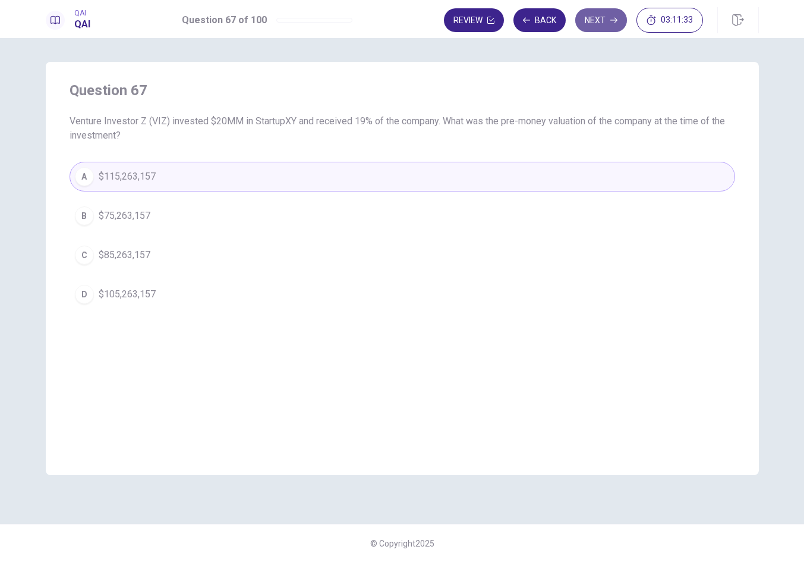
click at [593, 27] on button "Next" at bounding box center [601, 20] width 52 height 24
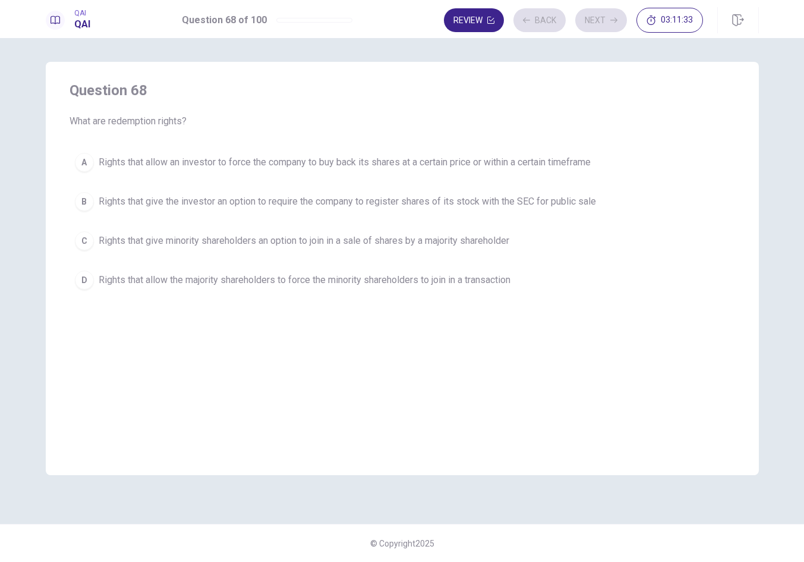
click at [447, 244] on span "Rights that give minority shareholders an option to join in a sale of shares by…" at bounding box center [304, 241] width 411 height 14
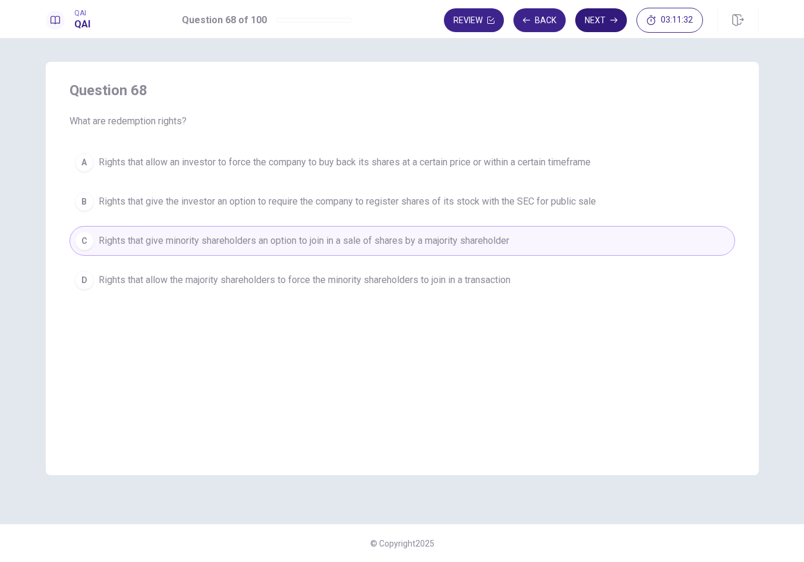
click at [591, 15] on button "Next" at bounding box center [601, 20] width 52 height 24
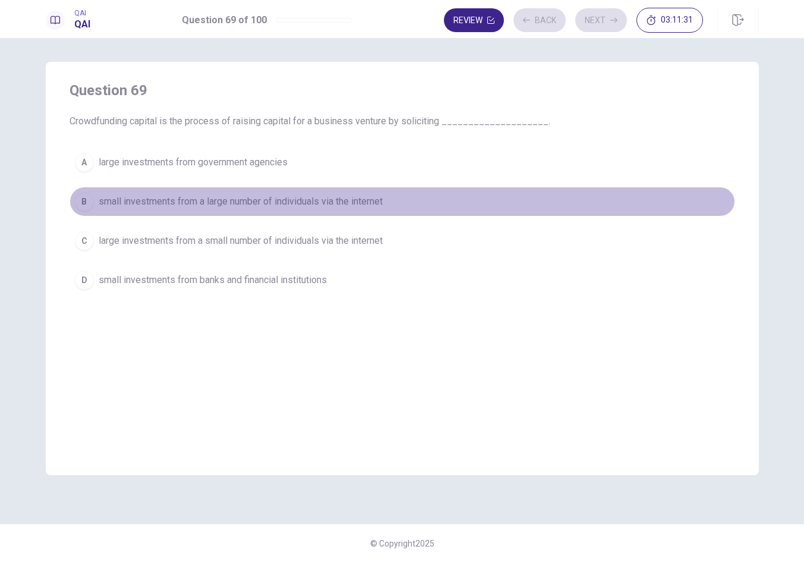
click at [444, 196] on button "B small investments from a large number of individuals via the internet" at bounding box center [403, 202] width 666 height 30
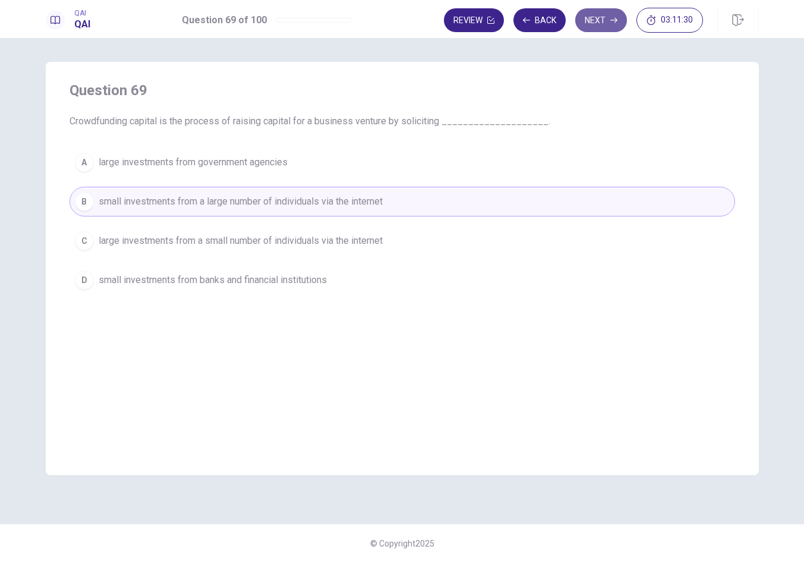
click at [600, 22] on button "Next" at bounding box center [601, 20] width 52 height 24
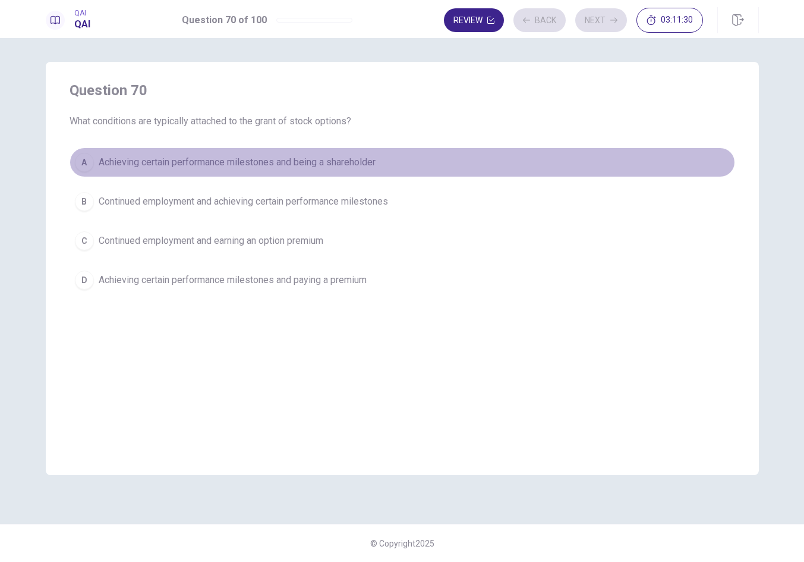
click at [498, 158] on button "A Achieving certain performance milestones and being a shareholder" at bounding box center [403, 162] width 666 height 30
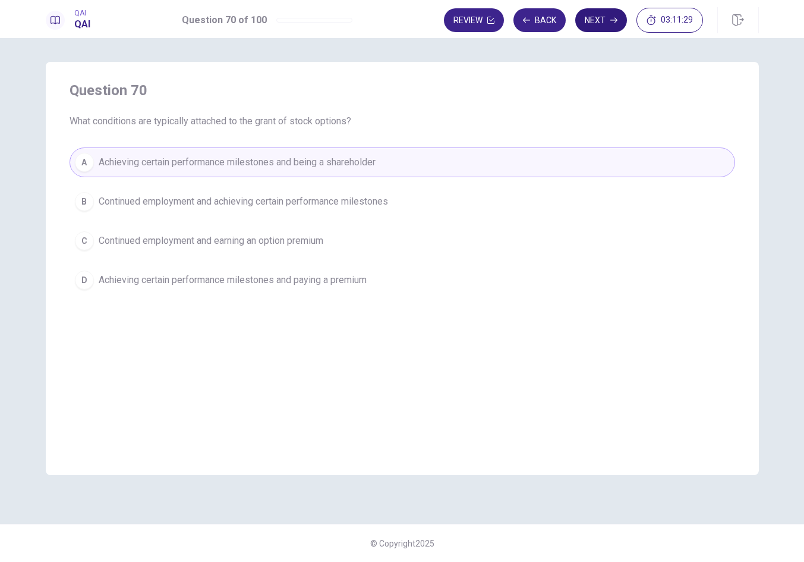
click at [593, 26] on button "Next" at bounding box center [601, 20] width 52 height 24
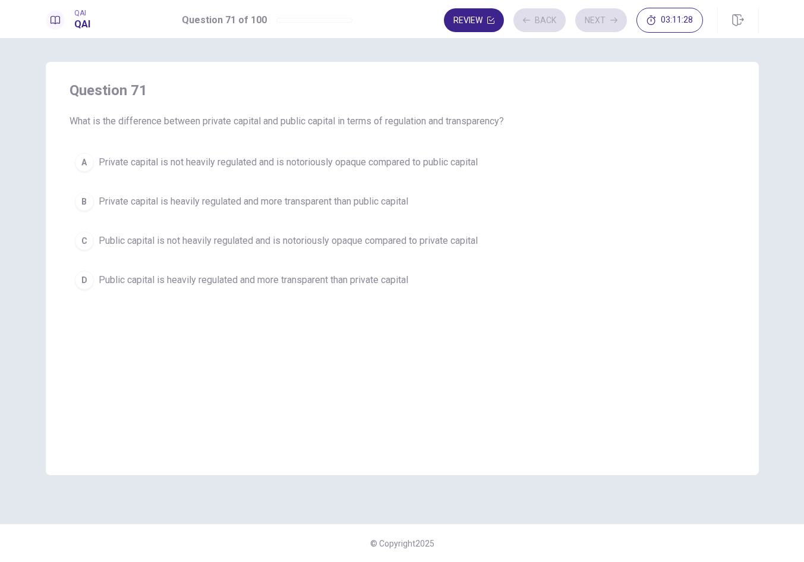
click at [480, 177] on div "A Private capital is not heavily regulated and is notoriously opaque compared t…" at bounding box center [403, 220] width 666 height 147
drag, startPoint x: 490, startPoint y: 171, endPoint x: 524, endPoint y: 151, distance: 39.5
click at [490, 171] on button "A Private capital is not heavily regulated and is notoriously opaque compared t…" at bounding box center [403, 162] width 666 height 30
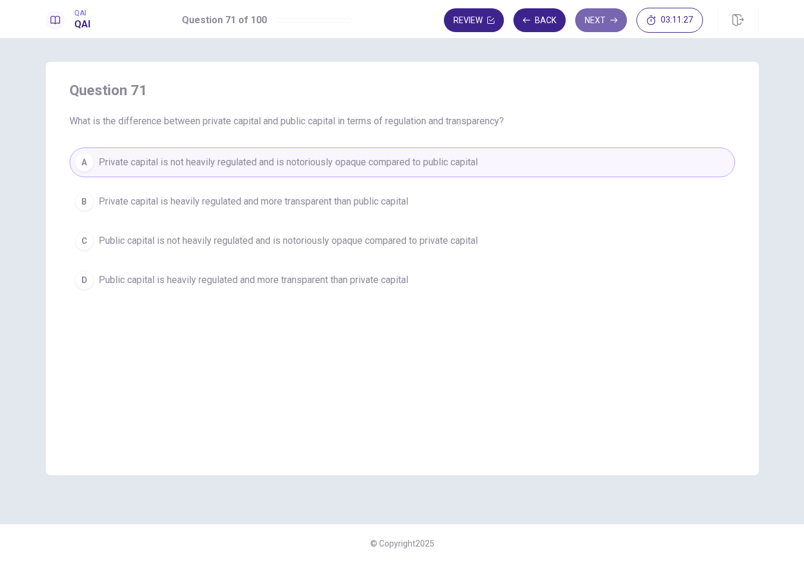
drag, startPoint x: 589, startPoint y: 24, endPoint x: 550, endPoint y: 113, distance: 97.4
click at [589, 23] on button "Next" at bounding box center [601, 20] width 52 height 24
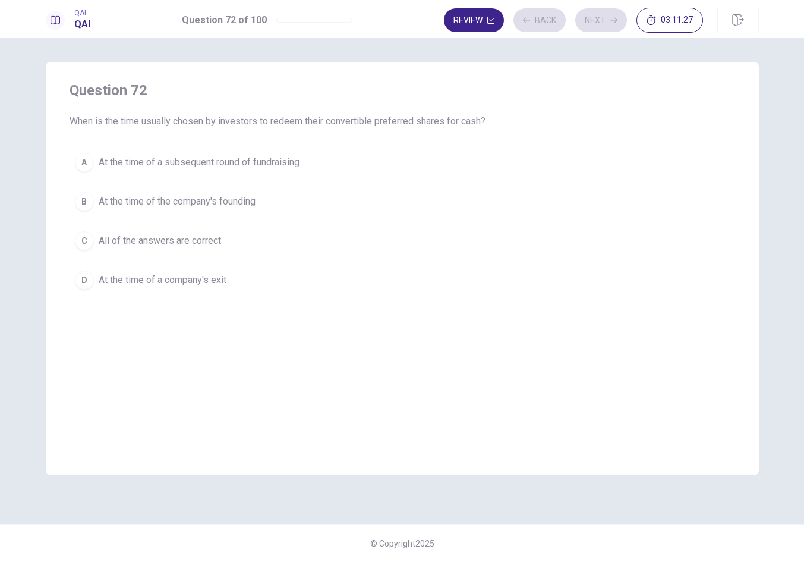
click at [471, 209] on button "B At the time of the company's founding" at bounding box center [403, 202] width 666 height 30
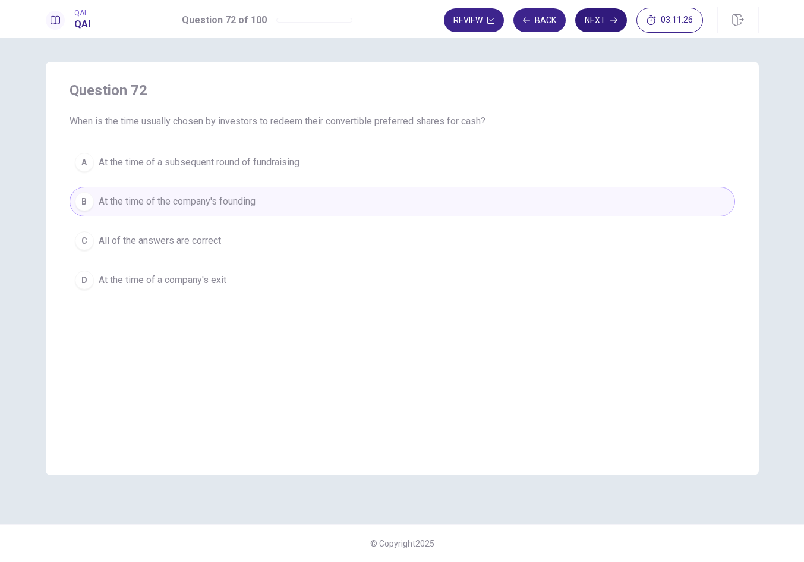
click at [599, 21] on button "Next" at bounding box center [601, 20] width 52 height 24
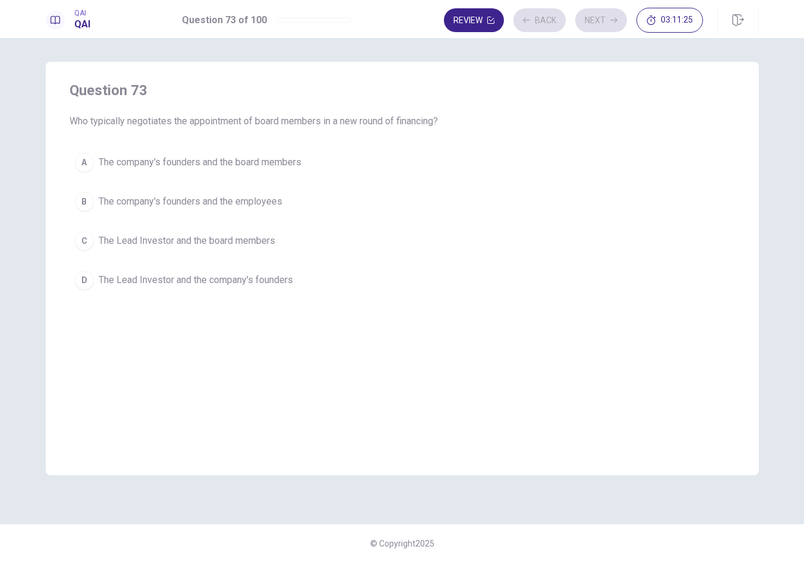
click at [468, 165] on button "A The company's founders and the board members" at bounding box center [403, 162] width 666 height 30
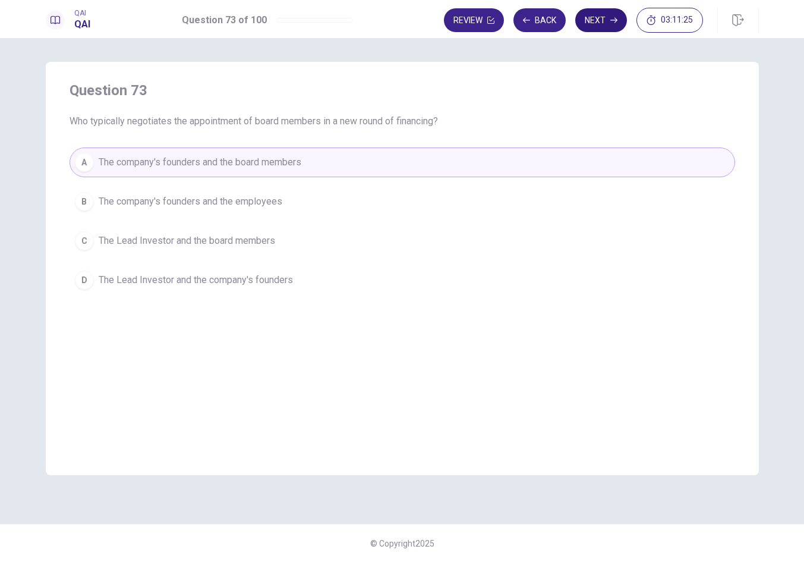
click at [593, 26] on button "Next" at bounding box center [601, 20] width 52 height 24
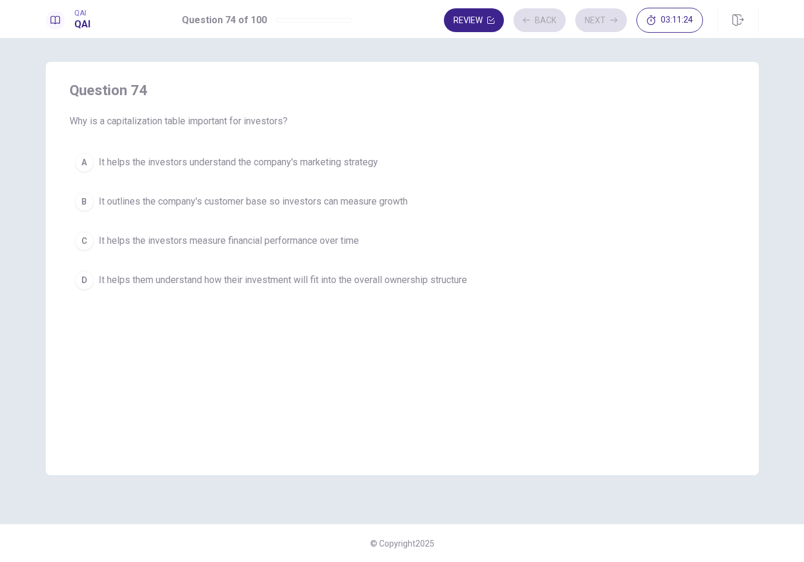
click at [468, 159] on button "A It helps the investors understand the company's marketing strategy" at bounding box center [403, 162] width 666 height 30
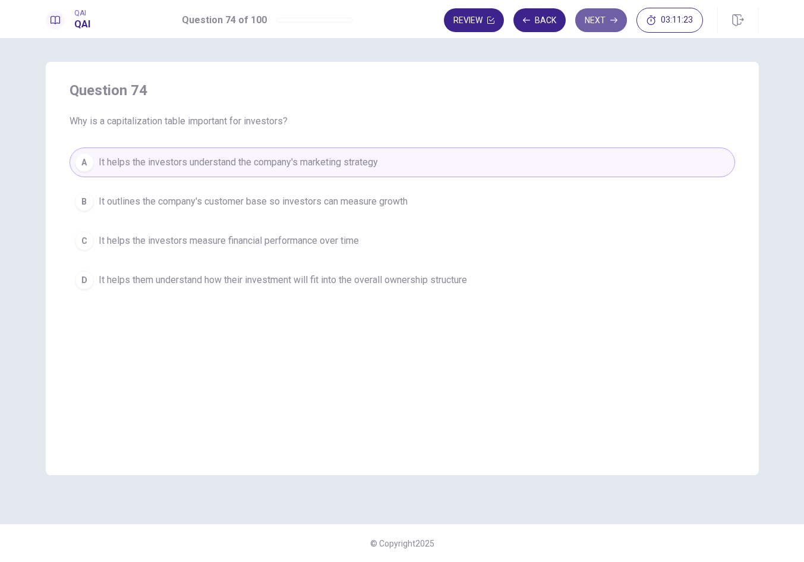
click at [605, 12] on button "Next" at bounding box center [601, 20] width 52 height 24
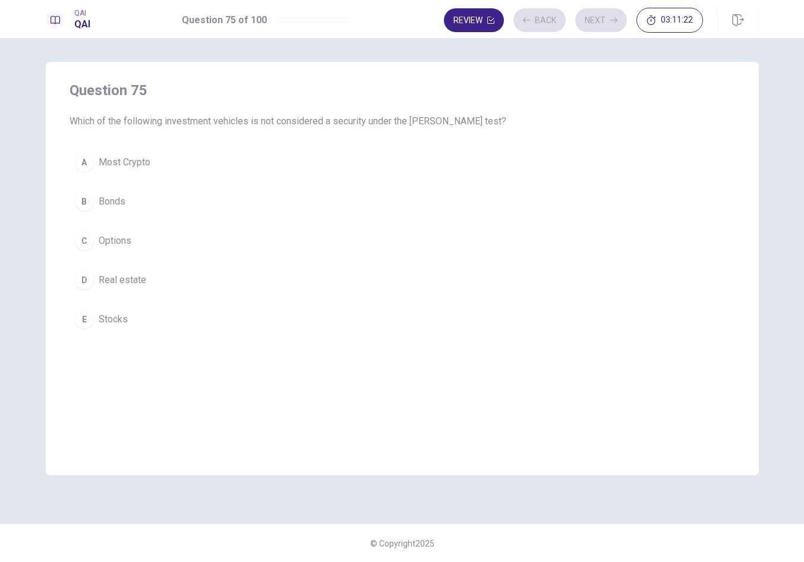
click at [448, 195] on button "B Bonds" at bounding box center [403, 202] width 666 height 30
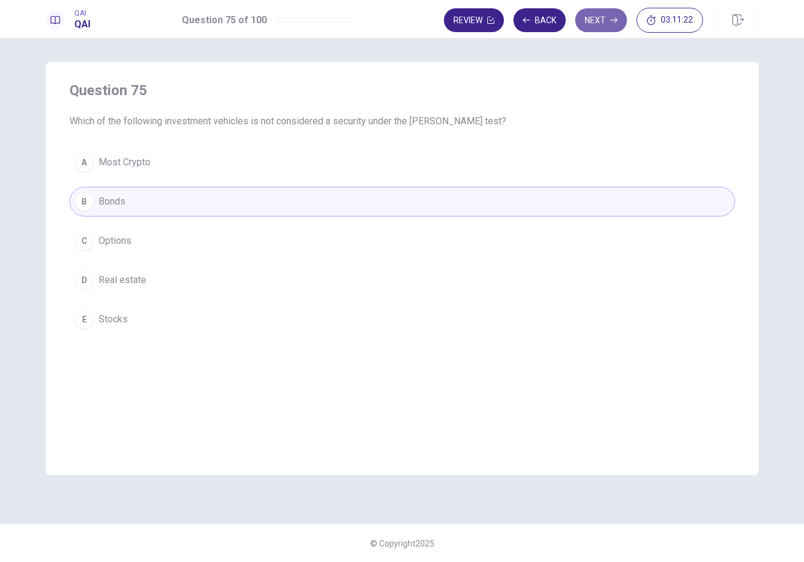
drag, startPoint x: 595, startPoint y: 19, endPoint x: 569, endPoint y: 82, distance: 68.0
click at [595, 19] on button "Next" at bounding box center [601, 20] width 52 height 24
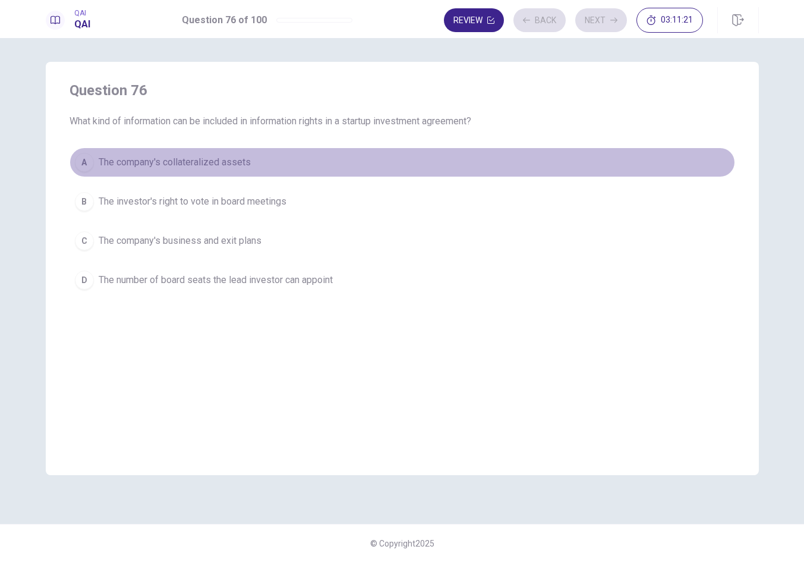
click at [495, 162] on button "A The company's collateralized assets" at bounding box center [403, 162] width 666 height 30
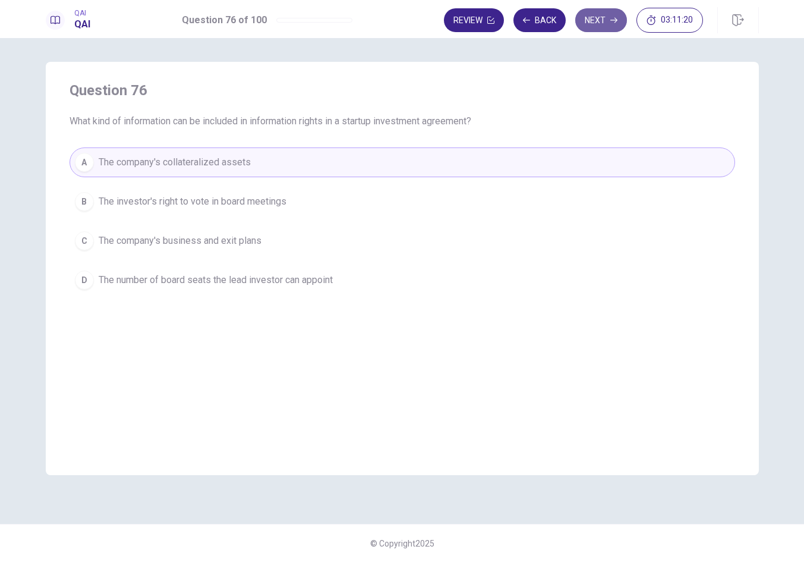
click at [605, 15] on button "Next" at bounding box center [601, 20] width 52 height 24
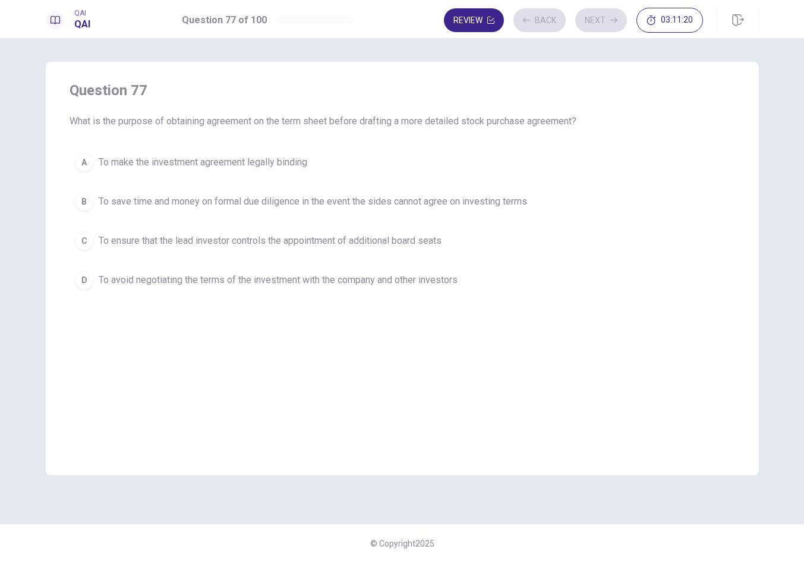
click at [491, 212] on button "B To save time and money on formal due diligence in the event the sides cannot …" at bounding box center [403, 202] width 666 height 30
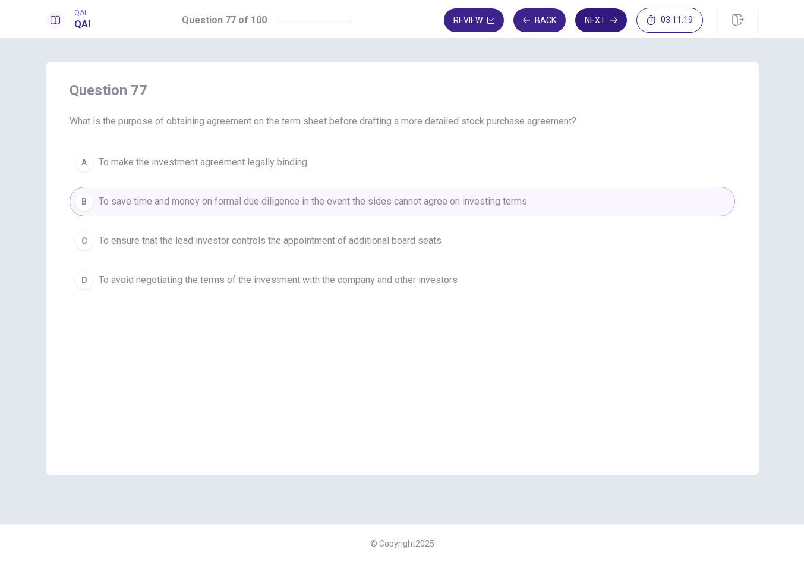
click at [604, 20] on button "Next" at bounding box center [601, 20] width 52 height 24
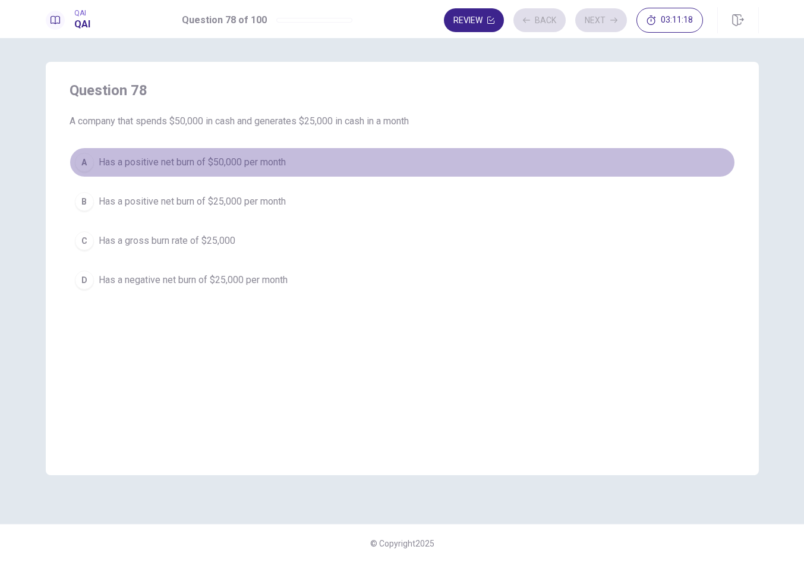
click at [499, 153] on button "A Has a positive net burn of $50,000 per month" at bounding box center [403, 162] width 666 height 30
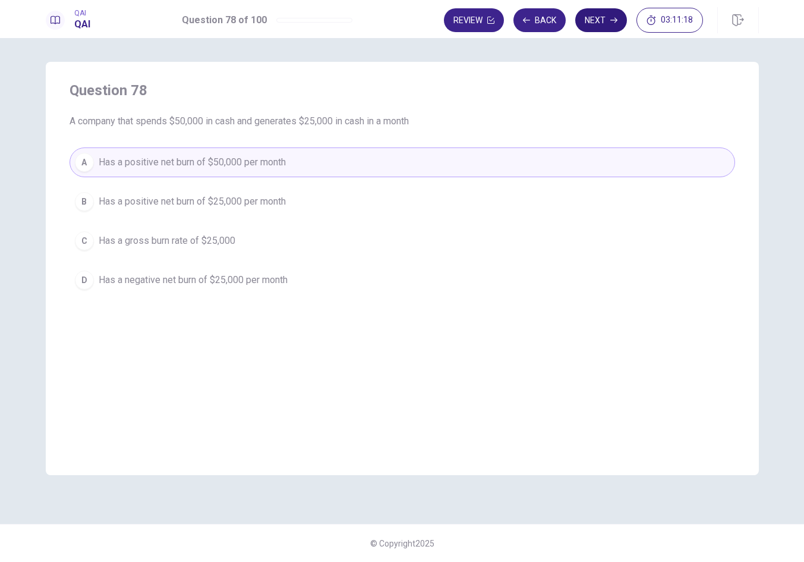
click at [599, 23] on button "Next" at bounding box center [601, 20] width 52 height 24
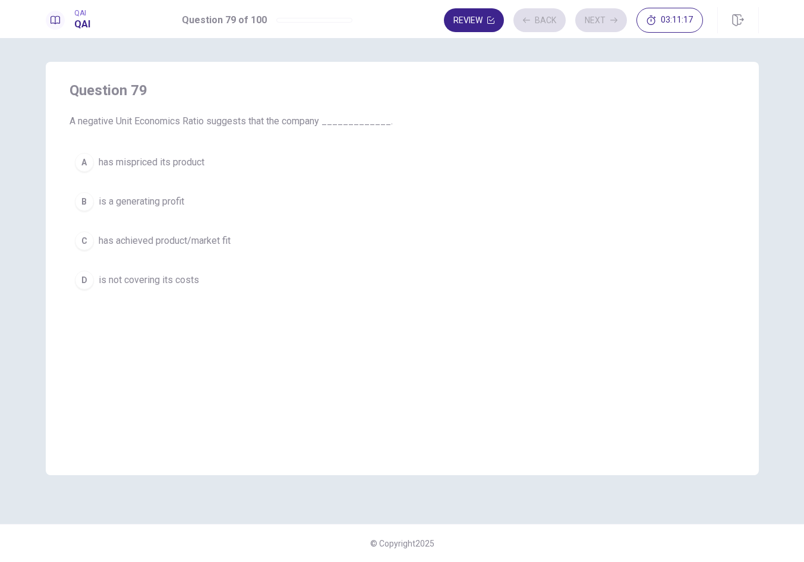
click at [479, 166] on button "A has mispriced its product" at bounding box center [403, 162] width 666 height 30
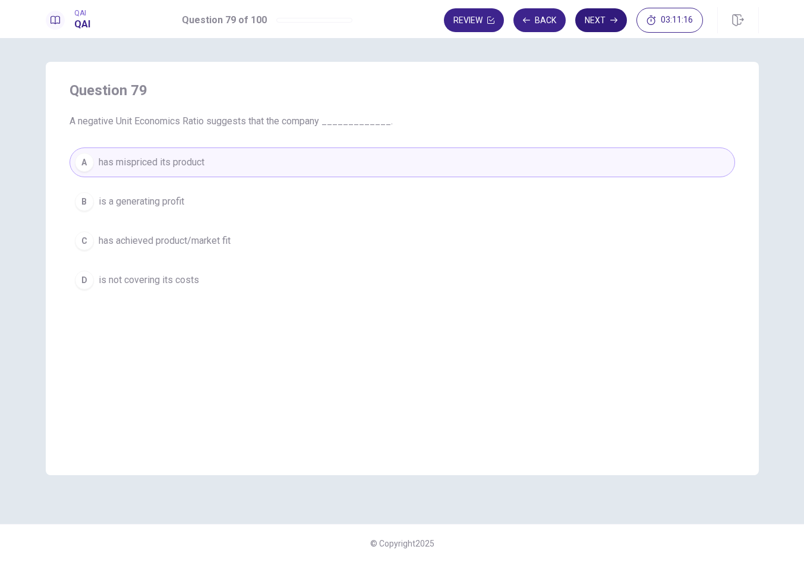
click at [602, 19] on button "Next" at bounding box center [601, 20] width 52 height 24
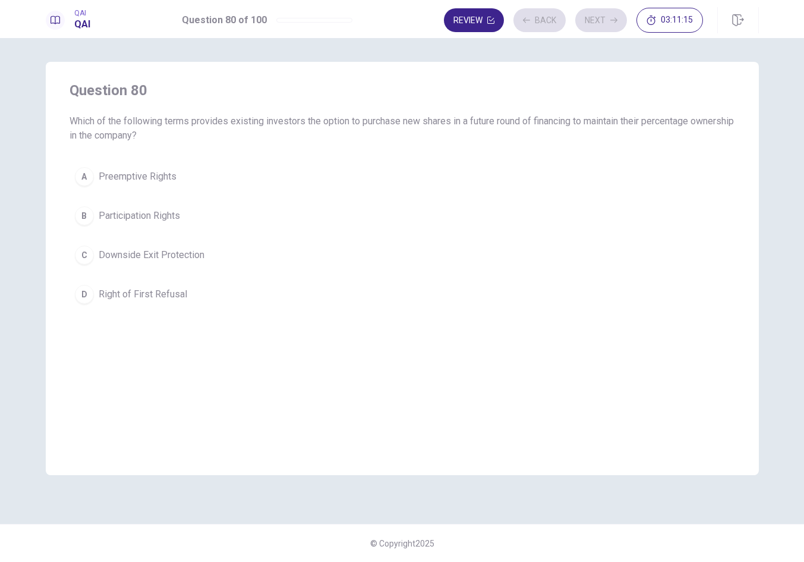
click at [451, 175] on button "A Preemptive Rights" at bounding box center [403, 177] width 666 height 30
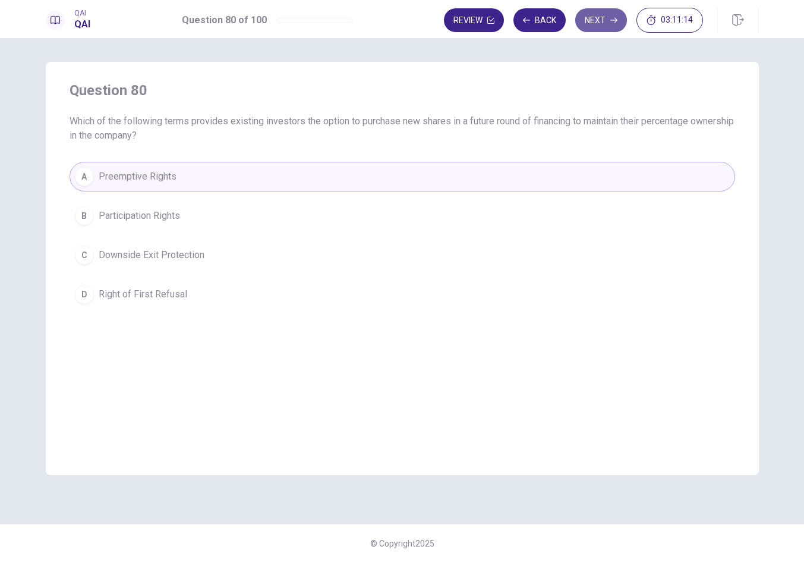
click at [586, 29] on button "Next" at bounding box center [601, 20] width 52 height 24
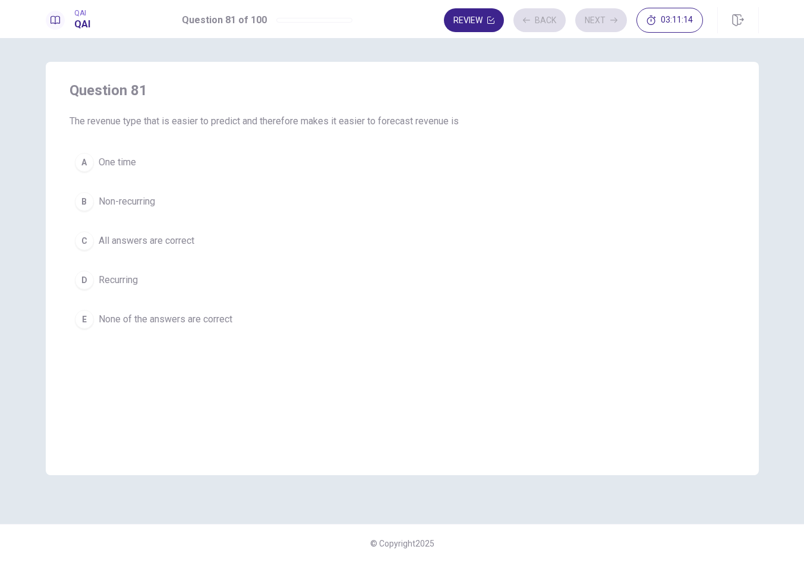
click at [460, 181] on div "A One time B Non-recurring C All answers are correct D Recurring E None of the …" at bounding box center [403, 240] width 666 height 187
click at [470, 172] on button "A One time" at bounding box center [403, 162] width 666 height 30
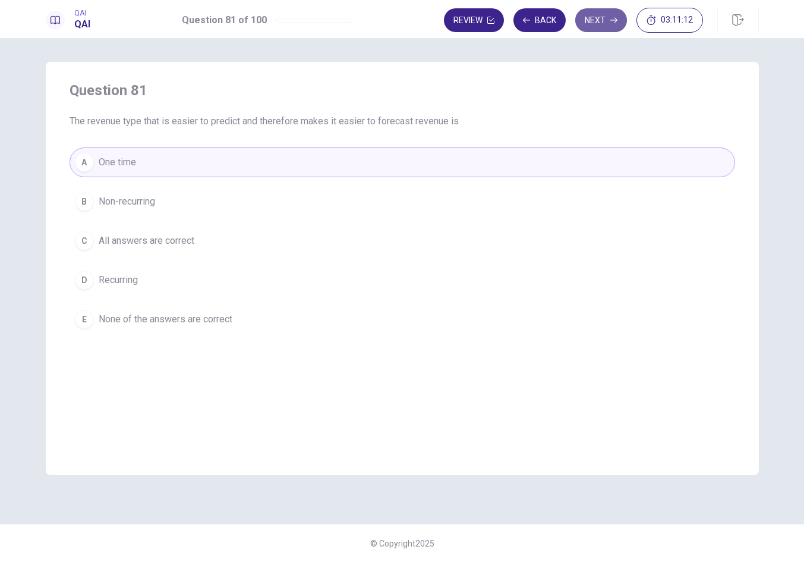
click at [606, 27] on button "Next" at bounding box center [601, 20] width 52 height 24
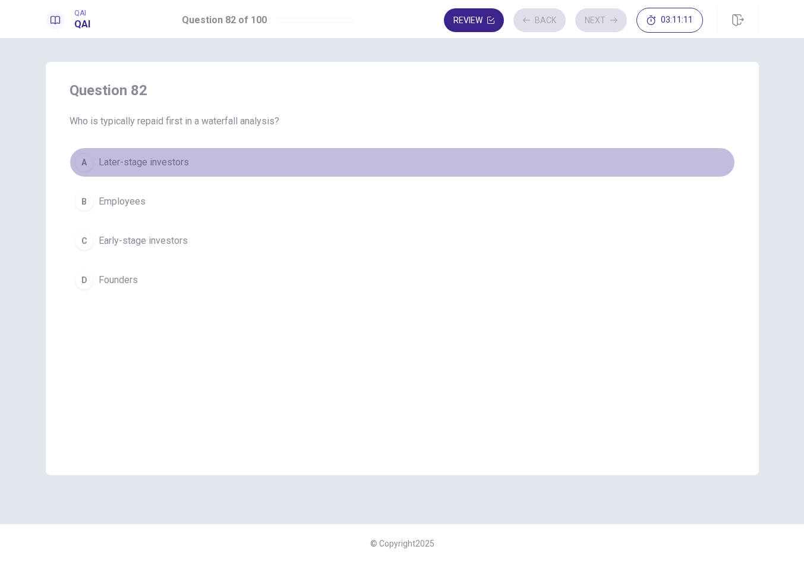
click at [504, 165] on button "A Later-stage investors" at bounding box center [403, 162] width 666 height 30
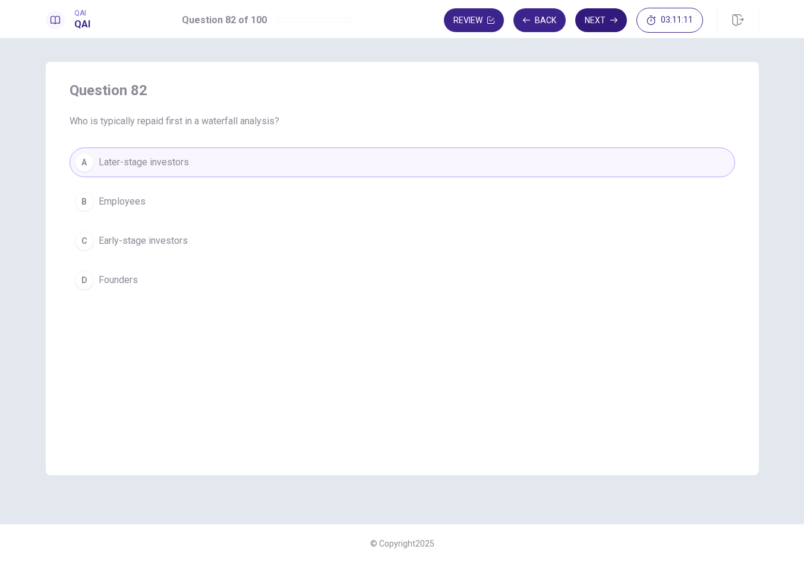
click at [616, 27] on button "Next" at bounding box center [601, 20] width 52 height 24
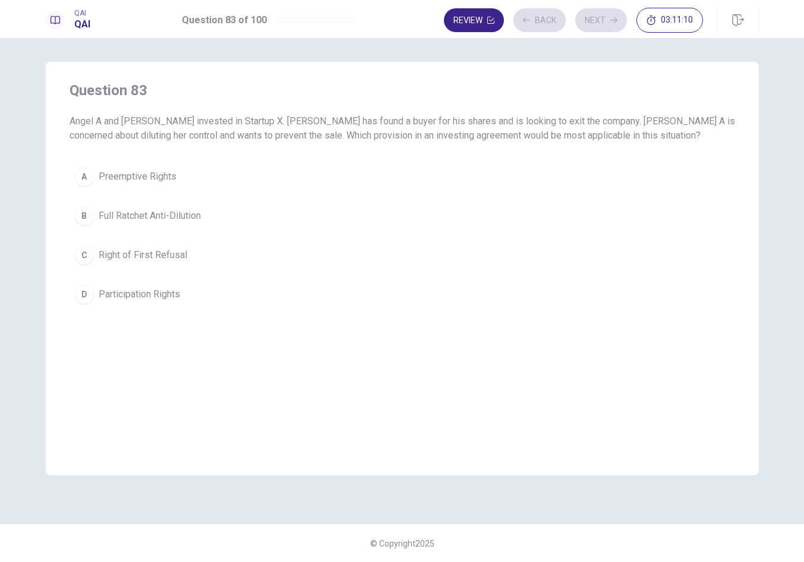
click at [470, 271] on div "A Preemptive Rights B Full Ratchet Anti-Dilution C Right of First Refusal D Par…" at bounding box center [403, 235] width 666 height 147
click at [483, 260] on button "C Right of First Refusal" at bounding box center [403, 255] width 666 height 30
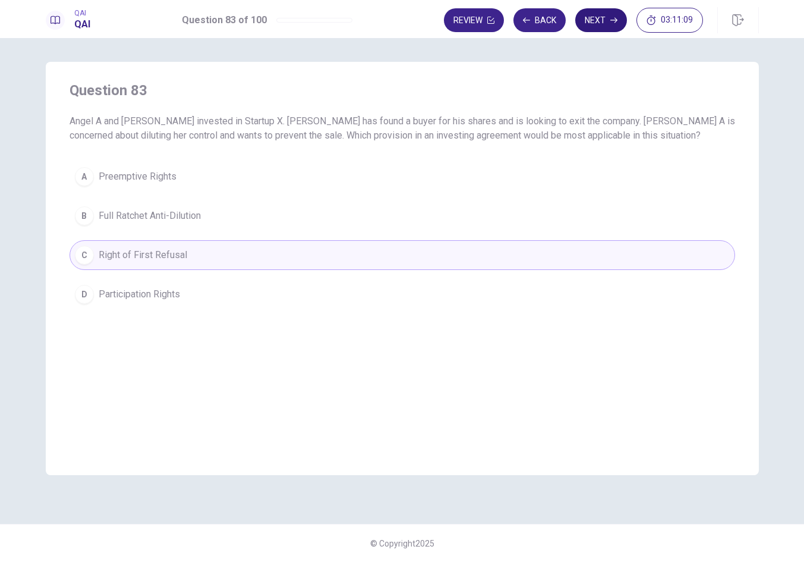
click at [596, 15] on button "Next" at bounding box center [601, 20] width 52 height 24
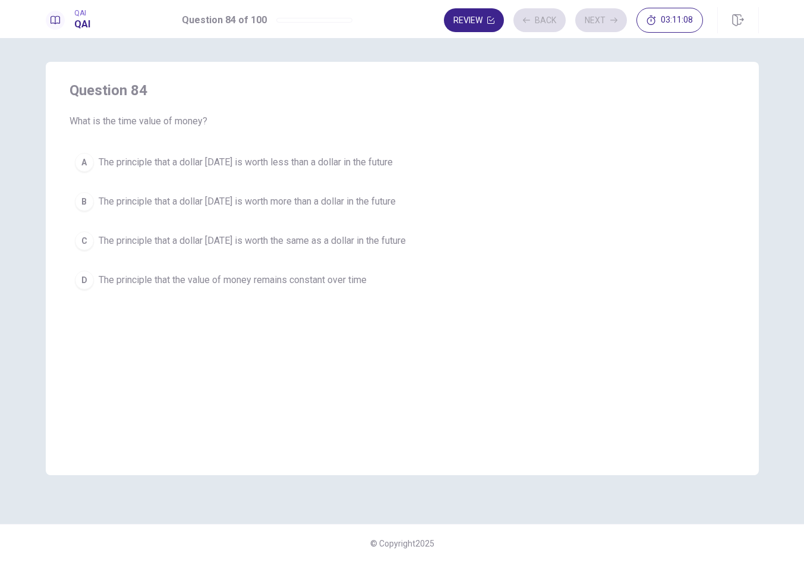
click at [535, 156] on button "A The principle that a dollar [DATE] is worth less than a dollar in the future" at bounding box center [403, 162] width 666 height 30
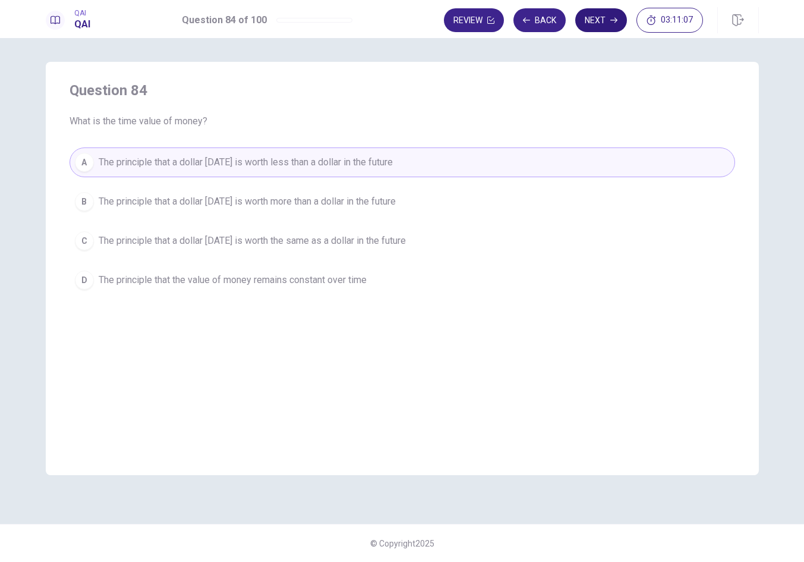
click at [604, 17] on button "Next" at bounding box center [601, 20] width 52 height 24
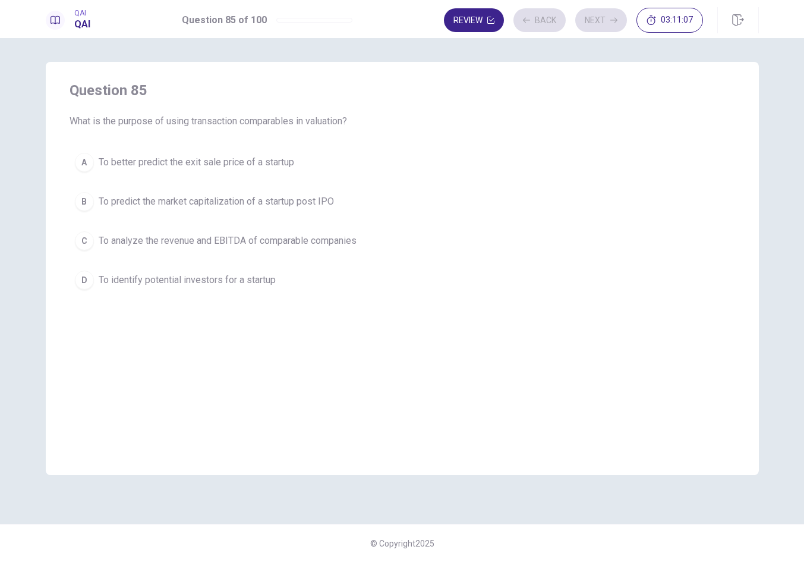
click at [492, 158] on button "A To better predict the exit sale price of a startup" at bounding box center [403, 162] width 666 height 30
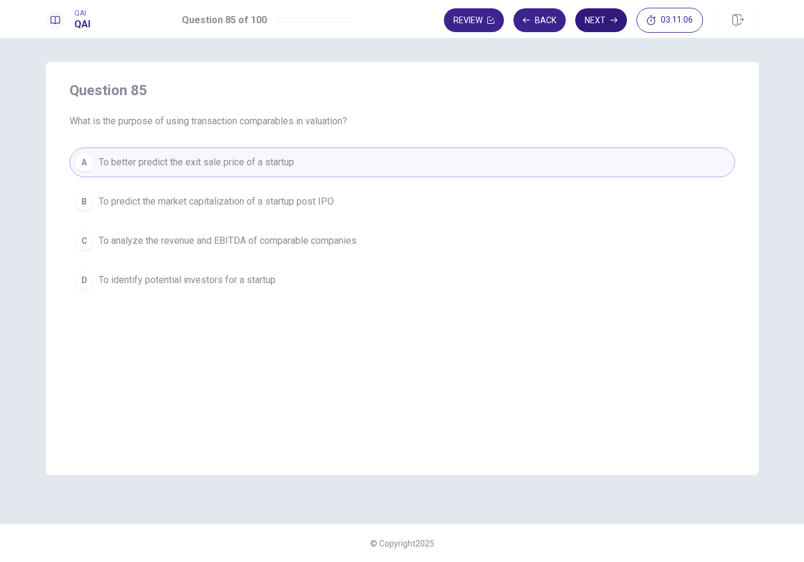
click at [593, 20] on button "Next" at bounding box center [601, 20] width 52 height 24
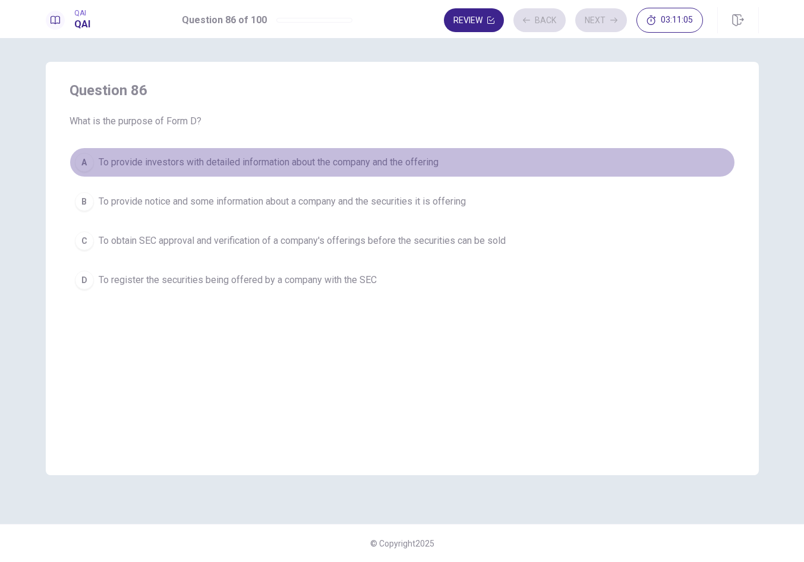
click at [473, 163] on button "A To provide investors with detailed information about the company and the offe…" at bounding box center [403, 162] width 666 height 30
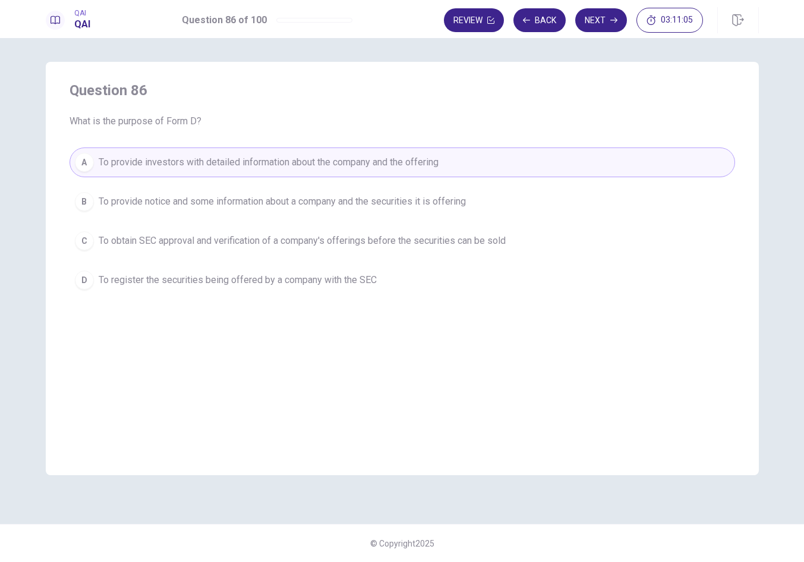
drag, startPoint x: 606, startPoint y: 20, endPoint x: 605, endPoint y: 28, distance: 8.5
click at [607, 20] on button "Next" at bounding box center [601, 20] width 52 height 24
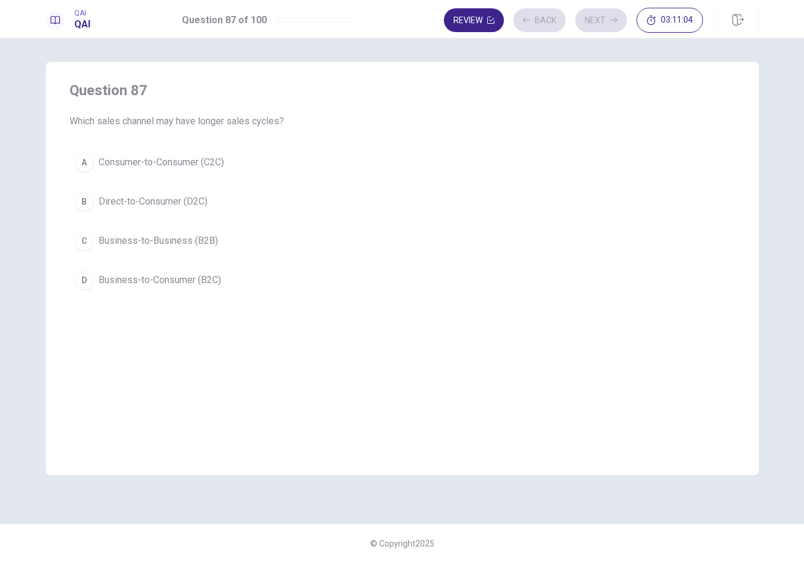
click at [463, 188] on button "B Direct-to-Consumer (D2C)" at bounding box center [403, 202] width 666 height 30
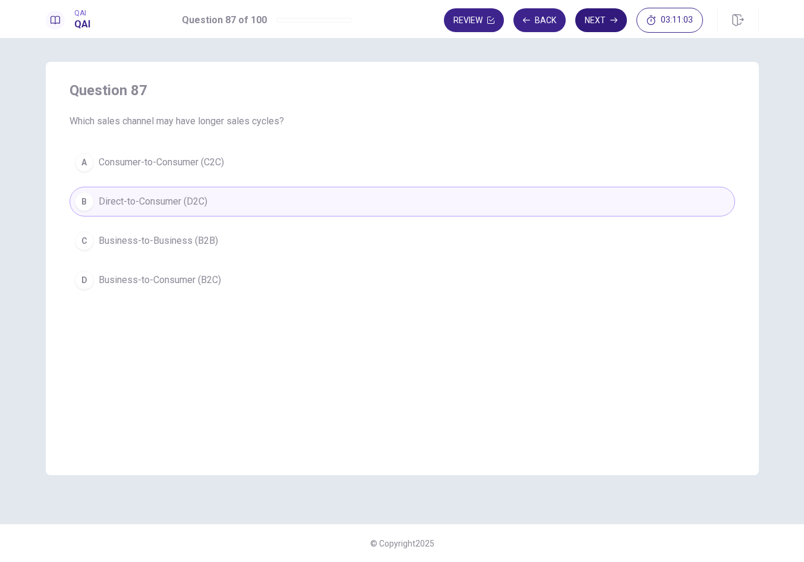
click at [606, 24] on button "Next" at bounding box center [601, 20] width 52 height 24
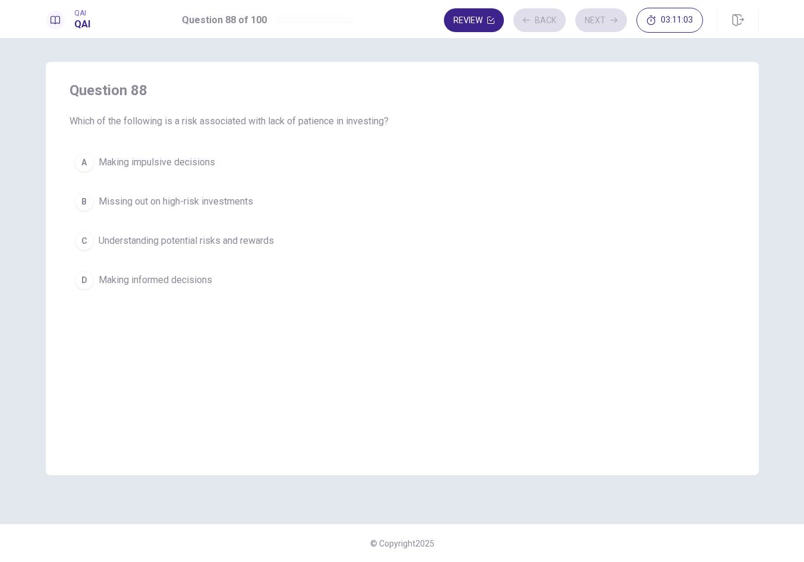
click at [508, 171] on button "A Making impulsive decisions" at bounding box center [403, 162] width 666 height 30
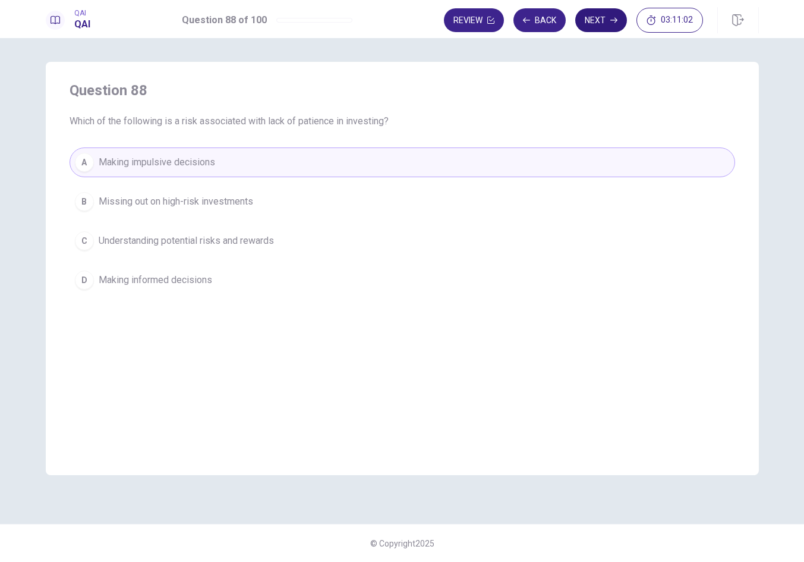
click at [591, 24] on button "Next" at bounding box center [601, 20] width 52 height 24
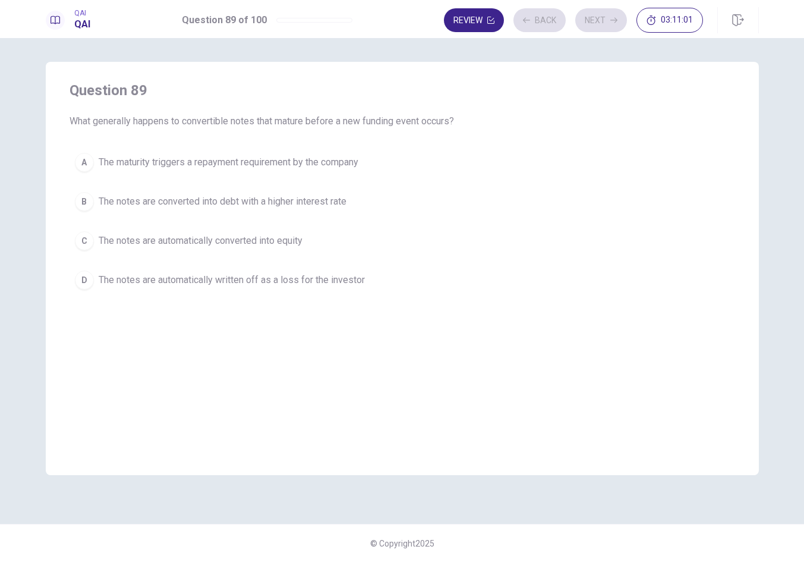
click at [482, 210] on button "B The notes are converted into debt with a higher interest rate" at bounding box center [403, 202] width 666 height 30
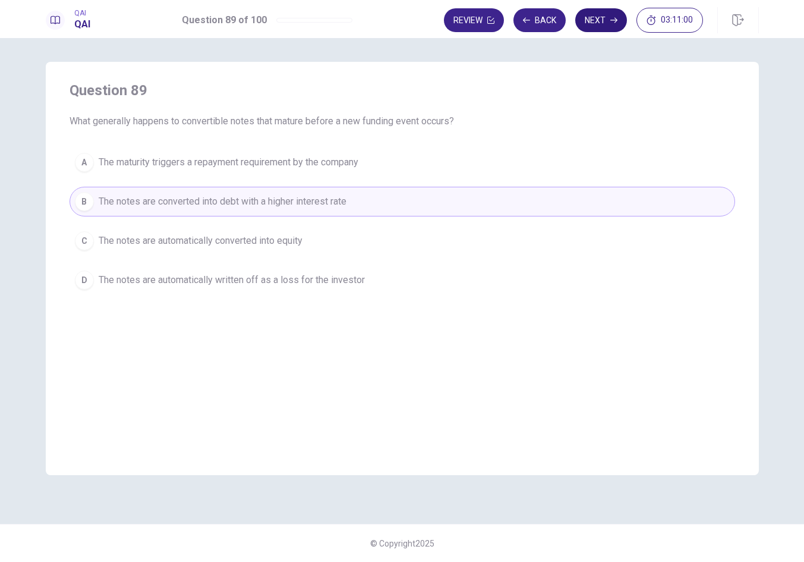
click at [611, 17] on icon "button" at bounding box center [614, 20] width 7 height 7
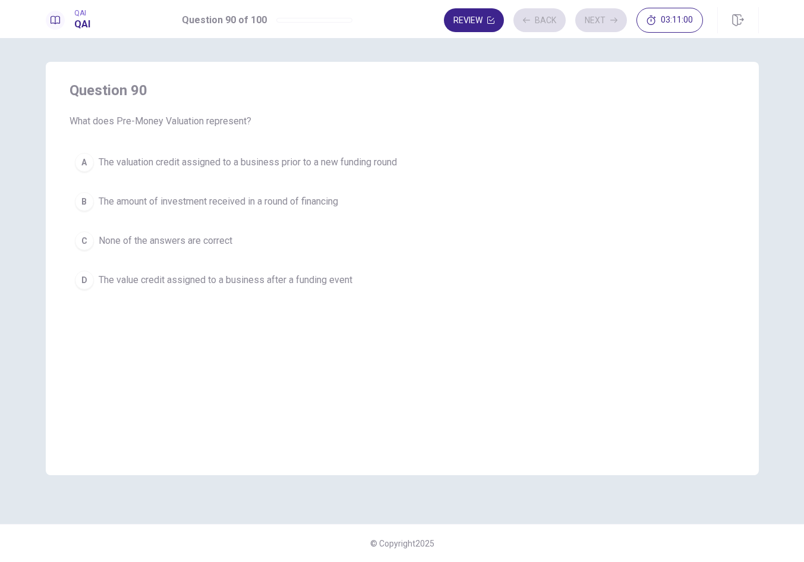
click at [486, 163] on button "A The valuation credit assigned to a business prior to a new funding round" at bounding box center [403, 162] width 666 height 30
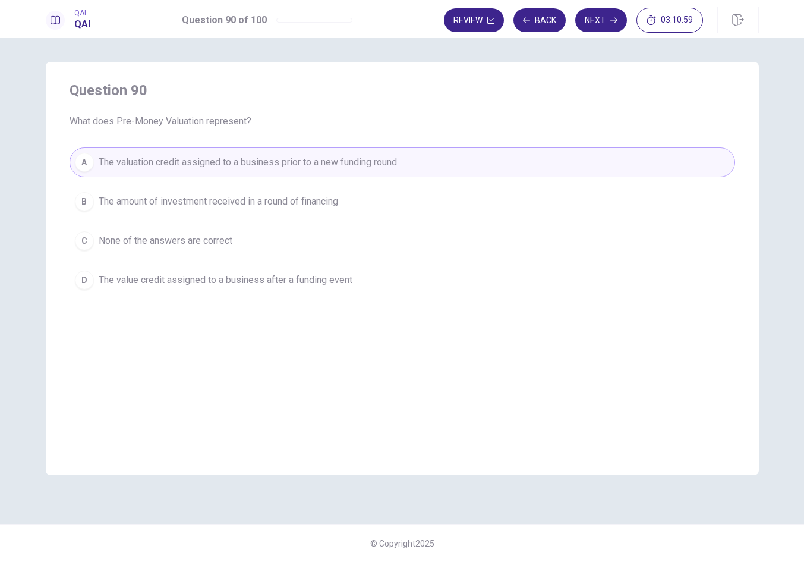
drag, startPoint x: 592, startPoint y: 21, endPoint x: 565, endPoint y: 87, distance: 70.4
click at [592, 21] on button "Next" at bounding box center [601, 20] width 52 height 24
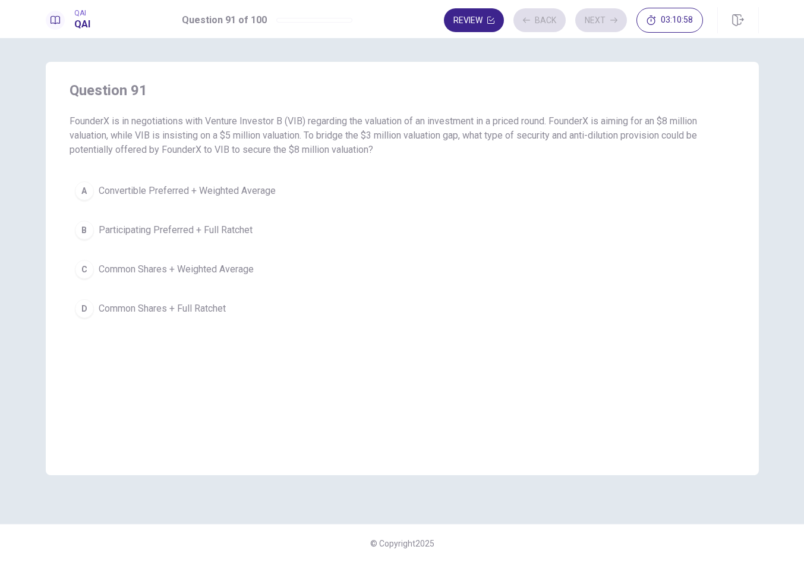
click at [452, 249] on div "A Convertible Preferred + Weighted Average B Participating Preferred + Full Rat…" at bounding box center [403, 249] width 666 height 147
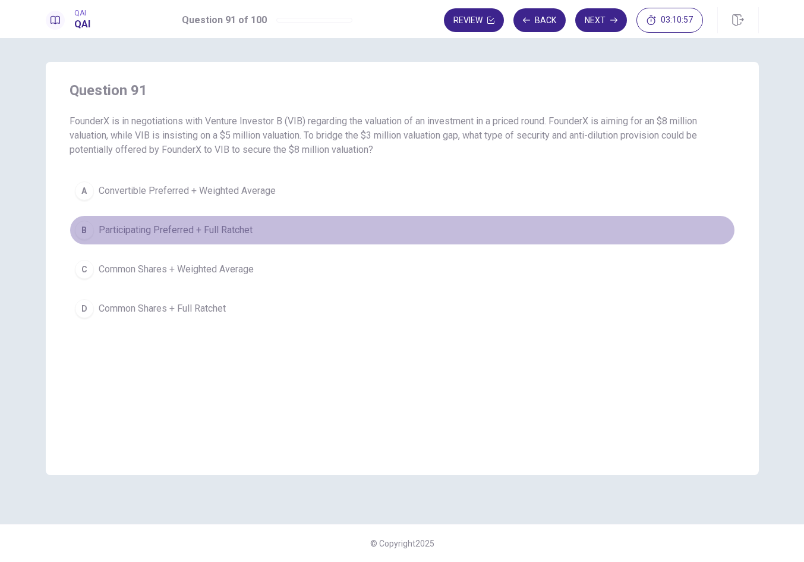
click at [486, 238] on button "B Participating Preferred + Full Ratchet" at bounding box center [403, 230] width 666 height 30
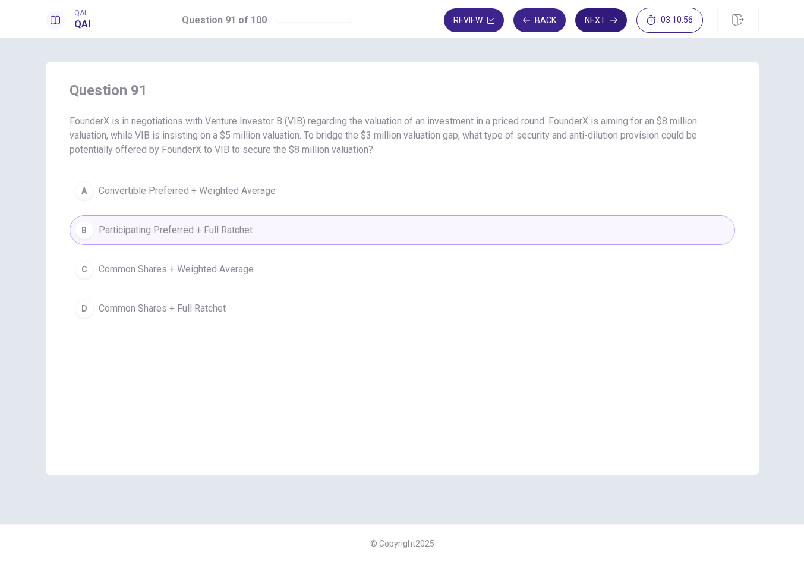
click at [600, 28] on button "Next" at bounding box center [601, 20] width 52 height 24
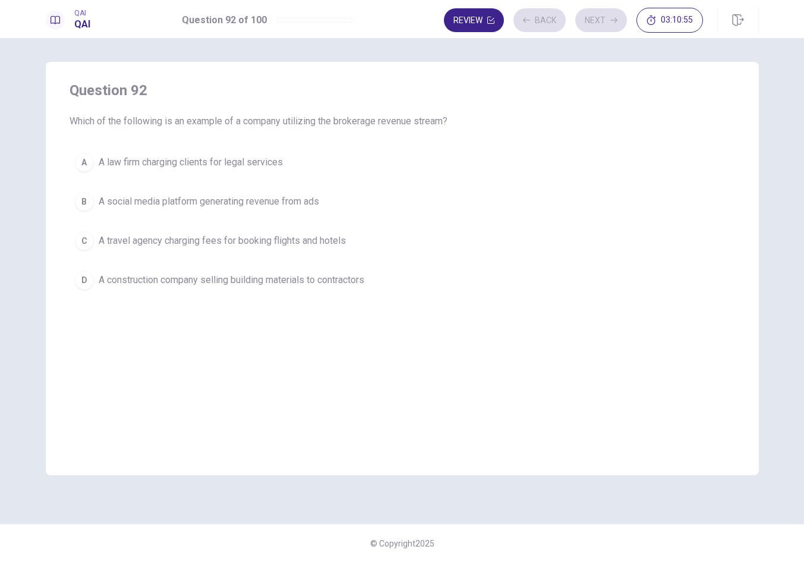
click at [520, 166] on button "A A law firm charging clients for legal services" at bounding box center [403, 162] width 666 height 30
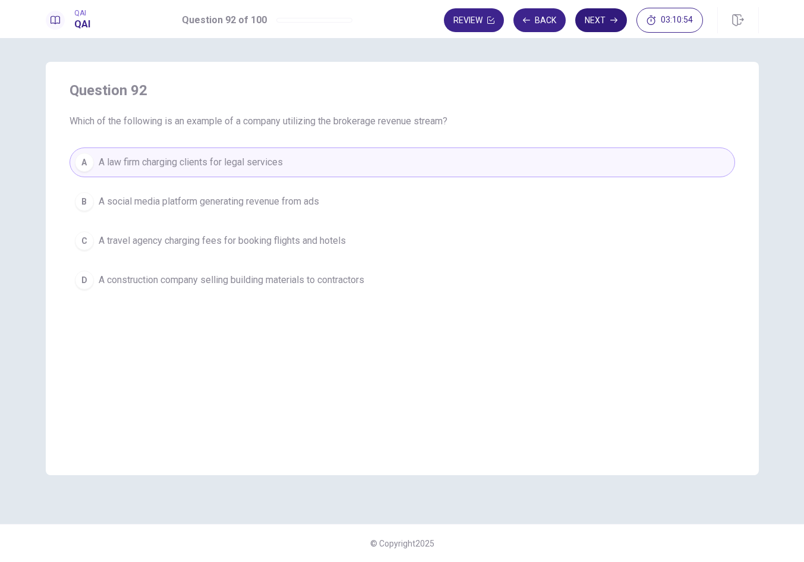
click at [606, 23] on button "Next" at bounding box center [601, 20] width 52 height 24
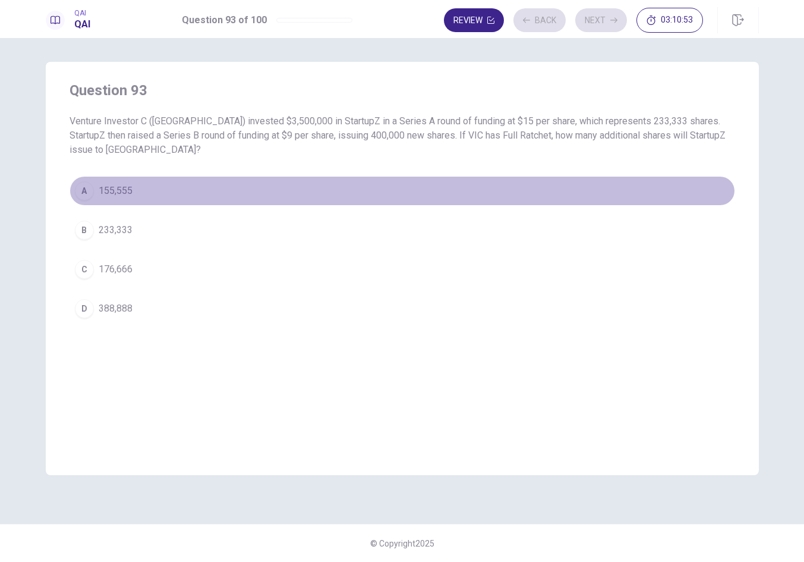
click at [477, 181] on button "A 155,555" at bounding box center [403, 191] width 666 height 30
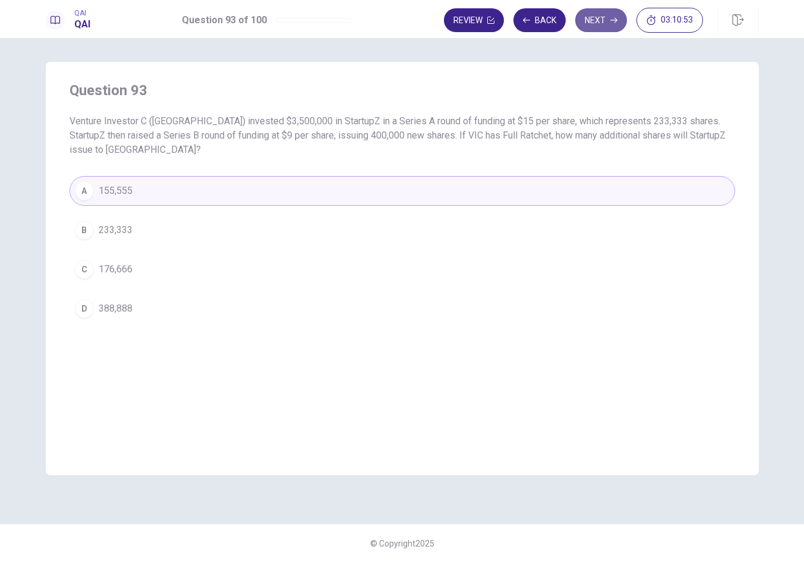
click at [586, 24] on button "Next" at bounding box center [601, 20] width 52 height 24
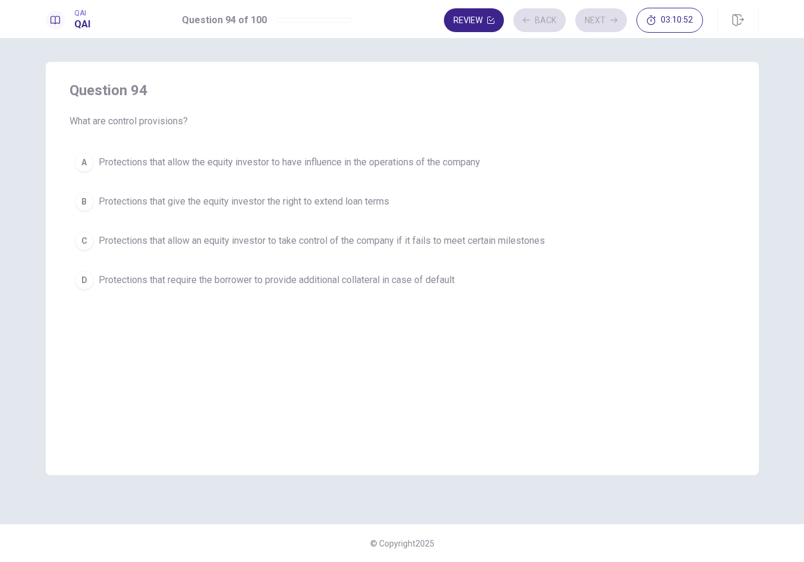
click at [448, 196] on button "B Protections that give the equity investor the right to extend loan terms" at bounding box center [403, 202] width 666 height 30
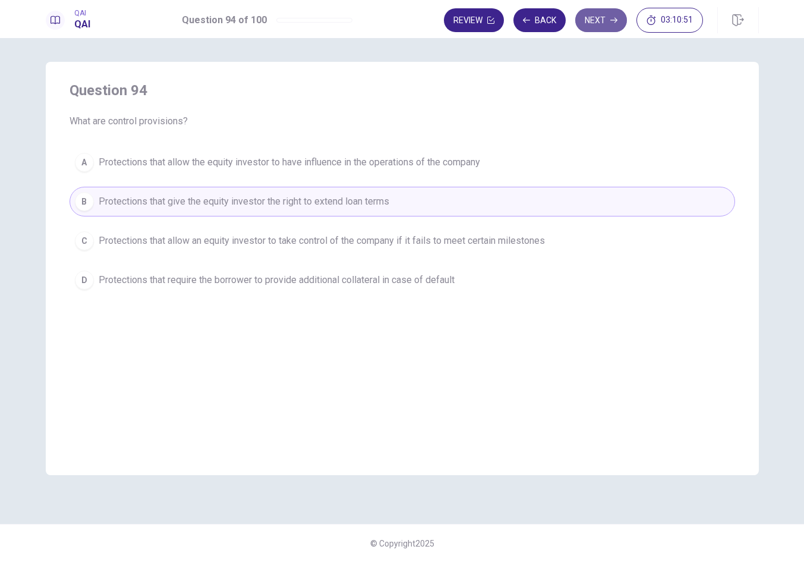
click at [586, 26] on button "Next" at bounding box center [601, 20] width 52 height 24
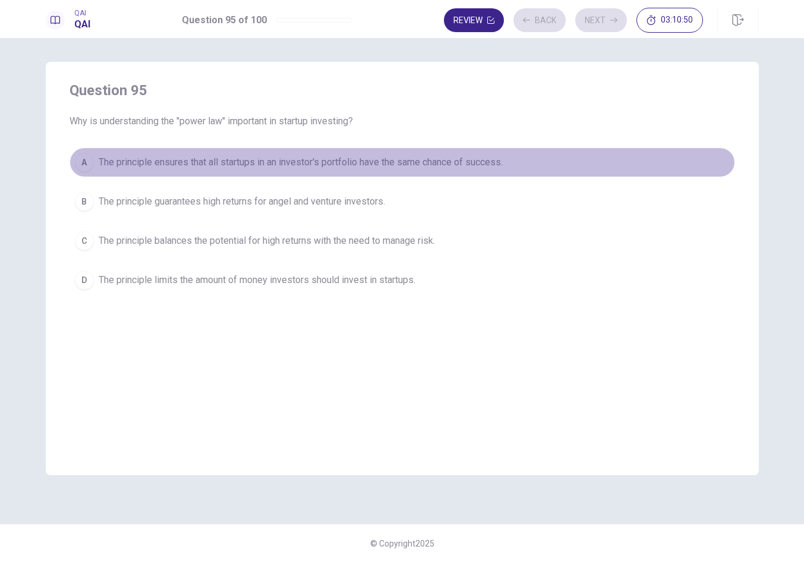
click at [514, 156] on button "A The principle ensures that all startups in an investor's portfolio have the s…" at bounding box center [403, 162] width 666 height 30
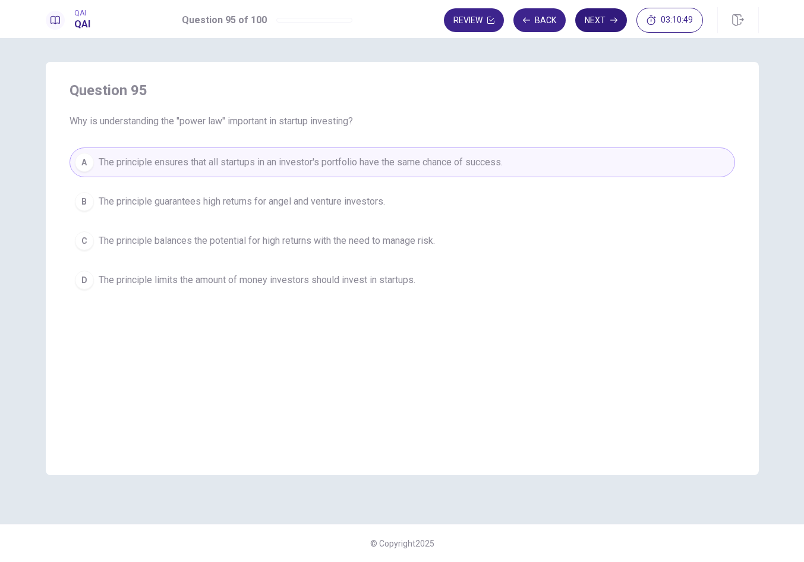
click at [609, 23] on button "Next" at bounding box center [601, 20] width 52 height 24
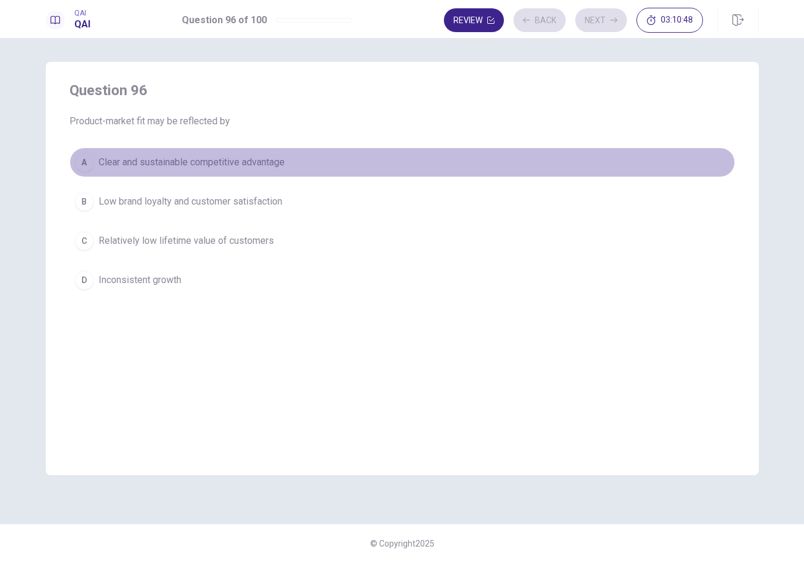
click at [479, 174] on button "A Clear and sustainable competitive advantage" at bounding box center [403, 162] width 666 height 30
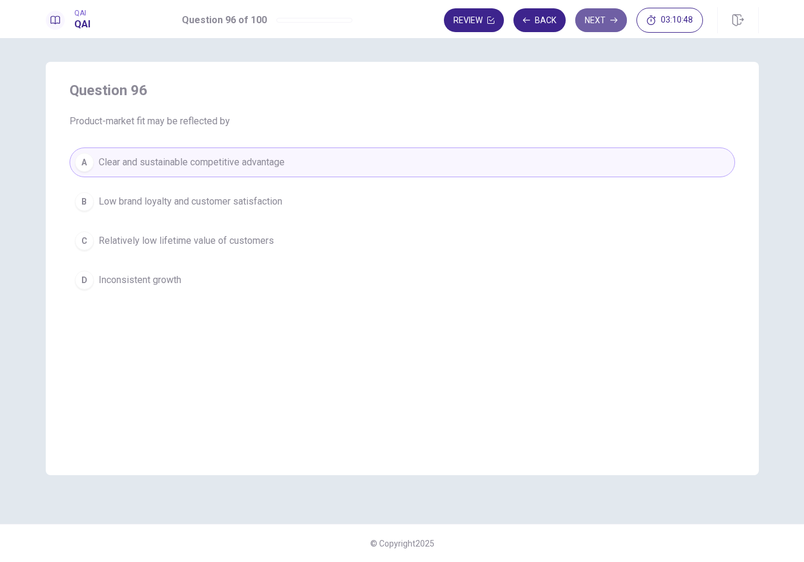
click at [603, 21] on button "Next" at bounding box center [601, 20] width 52 height 24
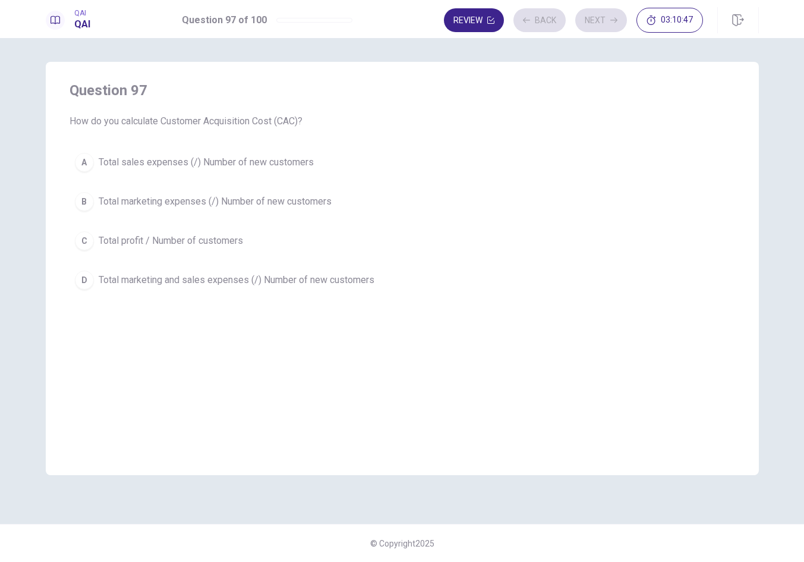
click at [417, 169] on button "A Total sales expenses (/) Number of new customers" at bounding box center [403, 162] width 666 height 30
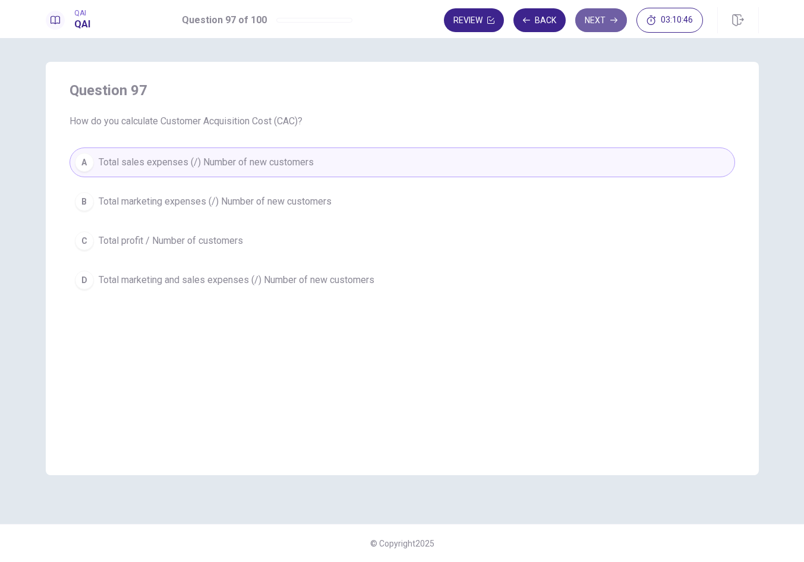
click at [604, 12] on button "Next" at bounding box center [601, 20] width 52 height 24
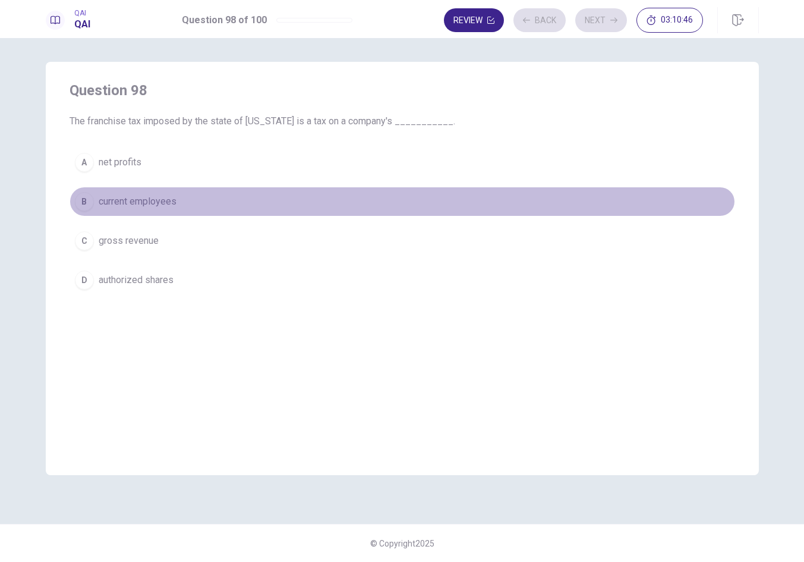
click at [489, 210] on button "B current employees" at bounding box center [403, 202] width 666 height 30
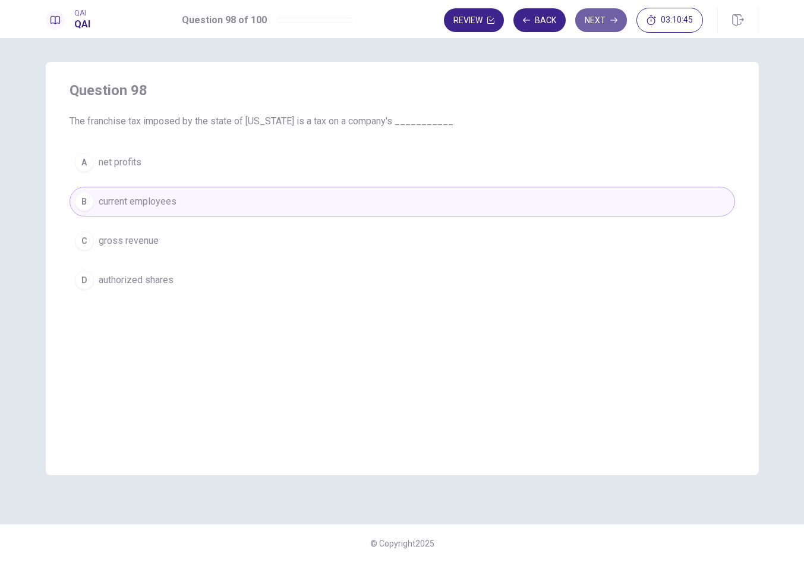
click at [597, 29] on button "Next" at bounding box center [601, 20] width 52 height 24
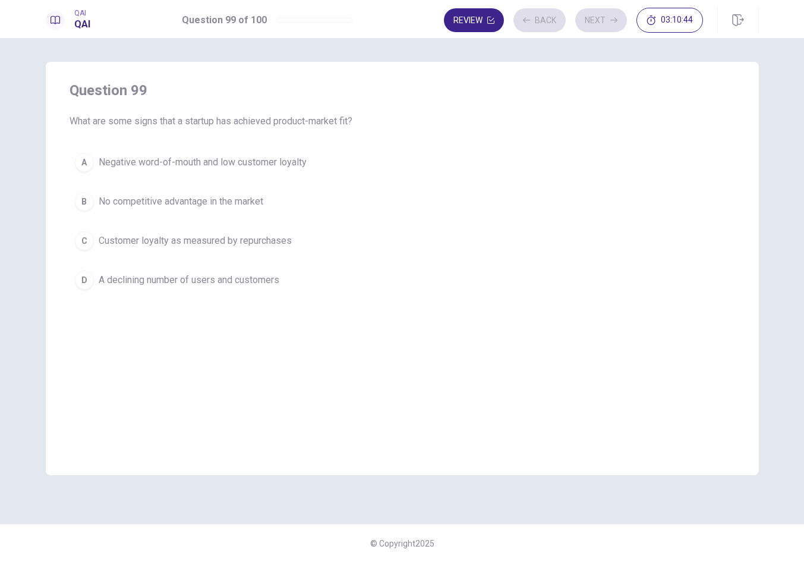
click at [483, 158] on button "A Negative word-of-mouth and low customer loyalty" at bounding box center [403, 162] width 666 height 30
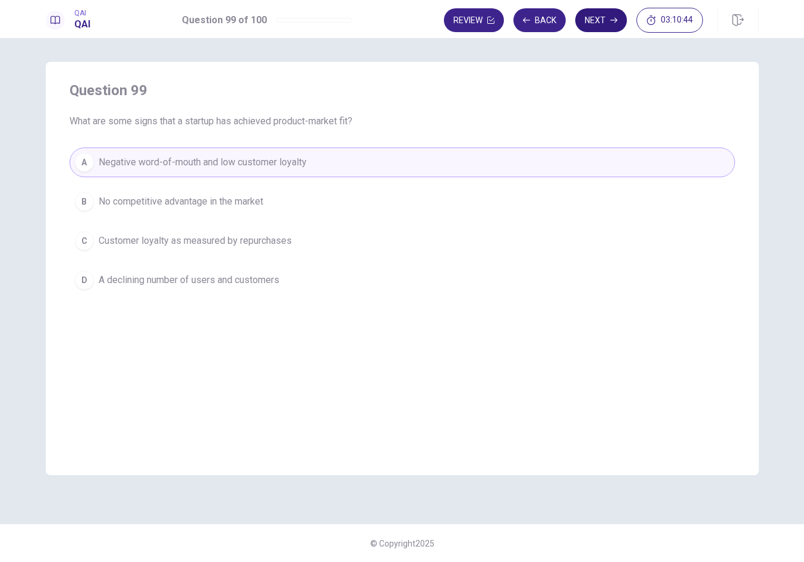
click at [599, 17] on button "Next" at bounding box center [601, 20] width 52 height 24
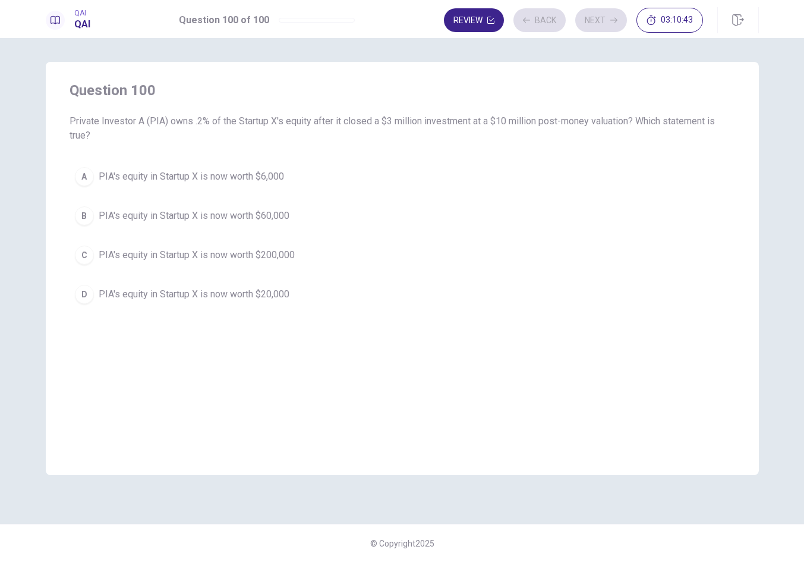
click at [473, 253] on button "C PIA's equity in Startup X is now worth $200,000" at bounding box center [403, 255] width 666 height 30
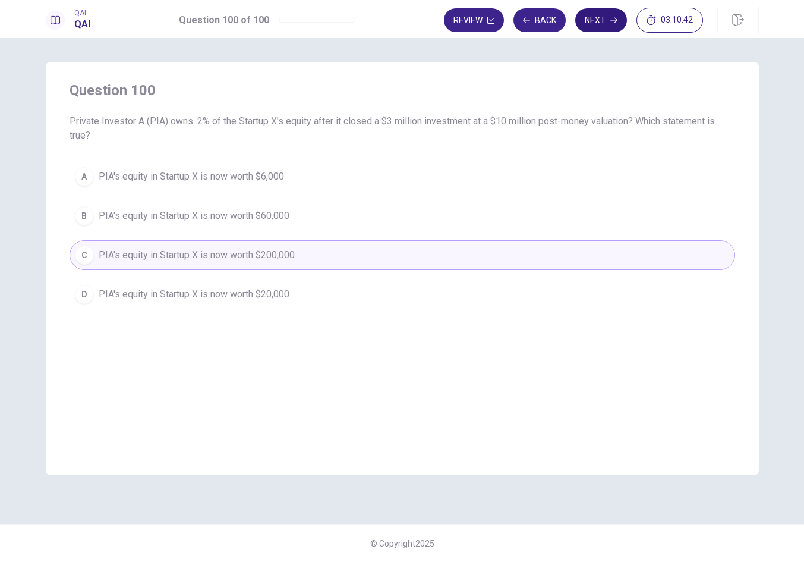
click at [596, 29] on button "Next" at bounding box center [601, 20] width 52 height 24
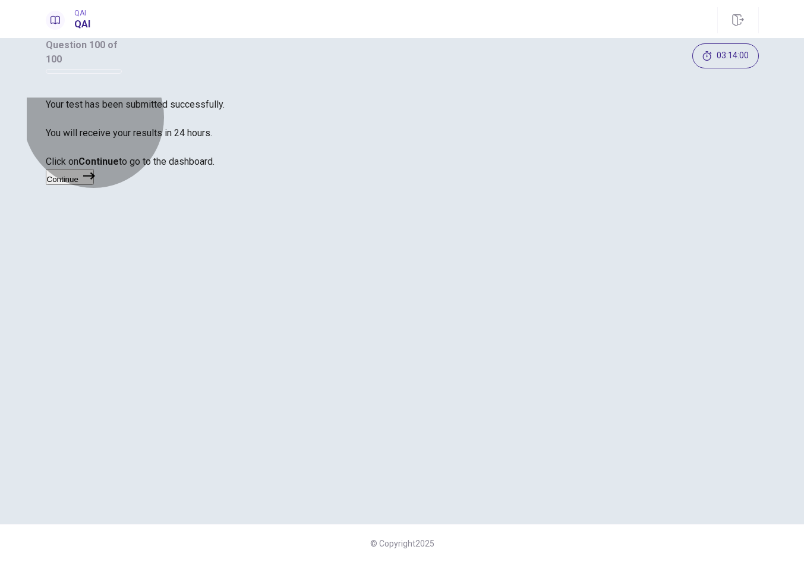
click at [95, 182] on icon "button" at bounding box center [89, 176] width 12 height 12
